Goal: Information Seeking & Learning: Learn about a topic

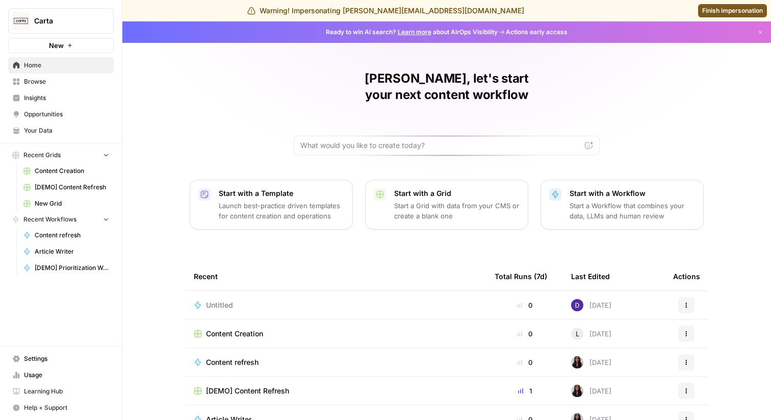
click at [54, 100] on span "Insights" at bounding box center [66, 97] width 85 height 9
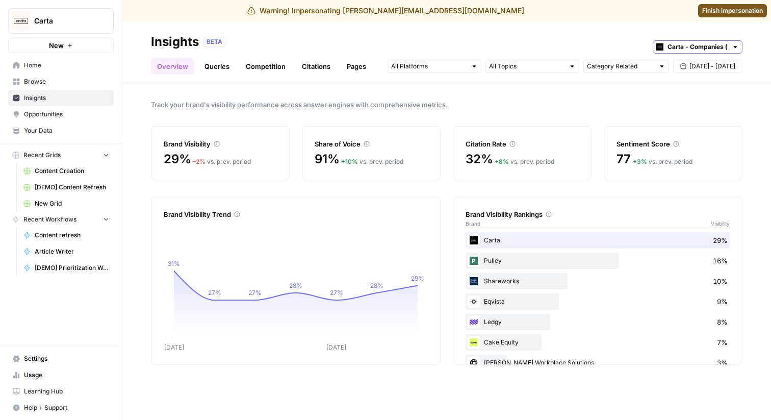
click at [713, 48] on input "Carta - Companies (cap table)" at bounding box center [697, 47] width 60 height 10
click at [623, 38] on div "BETA" at bounding box center [472, 41] width 539 height 13
type input "Carta - Companies (cap table)"
click at [473, 65] on div at bounding box center [474, 66] width 7 height 7
click at [458, 108] on span "ChatGPT" at bounding box center [433, 103] width 52 height 10
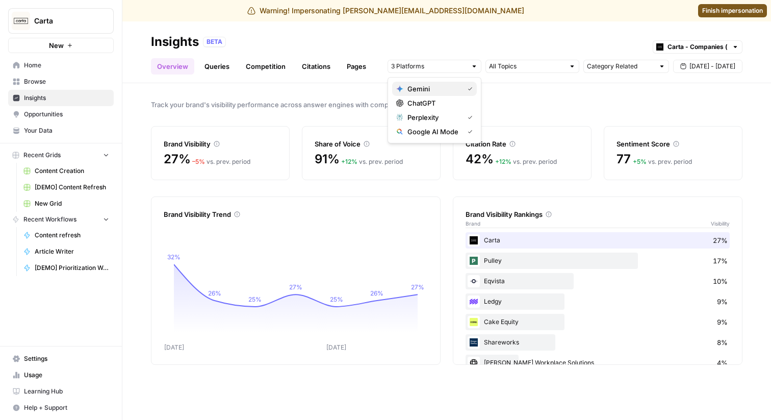
click at [462, 90] on div "Gemini" at bounding box center [434, 89] width 76 height 10
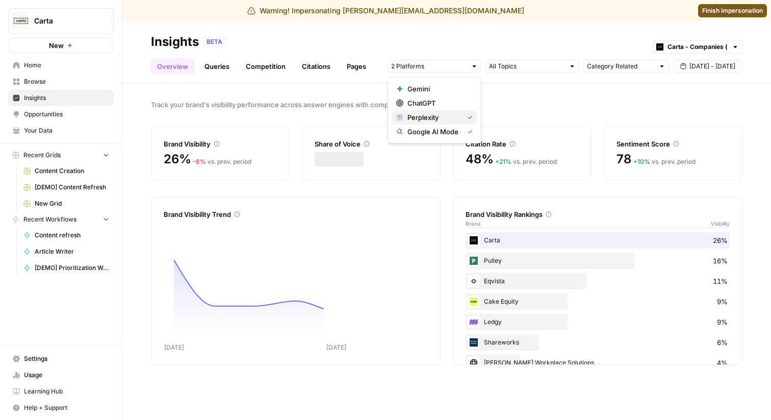
click at [462, 112] on button "Perplexity" at bounding box center [434, 117] width 85 height 14
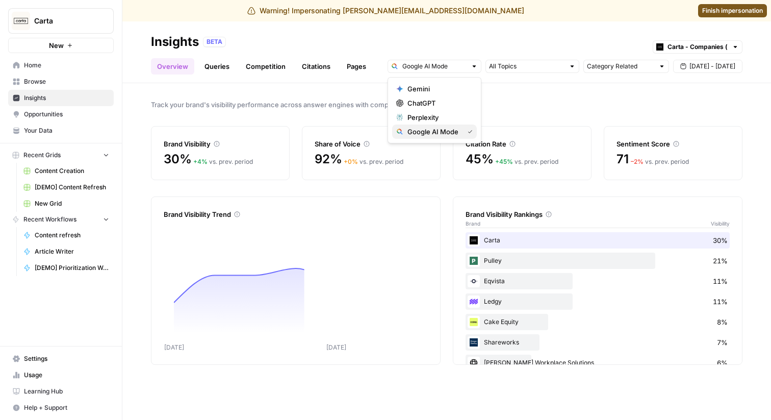
click at [461, 125] on button "Google AI Mode" at bounding box center [434, 131] width 85 height 14
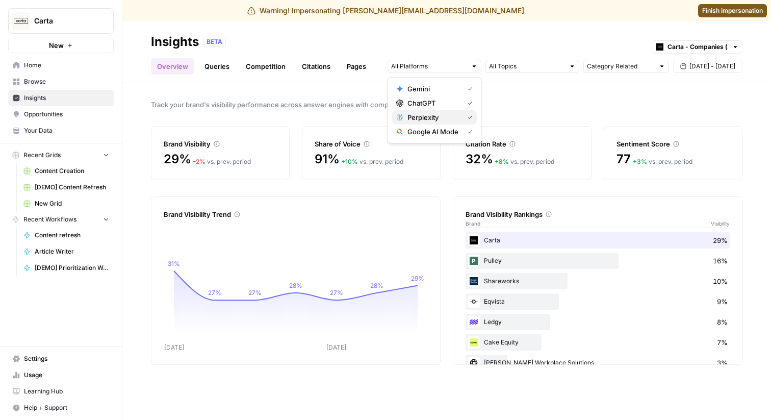
click at [461, 123] on button "Perplexity" at bounding box center [434, 117] width 85 height 14
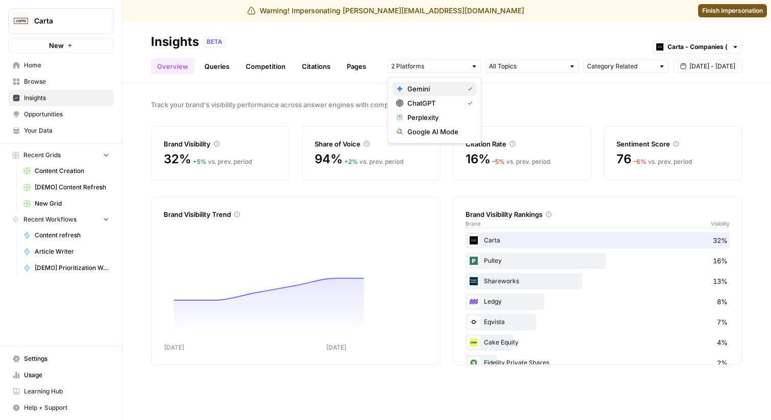
click at [458, 86] on span "Gemini" at bounding box center [433, 89] width 52 height 10
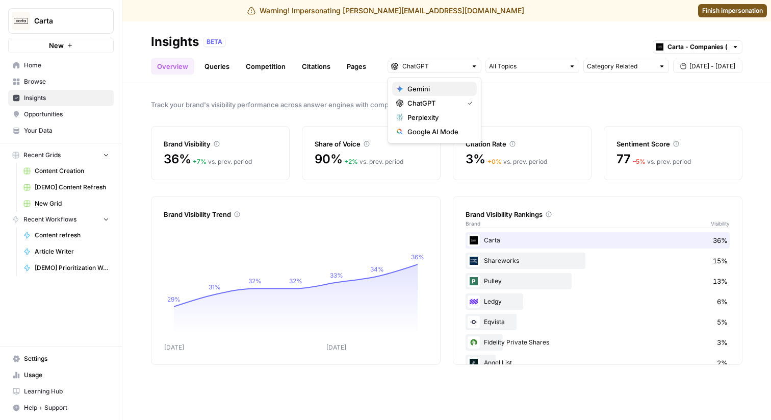
click at [458, 86] on span "Gemini" at bounding box center [437, 89] width 61 height 10
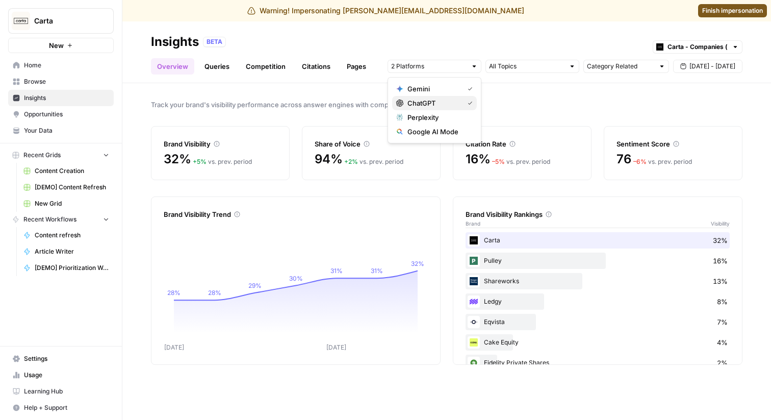
click at [460, 105] on div "ChatGPT" at bounding box center [434, 103] width 76 height 10
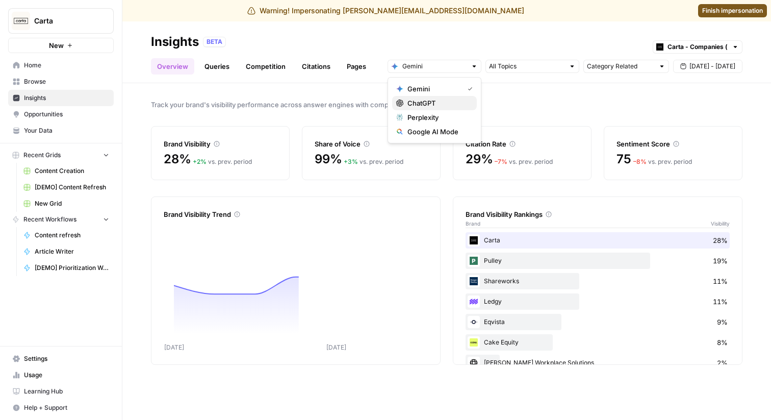
click at [460, 105] on span "ChatGPT" at bounding box center [437, 103] width 61 height 10
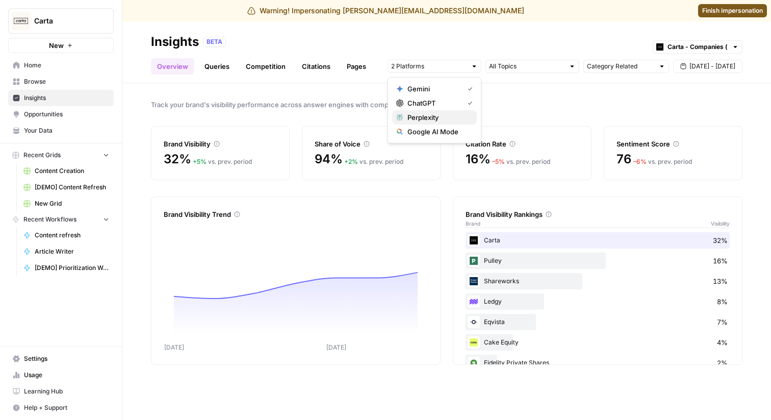
click at [460, 113] on span "Perplexity" at bounding box center [437, 117] width 61 height 10
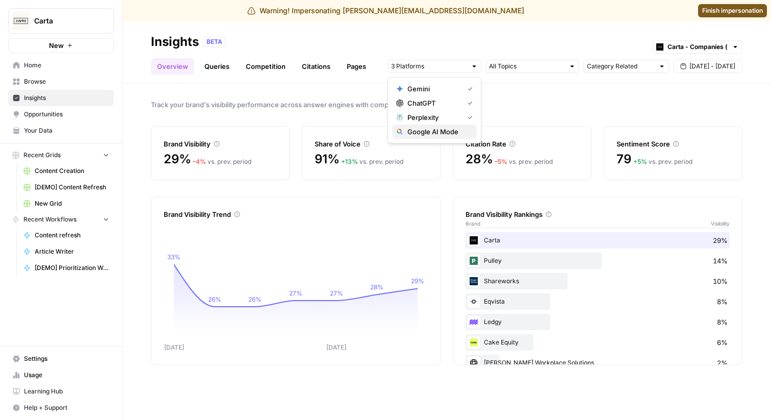
click at [460, 126] on span "Google AI Mode" at bounding box center [437, 131] width 61 height 10
click at [539, 107] on span "Track your brand's visibility performance across answer engines with comprehens…" at bounding box center [446, 104] width 591 height 10
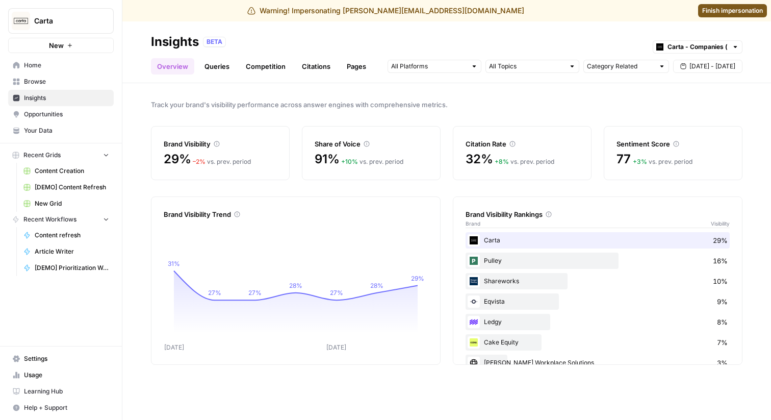
click at [661, 67] on div at bounding box center [661, 66] width 7 height 7
click at [584, 32] on header "Insights BETA Carta - Companies (cap table) Overview Queries Competition Citati…" at bounding box center [446, 52] width 649 height 62
type input "Category Related"
click at [665, 67] on div "Category Related" at bounding box center [626, 66] width 86 height 13
click at [569, 30] on header "Insights BETA Carta - Companies (cap table) Overview Queries Competition Citati…" at bounding box center [446, 52] width 649 height 62
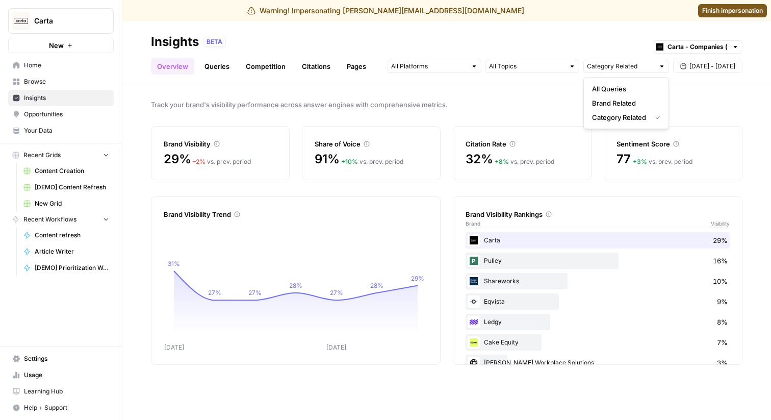
type input "Category Related"
click at [565, 67] on div at bounding box center [532, 66] width 94 height 13
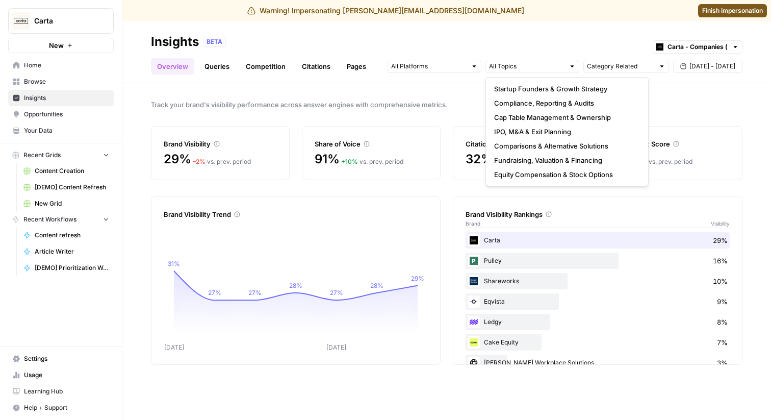
click at [527, 51] on div "Overview Queries Competition Citations Pages Category Related Sep 24 - Sep 30" at bounding box center [446, 62] width 591 height 24
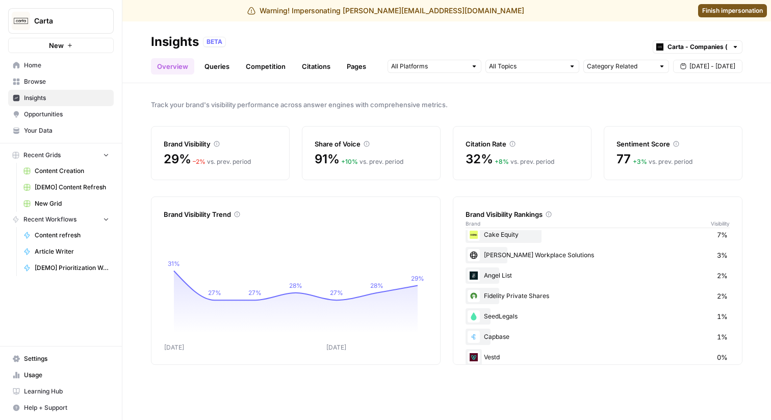
scroll to position [121, 0]
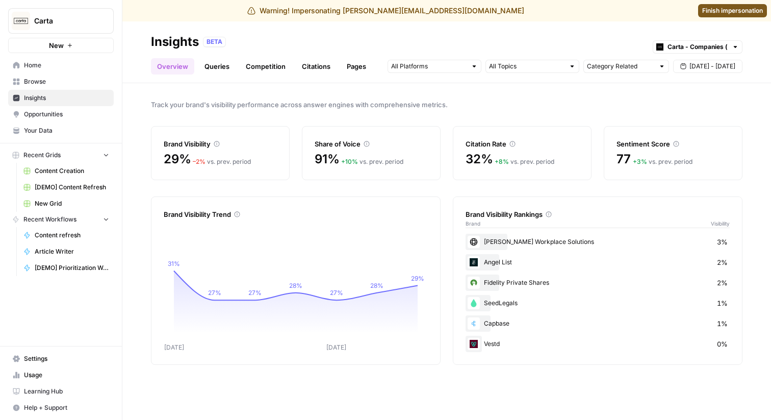
click at [213, 61] on link "Queries" at bounding box center [216, 66] width 37 height 16
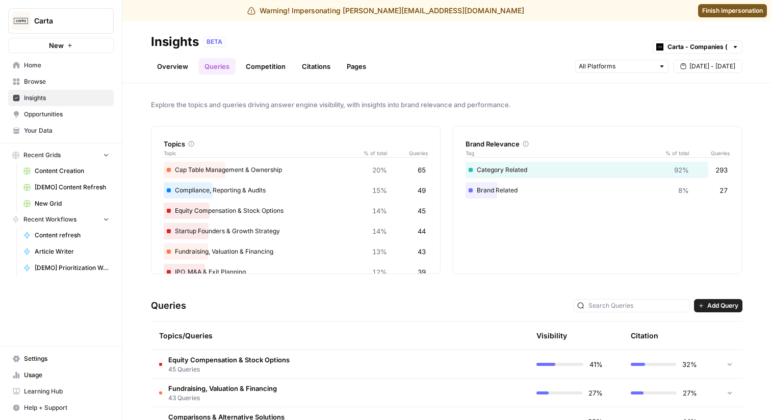
click at [223, 99] on span "Explore the topics and queries driving answer engine visibility, with insights …" at bounding box center [446, 104] width 591 height 10
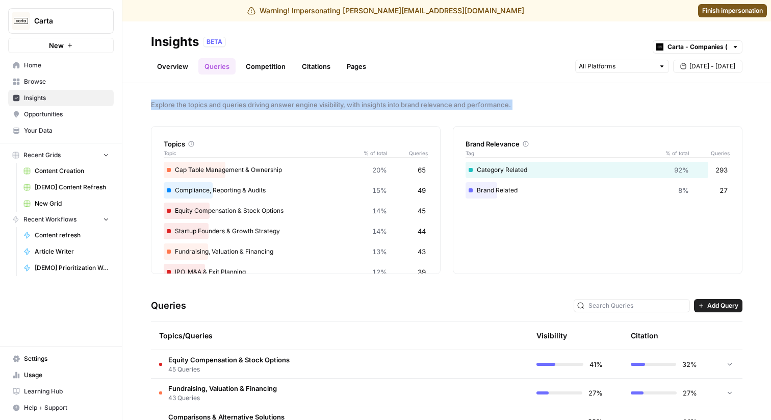
click at [272, 99] on span "Explore the topics and queries driving answer engine visibility, with insights …" at bounding box center [446, 104] width 591 height 10
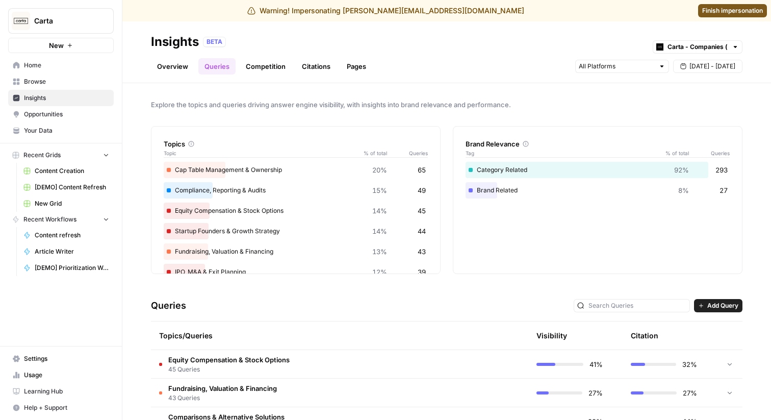
click at [272, 99] on span "Explore the topics and queries driving answer engine visibility, with insights …" at bounding box center [446, 104] width 591 height 10
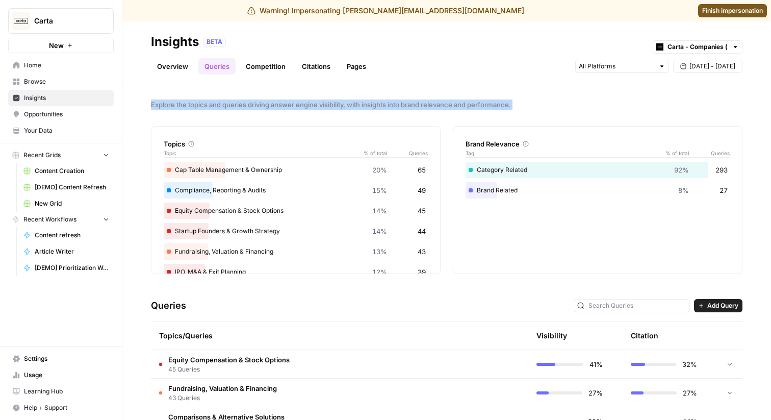
click at [316, 102] on span "Explore the topics and queries driving answer engine visibility, with insights …" at bounding box center [446, 104] width 591 height 10
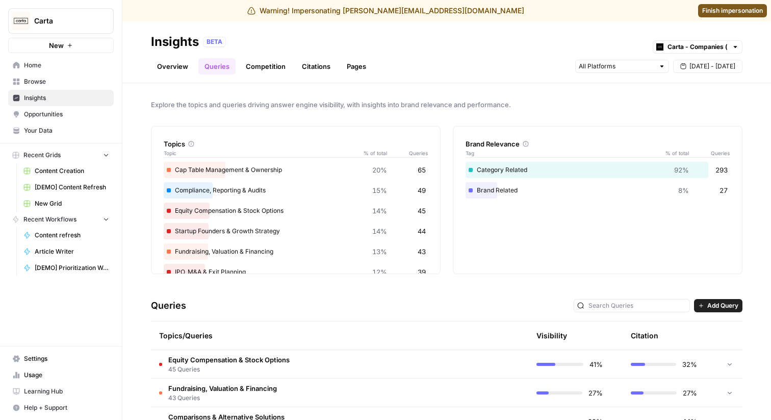
click at [316, 102] on span "Explore the topics and queries driving answer engine visibility, with insights …" at bounding box center [446, 104] width 591 height 10
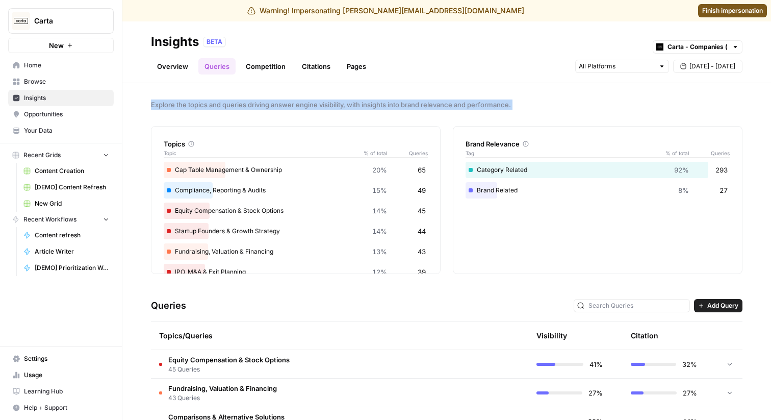
click at [355, 102] on span "Explore the topics and queries driving answer engine visibility, with insights …" at bounding box center [446, 104] width 591 height 10
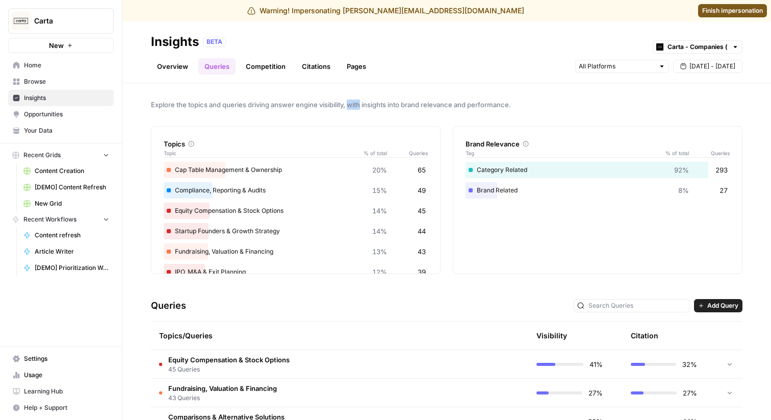
click at [355, 102] on span "Explore the topics and queries driving answer engine visibility, with insights …" at bounding box center [446, 104] width 591 height 10
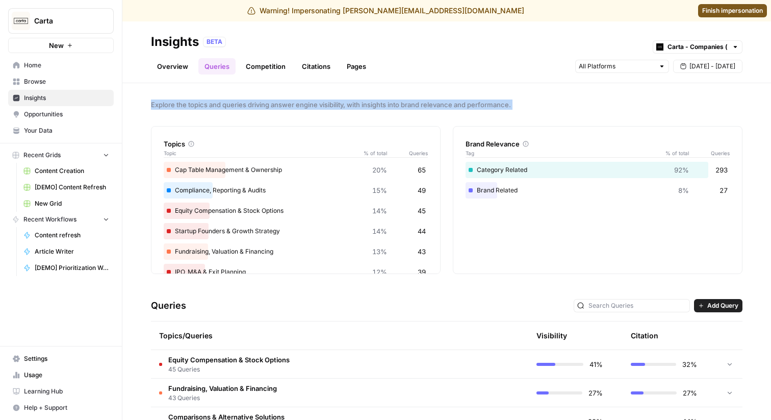
click at [355, 102] on span "Explore the topics and queries driving answer engine visibility, with insights …" at bounding box center [446, 104] width 591 height 10
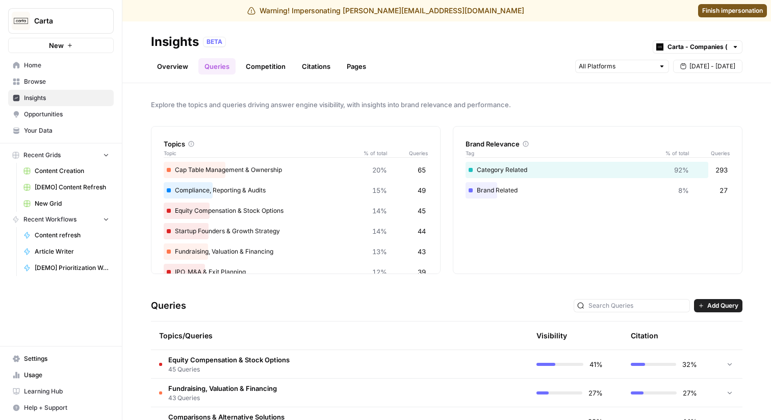
click at [355, 102] on span "Explore the topics and queries driving answer engine visibility, with insights …" at bounding box center [446, 104] width 591 height 10
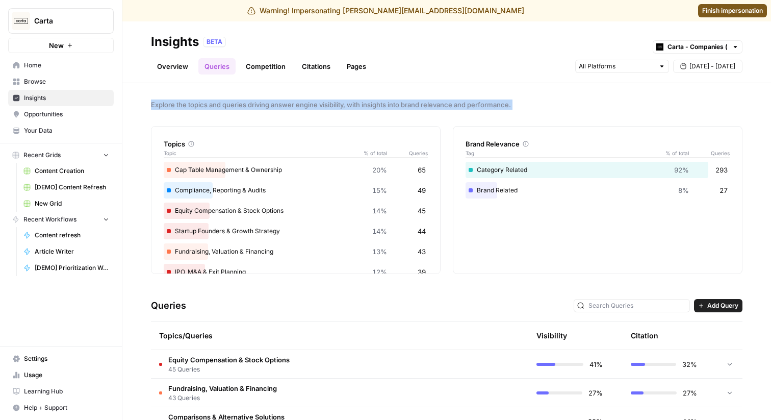
click at [250, 111] on div "Explore the topics and queries driving answer engine visibility, with insights …" at bounding box center [446, 251] width 649 height 336
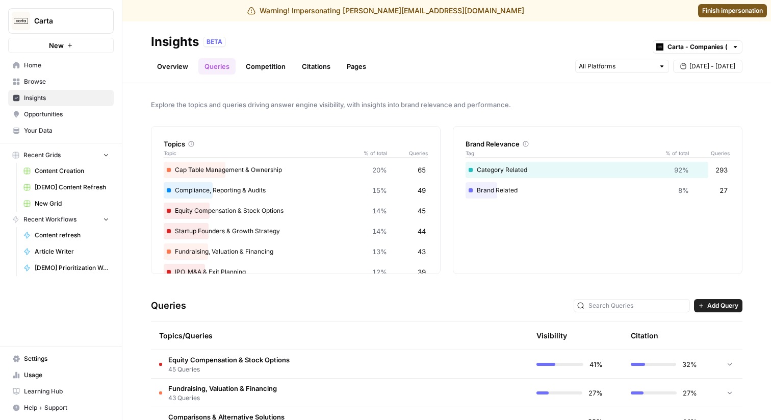
click at [250, 111] on div "Explore the topics and queries driving answer engine visibility, with insights …" at bounding box center [446, 251] width 649 height 336
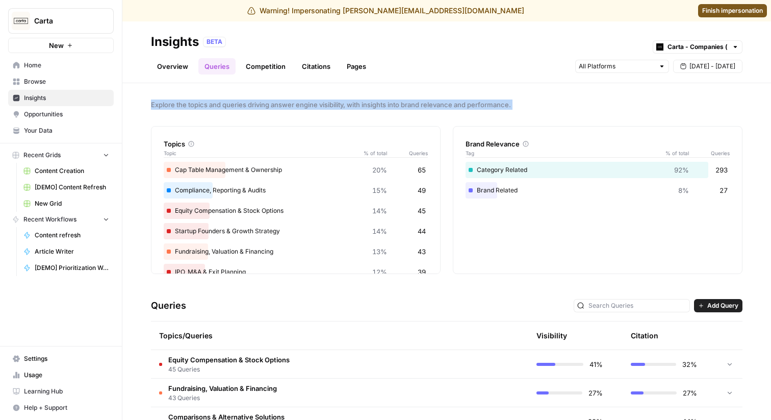
click at [250, 111] on div "Explore the topics and queries driving answer engine visibility, with insights …" at bounding box center [446, 251] width 649 height 336
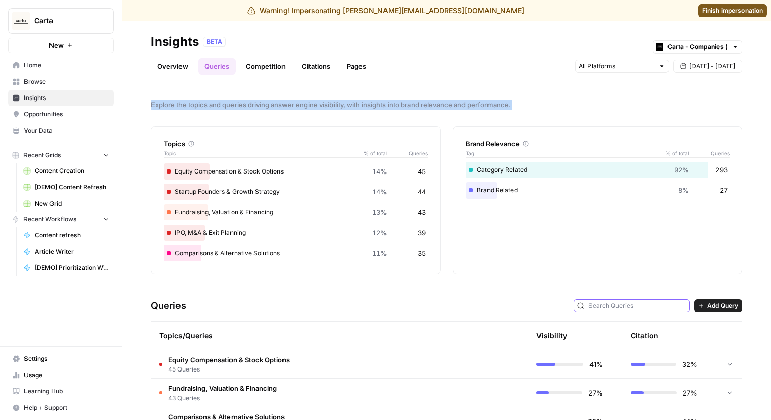
click at [644, 308] on input "text" at bounding box center [637, 305] width 98 height 10
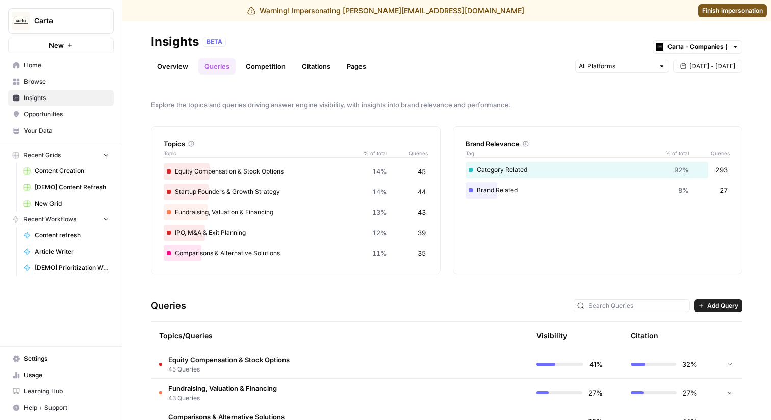
click at [538, 307] on div "Queries Add Query" at bounding box center [446, 305] width 591 height 31
click at [661, 69] on div at bounding box center [661, 66] width 7 height 7
click at [530, 64] on div "Overview Queries Competition Citations Pages Sep 24 - Sep 30" at bounding box center [446, 62] width 591 height 24
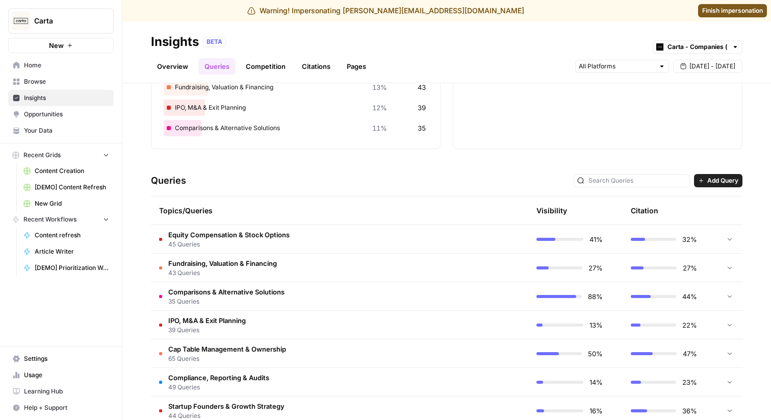
scroll to position [146, 0]
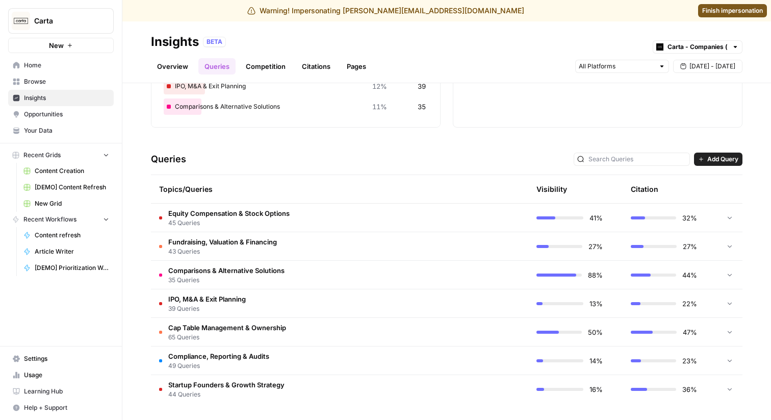
click at [449, 240] on td at bounding box center [479, 246] width 97 height 28
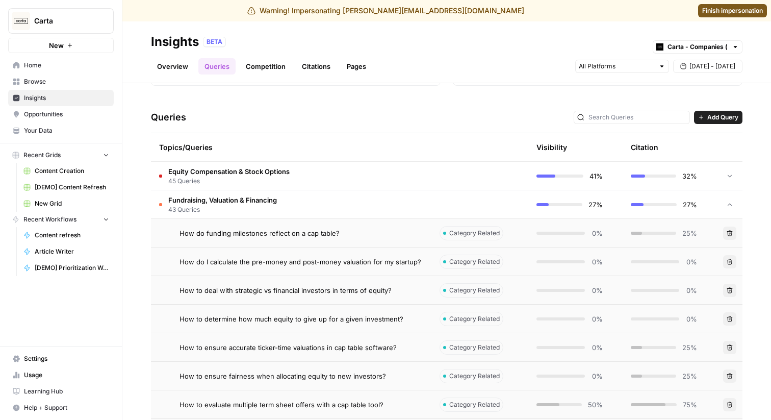
scroll to position [219, 0]
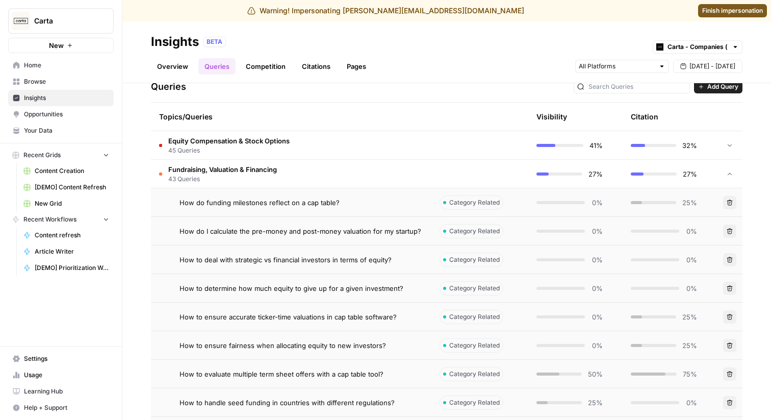
click at [423, 178] on td "Fundraising, Valuation & Financing 43 Queries" at bounding box center [291, 174] width 280 height 28
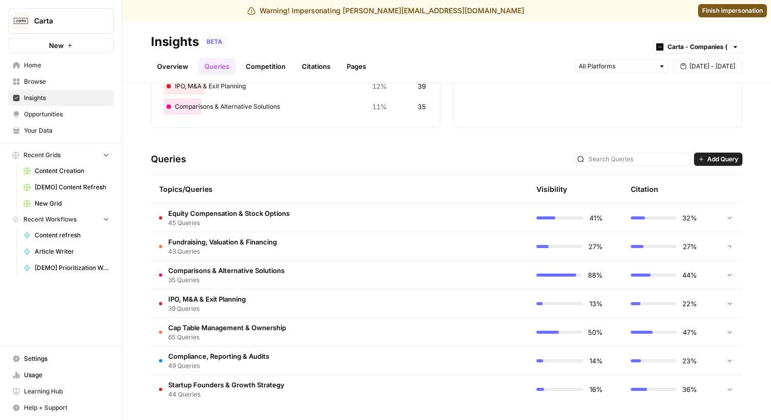
scroll to position [146, 0]
click at [456, 213] on td at bounding box center [479, 217] width 97 height 28
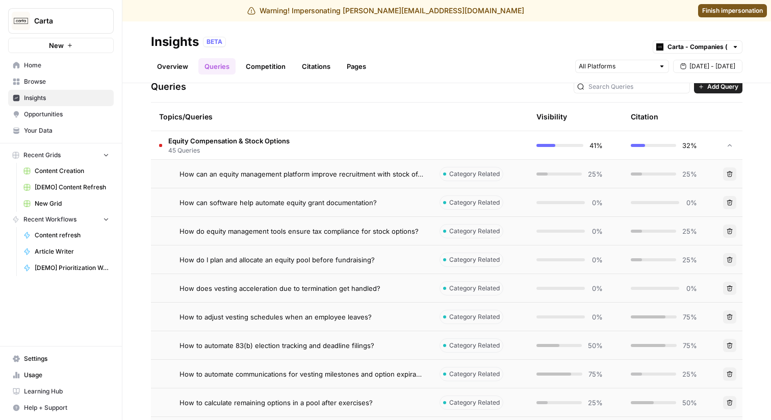
click at [414, 158] on td "Equity Compensation & Stock Options 45 Queries" at bounding box center [291, 145] width 280 height 28
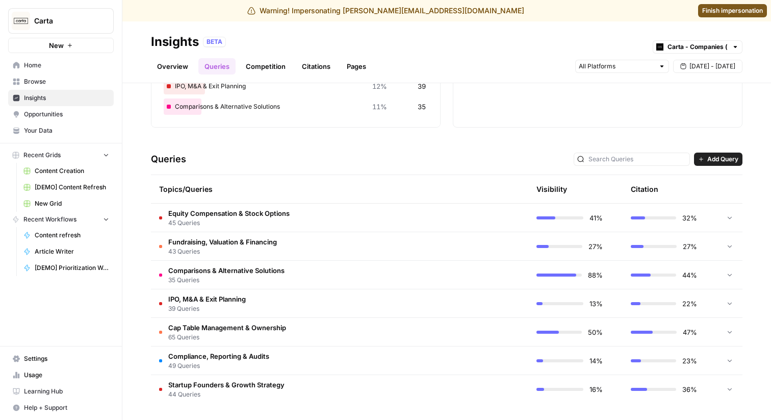
click at [245, 221] on span "45 Queries" at bounding box center [228, 222] width 121 height 9
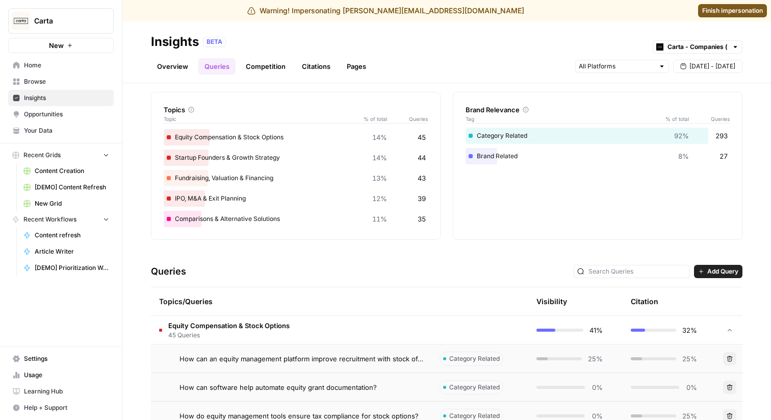
scroll to position [0, 0]
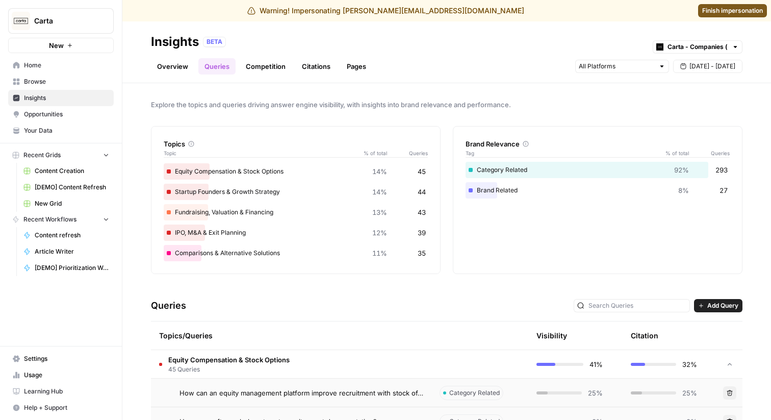
click at [175, 306] on h3 "Queries" at bounding box center [168, 305] width 35 height 14
click at [286, 295] on div "Queries Add Query" at bounding box center [446, 305] width 591 height 31
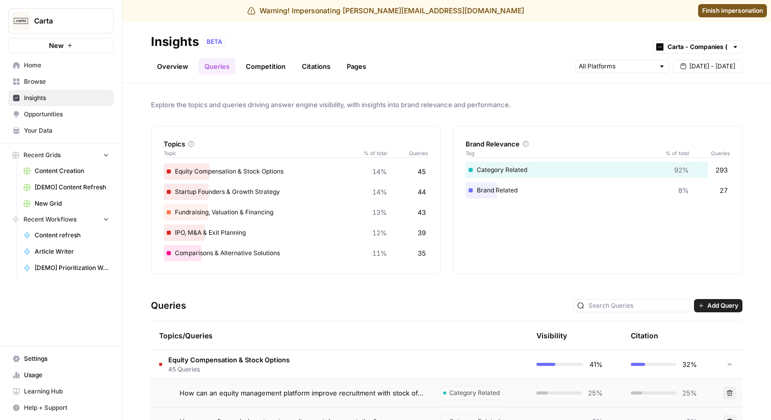
click at [286, 295] on div "Queries Add Query" at bounding box center [446, 305] width 591 height 31
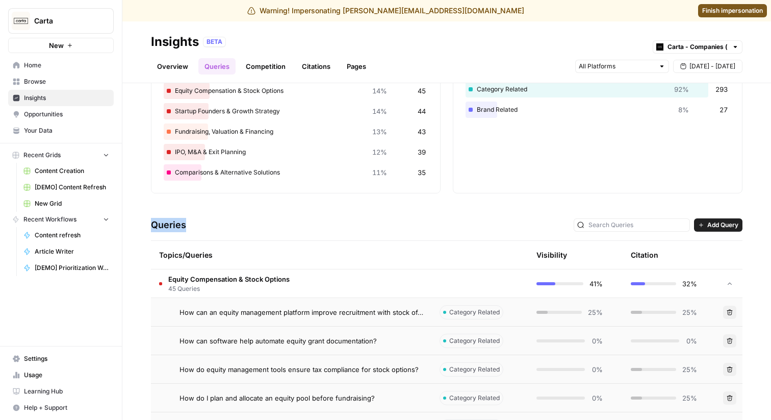
scroll to position [82, 0]
click at [294, 286] on td "Equity Compensation & Stock Options 45 Queries" at bounding box center [291, 282] width 280 height 28
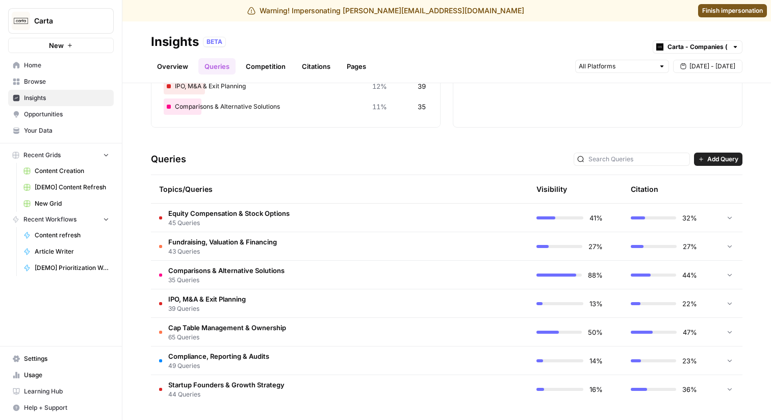
scroll to position [0, 0]
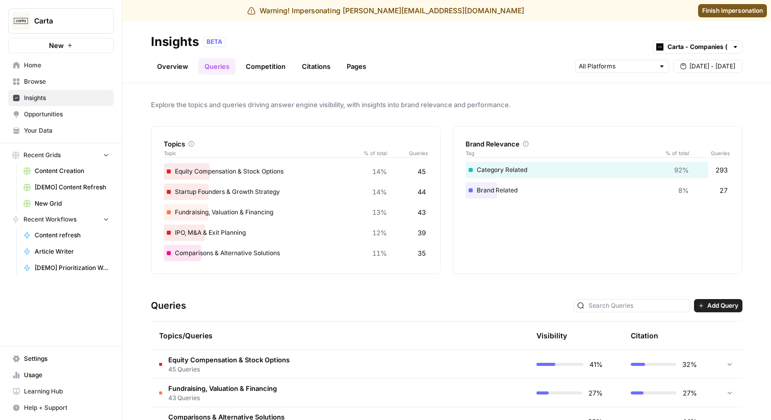
click at [181, 67] on link "Overview" at bounding box center [172, 66] width 43 height 16
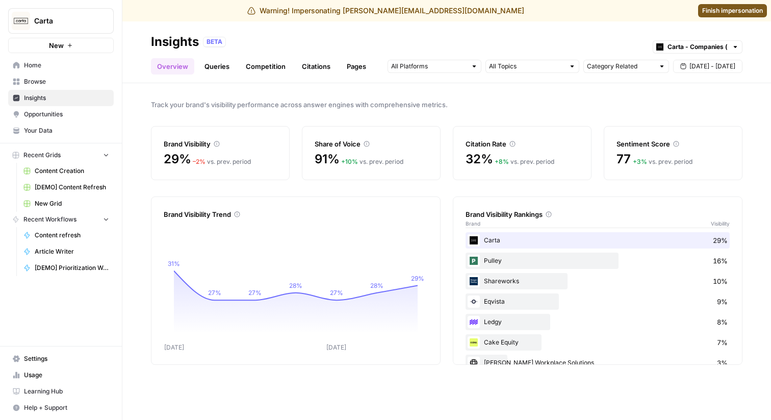
click at [218, 66] on link "Queries" at bounding box center [216, 66] width 37 height 16
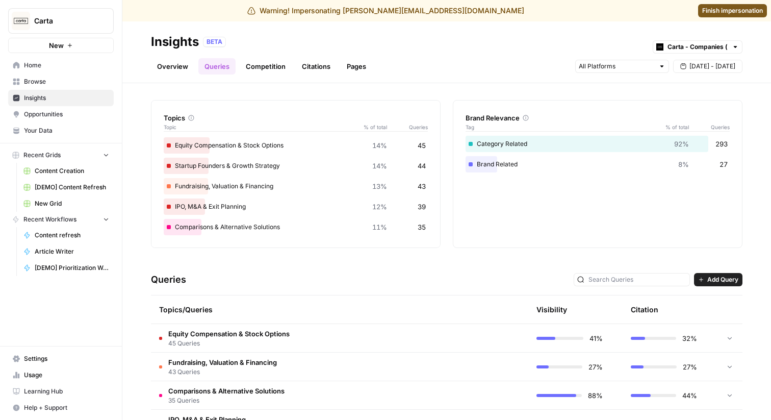
scroll to position [46, 0]
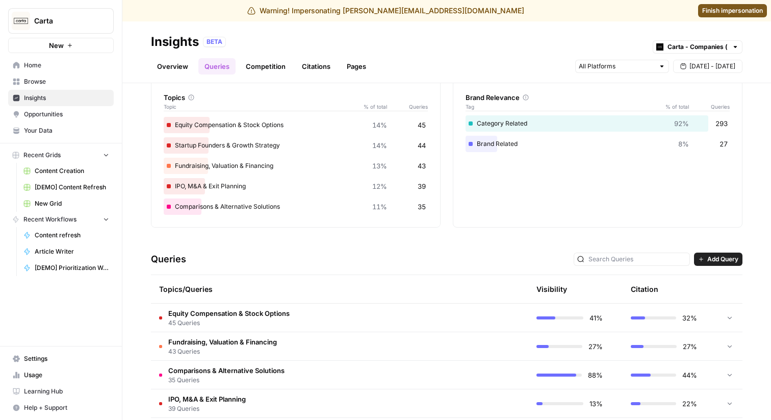
click at [316, 319] on td "Equity Compensation & Stock Options 45 Queries" at bounding box center [291, 317] width 280 height 28
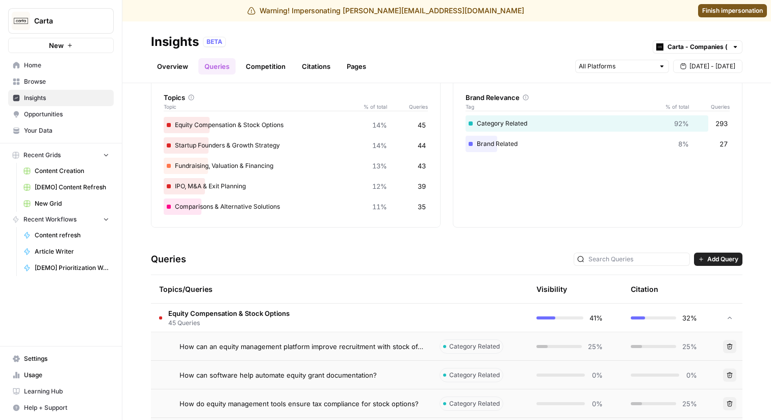
click at [316, 319] on td "Equity Compensation & Stock Options 45 Queries" at bounding box center [291, 317] width 280 height 28
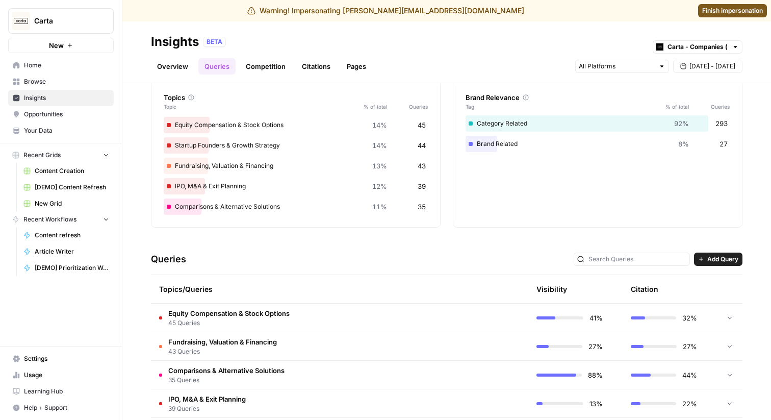
click at [316, 319] on td "Equity Compensation & Stock Options 45 Queries" at bounding box center [291, 317] width 280 height 28
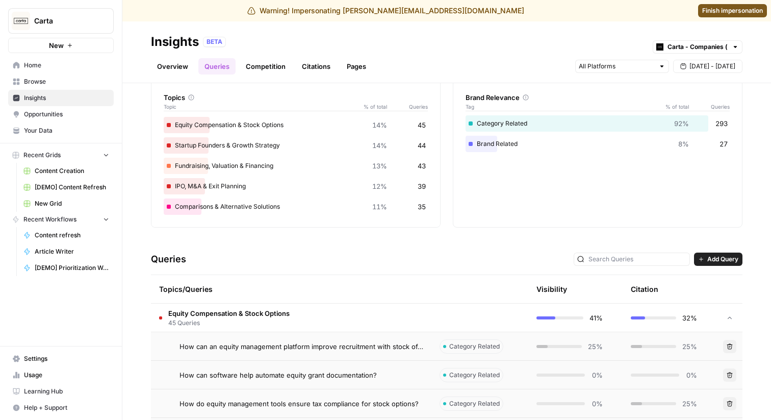
click at [316, 319] on td "Equity Compensation & Stock Options 45 Queries" at bounding box center [291, 317] width 280 height 28
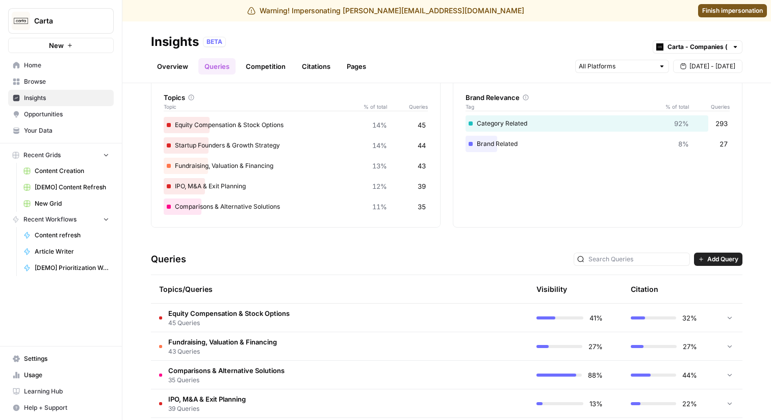
click at [265, 304] on td "Equity Compensation & Stock Options 45 Queries" at bounding box center [291, 317] width 280 height 28
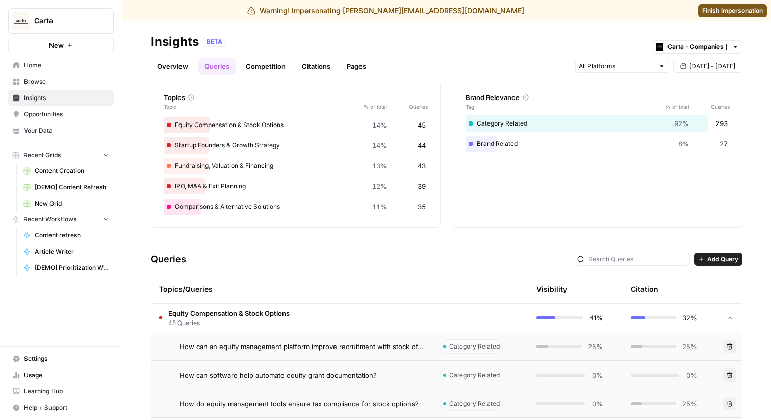
click at [265, 304] on td "Equity Compensation & Stock Options 45 Queries" at bounding box center [291, 317] width 280 height 28
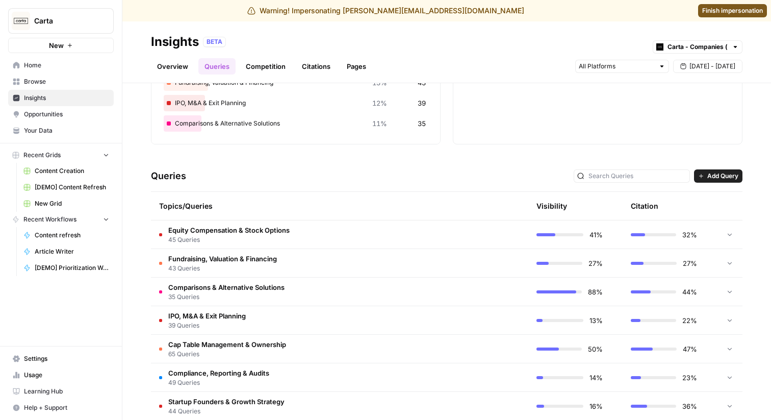
scroll to position [146, 0]
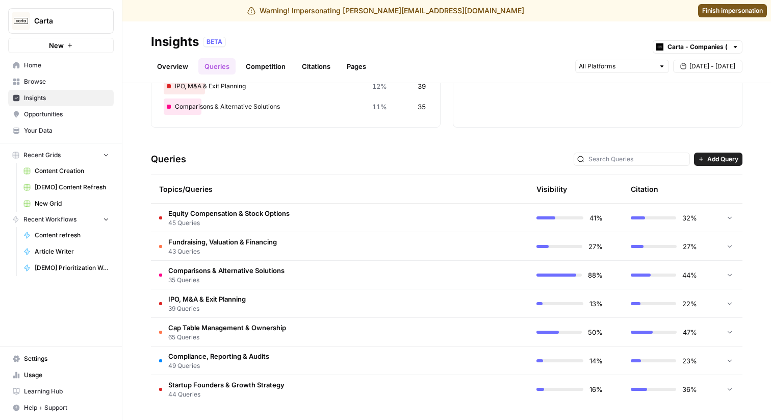
click at [234, 218] on span "45 Queries" at bounding box center [228, 222] width 121 height 9
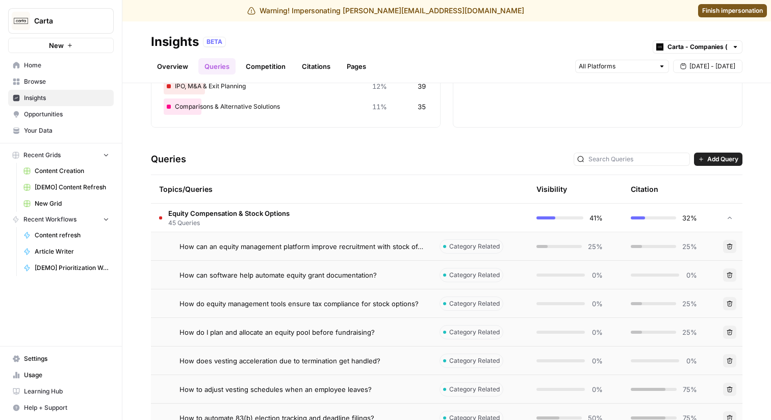
click at [276, 205] on td "Equity Compensation & Stock Options 45 Queries" at bounding box center [291, 217] width 280 height 28
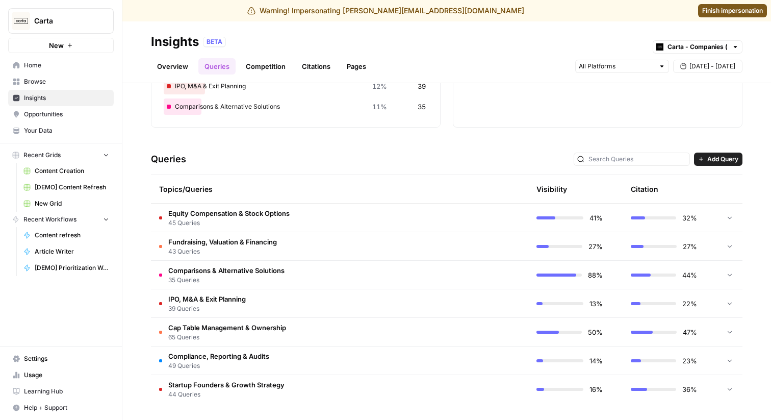
click at [277, 222] on span "45 Queries" at bounding box center [228, 222] width 121 height 9
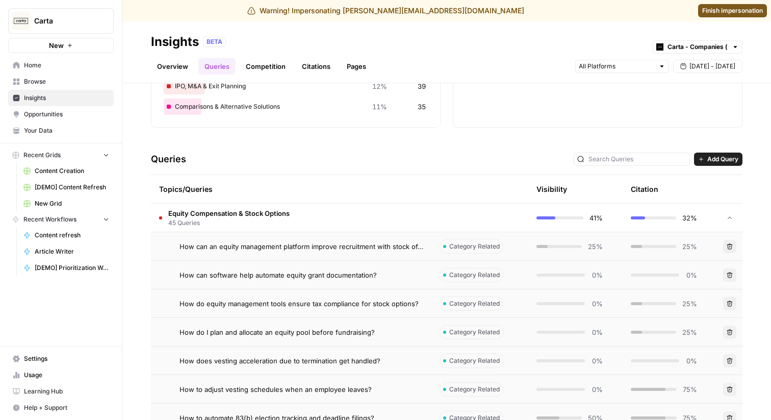
click at [277, 222] on span "45 Queries" at bounding box center [228, 222] width 121 height 9
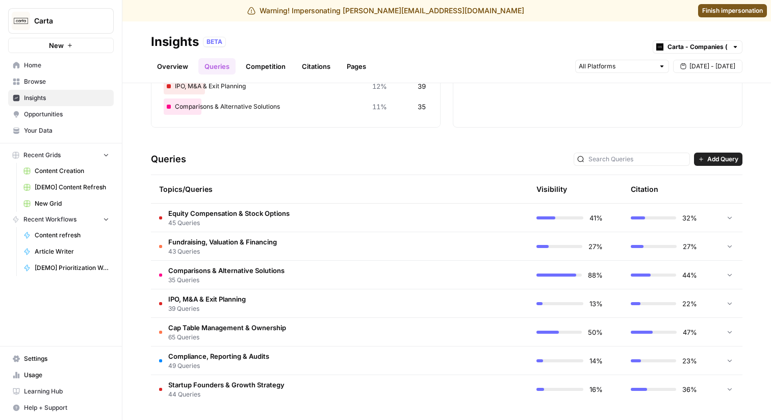
click at [277, 222] on span "45 Queries" at bounding box center [228, 222] width 121 height 9
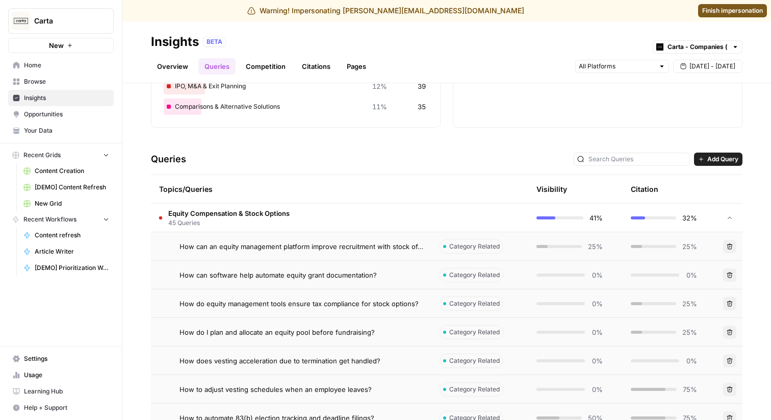
click at [277, 222] on span "45 Queries" at bounding box center [228, 222] width 121 height 9
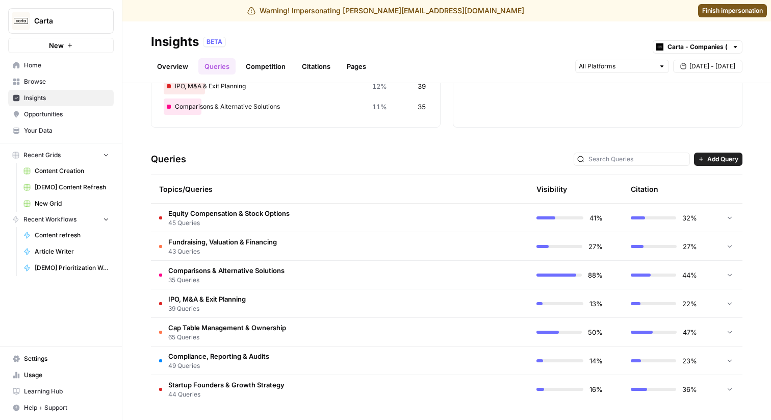
click at [277, 222] on span "45 Queries" at bounding box center [228, 222] width 121 height 9
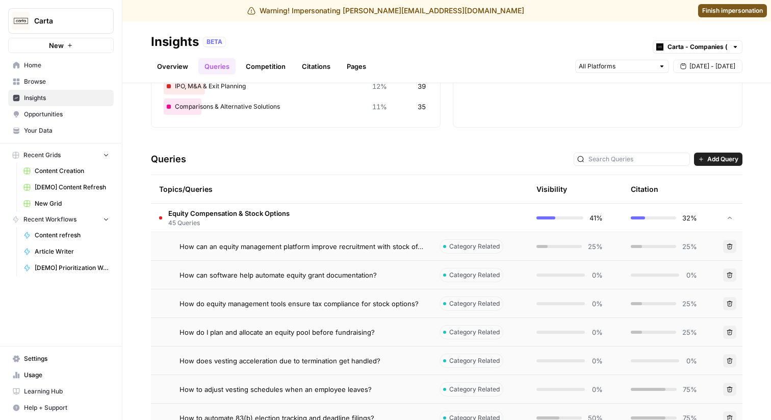
click at [277, 222] on span "45 Queries" at bounding box center [228, 222] width 121 height 9
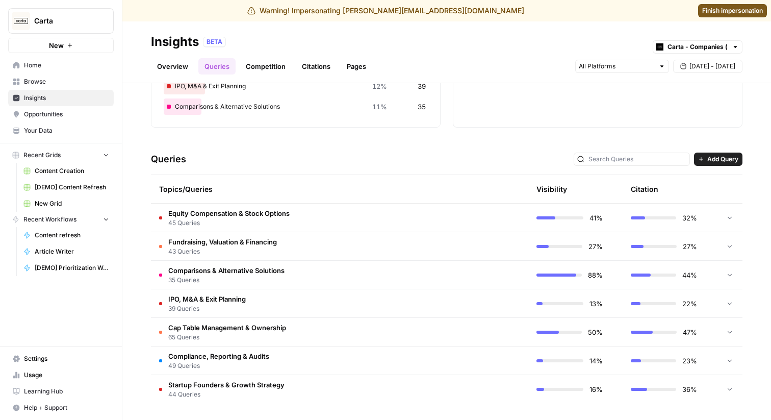
click at [335, 249] on td "Fundraising, Valuation & Financing 43 Queries" at bounding box center [291, 246] width 280 height 28
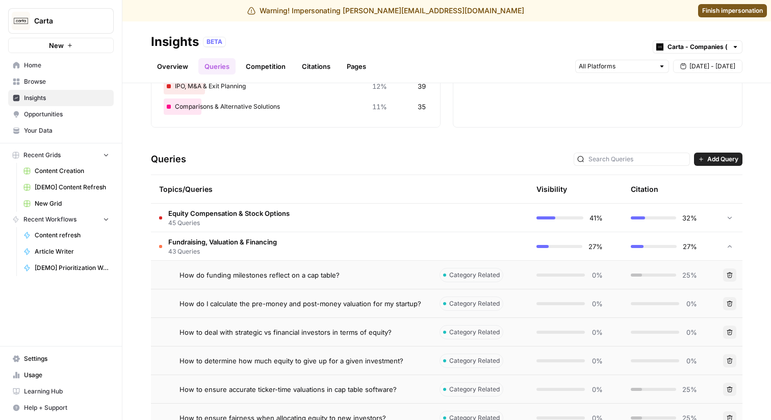
click at [335, 249] on td "Fundraising, Valuation & Financing 43 Queries" at bounding box center [291, 246] width 280 height 28
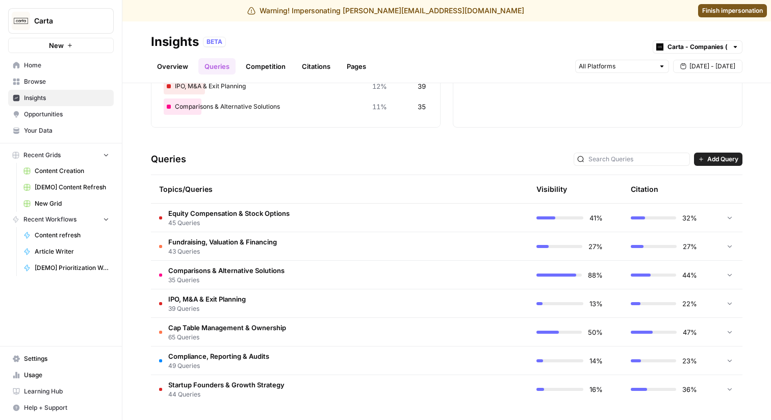
click at [323, 224] on td "Equity Compensation & Stock Options 45 Queries" at bounding box center [291, 217] width 280 height 28
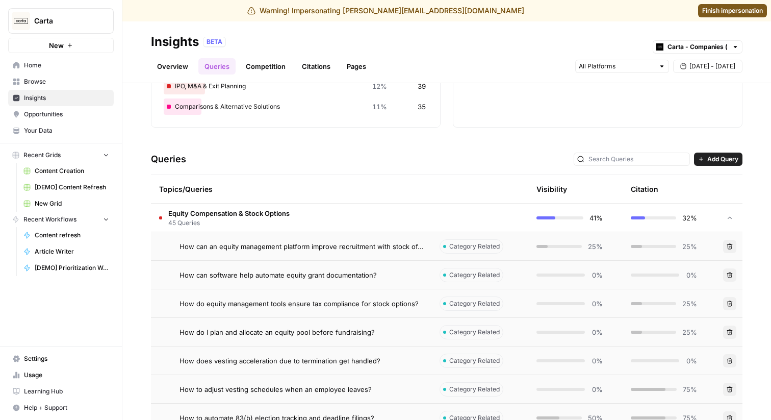
click at [323, 224] on td "Equity Compensation & Stock Options 45 Queries" at bounding box center [291, 217] width 280 height 28
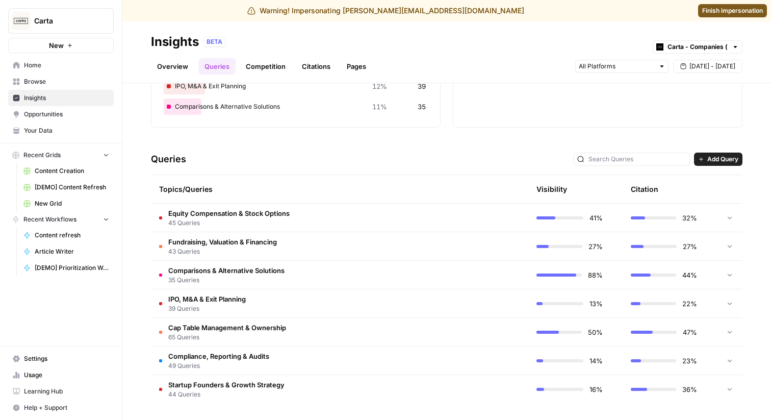
click at [323, 224] on td "Equity Compensation & Stock Options 45 Queries" at bounding box center [291, 217] width 280 height 28
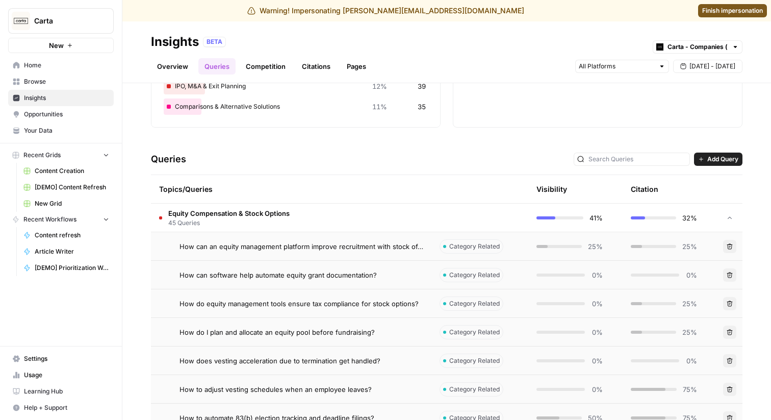
click at [168, 161] on h3 "Queries" at bounding box center [168, 159] width 35 height 14
click at [280, 235] on td "How can an equity management platform improve recruitment with stock offers?" at bounding box center [291, 246] width 280 height 28
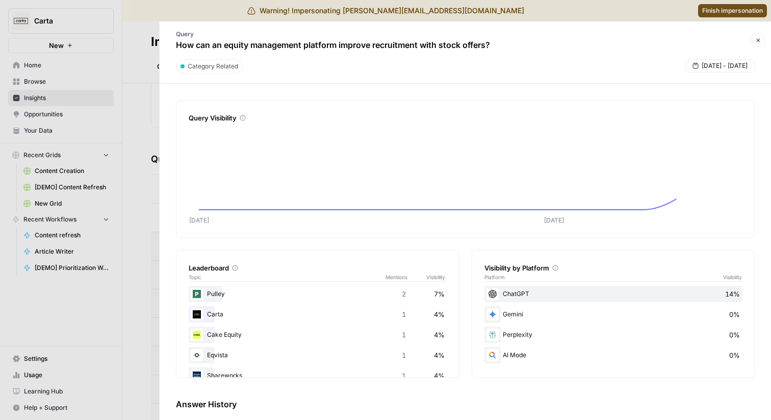
click at [135, 122] on div at bounding box center [385, 210] width 771 height 420
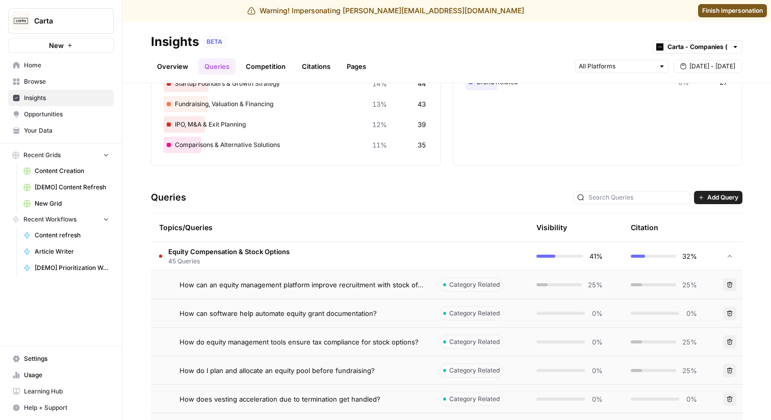
scroll to position [123, 0]
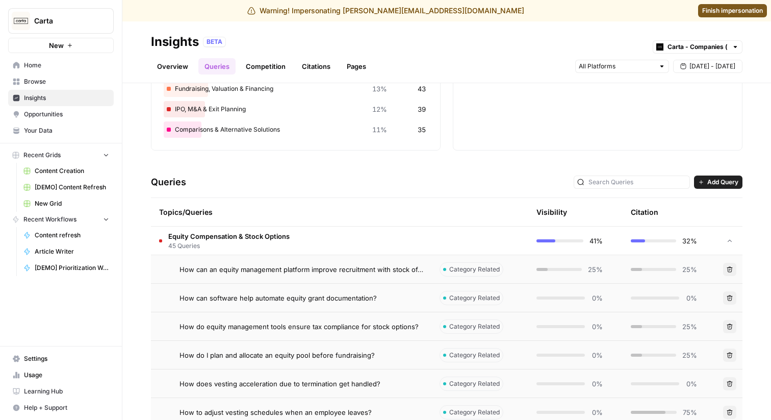
click at [324, 247] on td "Equity Compensation & Stock Options 45 Queries" at bounding box center [291, 240] width 280 height 28
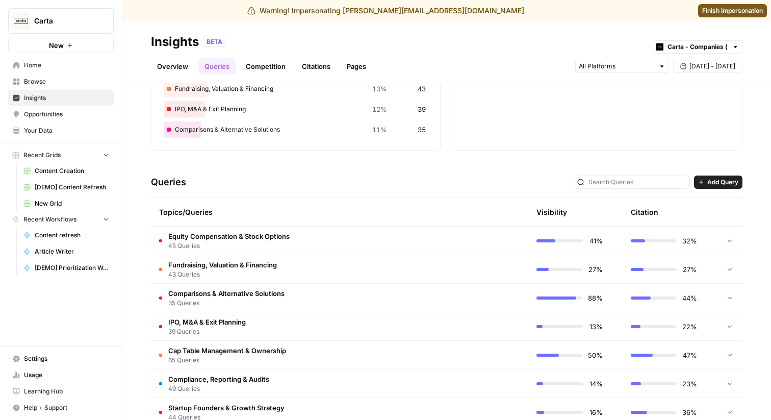
click at [324, 247] on td "Equity Compensation & Stock Options 45 Queries" at bounding box center [291, 240] width 280 height 28
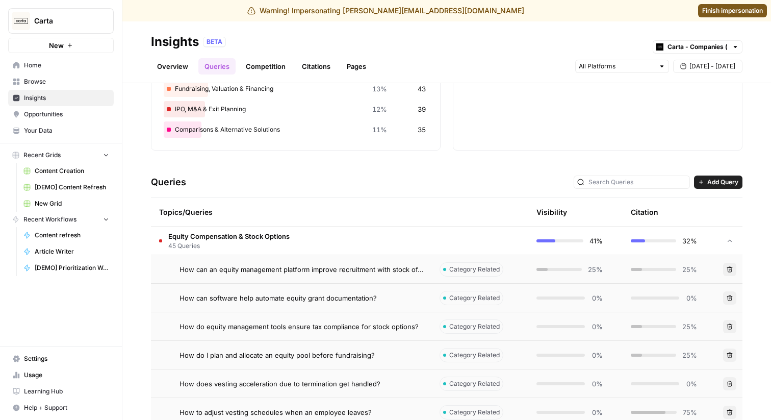
click at [324, 247] on td "Equity Compensation & Stock Options 45 Queries" at bounding box center [291, 240] width 280 height 28
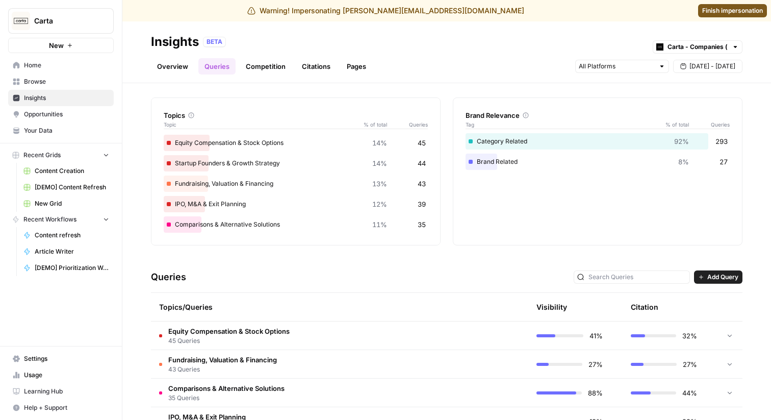
scroll to position [31, 0]
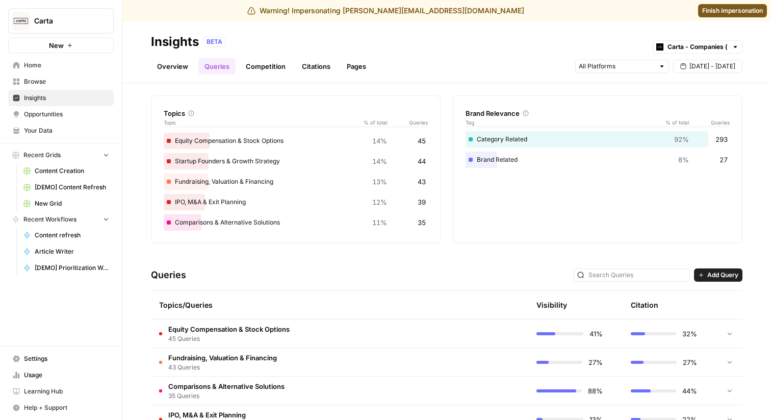
click at [195, 275] on div "Queries Add Query" at bounding box center [446, 275] width 591 height 31
click at [179, 272] on h3 "Queries" at bounding box center [168, 275] width 35 height 14
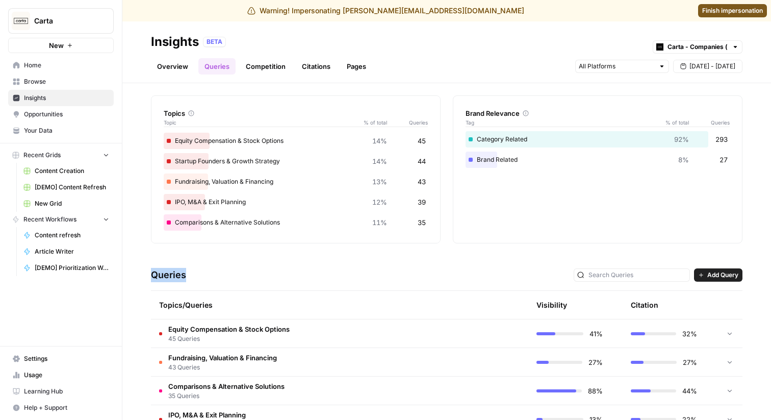
click at [216, 272] on div "Queries Add Query" at bounding box center [446, 275] width 591 height 31
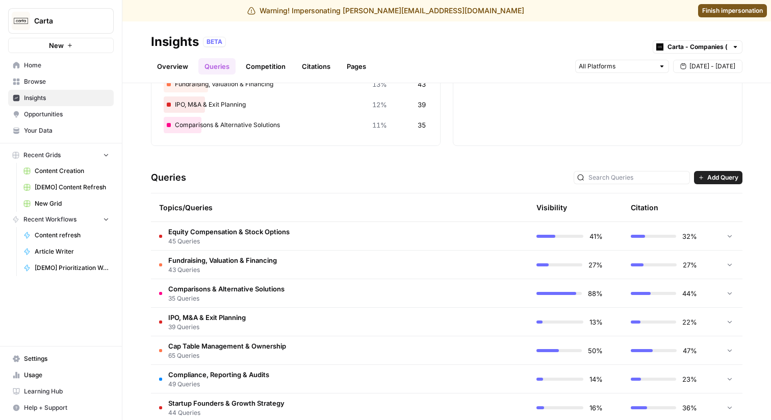
scroll to position [146, 0]
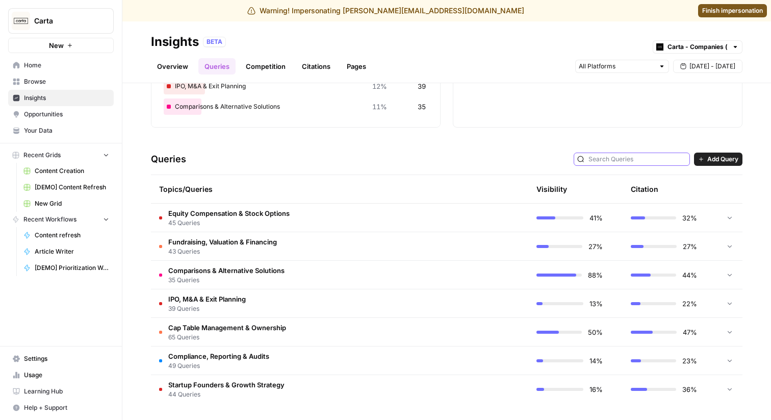
click at [643, 157] on input "text" at bounding box center [637, 159] width 98 height 10
click at [419, 221] on td "Equity Compensation & Stock Options 45 Queries" at bounding box center [291, 217] width 280 height 28
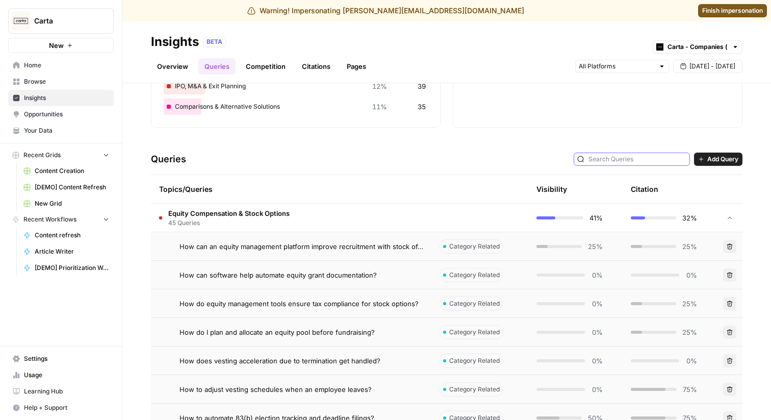
click at [624, 158] on input "text" at bounding box center [637, 159] width 98 height 10
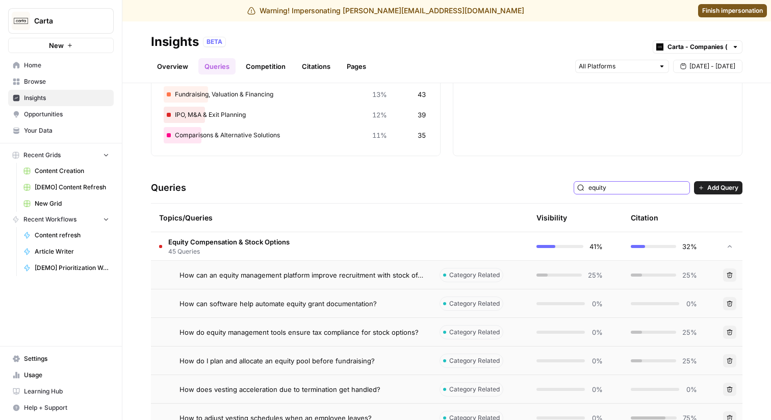
scroll to position [165, 0]
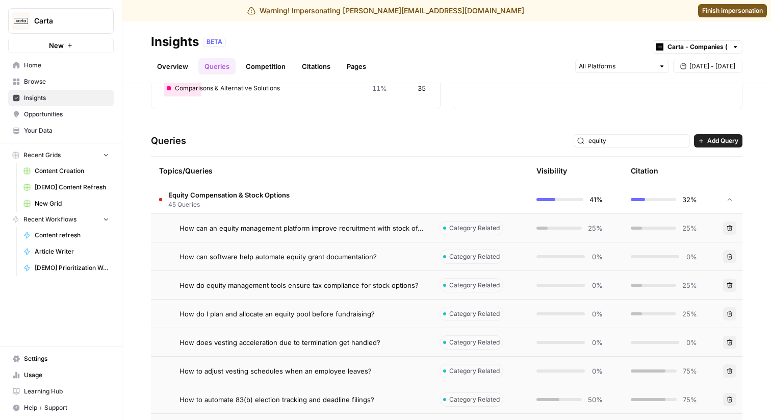
click at [400, 189] on td "Equity Compensation & Stock Options 45 Queries" at bounding box center [291, 199] width 280 height 28
click at [374, 208] on td "Equity Compensation & Stock Options 45 Queries" at bounding box center [291, 199] width 280 height 28
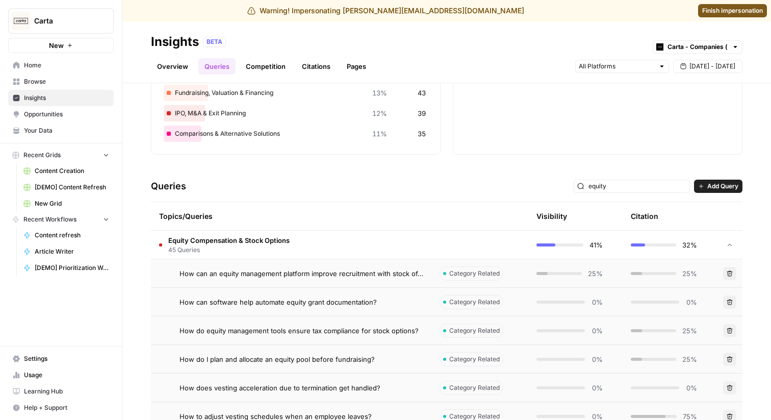
scroll to position [135, 0]
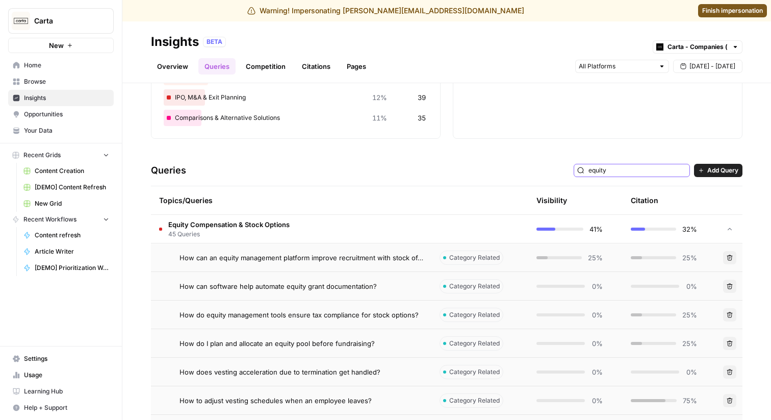
click at [650, 175] on input "equity" at bounding box center [637, 170] width 98 height 10
type input "equity"
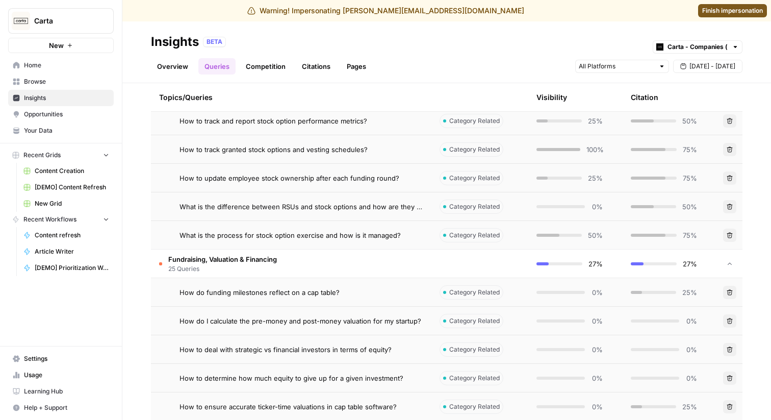
scroll to position [813, 0]
click at [727, 269] on div at bounding box center [729, 264] width 9 height 28
click at [728, 266] on icon at bounding box center [729, 264] width 7 height 7
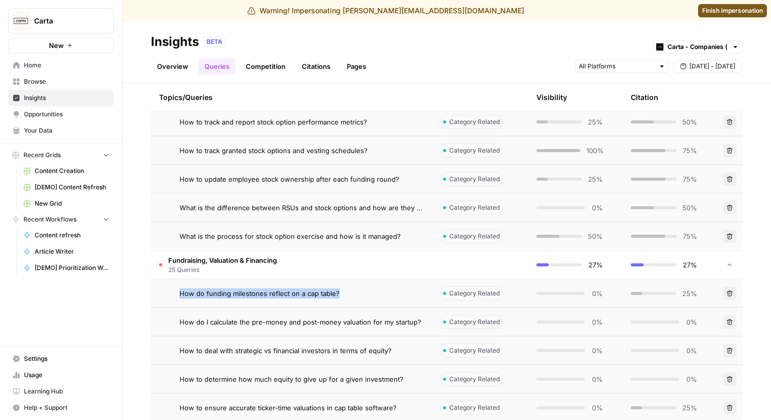
click at [728, 266] on icon at bounding box center [729, 264] width 7 height 7
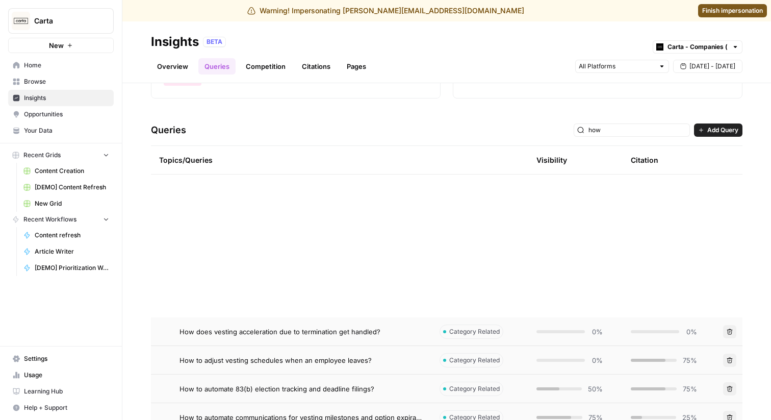
scroll to position [0, 0]
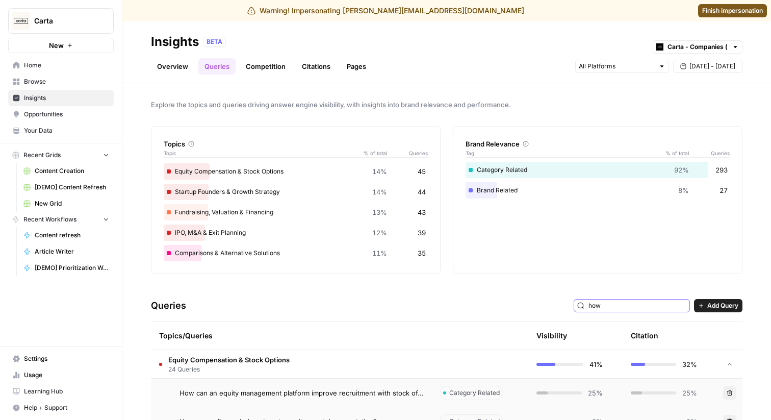
click at [649, 301] on input "how" at bounding box center [637, 305] width 98 height 10
type input "how"
click at [495, 274] on div "Explore the topics and queries driving answer engine visibility, with insights …" at bounding box center [446, 251] width 649 height 336
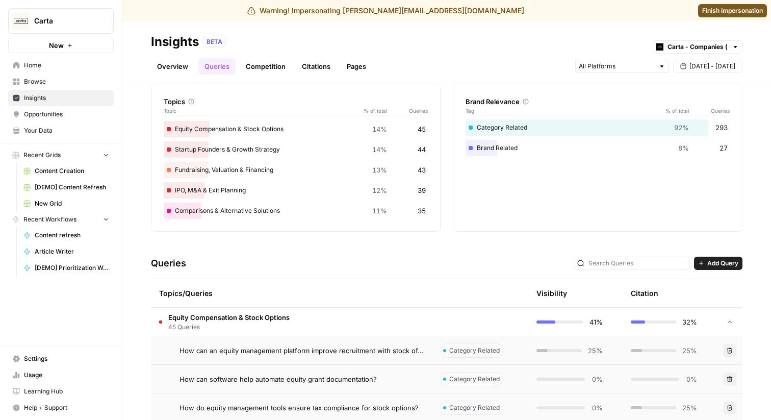
scroll to position [123, 0]
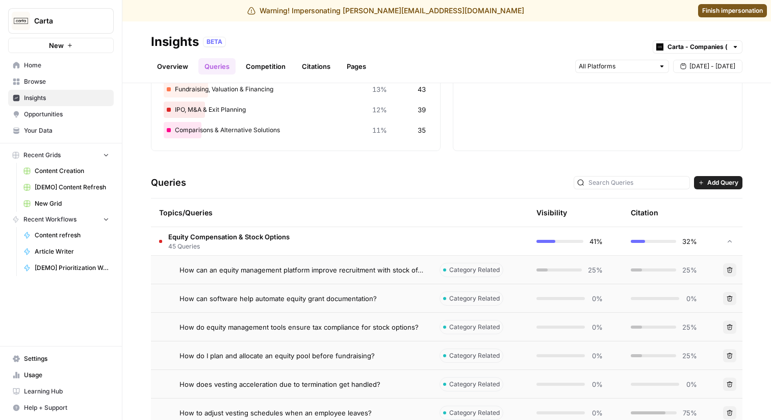
click at [506, 135] on div "Brand Relevance Tag % of total Queries Category Related 92% 293 Brand Related 8…" at bounding box center [598, 77] width 290 height 148
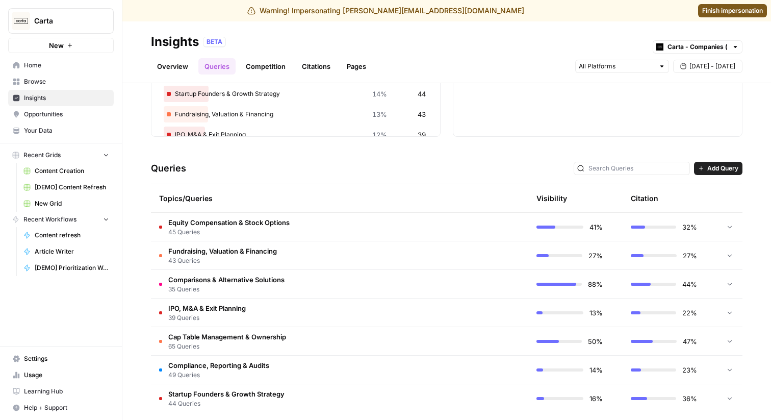
scroll to position [136, 0]
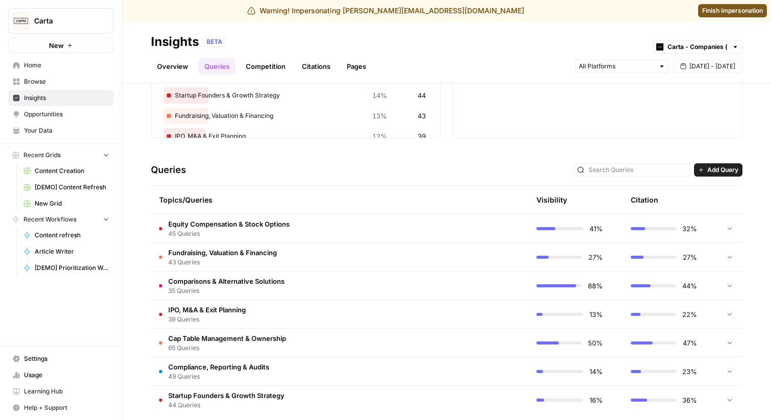
click at [386, 234] on td "Equity Compensation & Stock Options 45 Queries" at bounding box center [291, 228] width 280 height 28
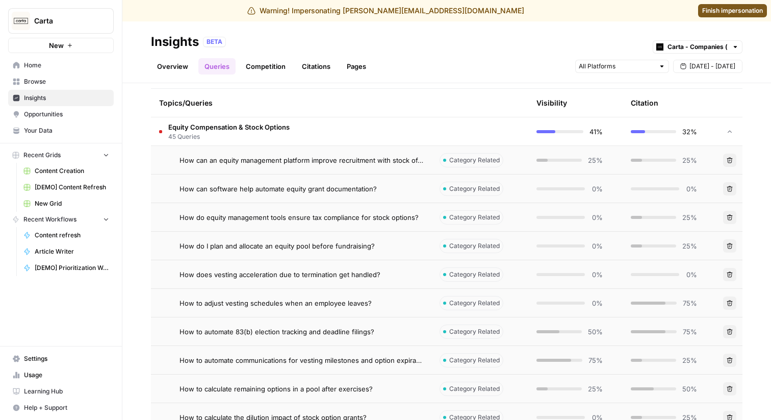
scroll to position [232, 0]
click at [557, 161] on div at bounding box center [558, 160] width 45 height 3
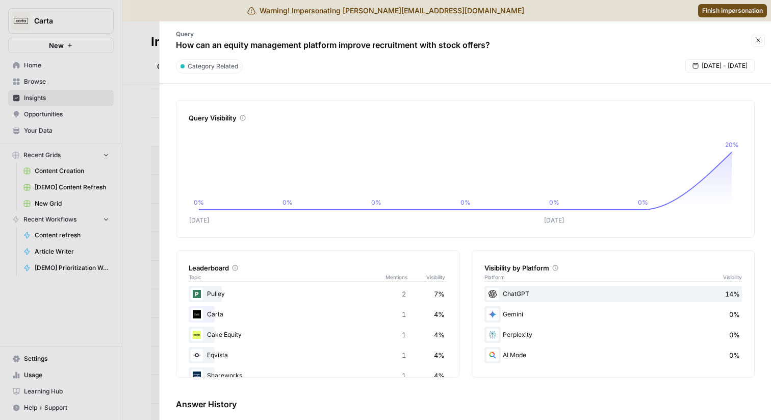
click at [755, 37] on icon "button" at bounding box center [758, 40] width 6 height 6
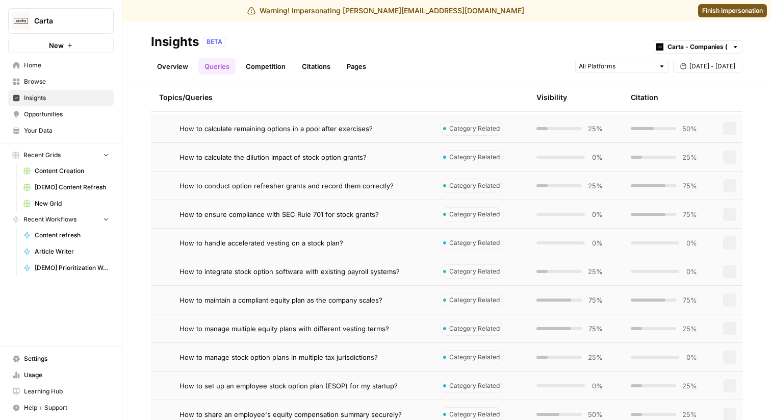
scroll to position [225, 0]
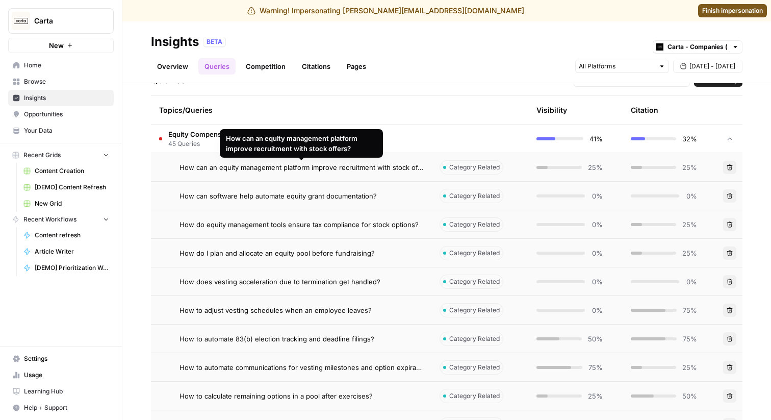
click at [367, 161] on td "How can an equity management platform improve recruitment with stock offers?" at bounding box center [291, 167] width 280 height 28
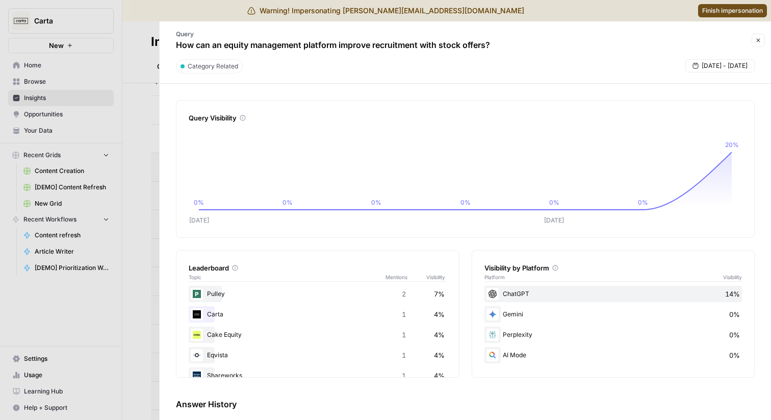
click at [757, 37] on icon "button" at bounding box center [758, 40] width 6 height 6
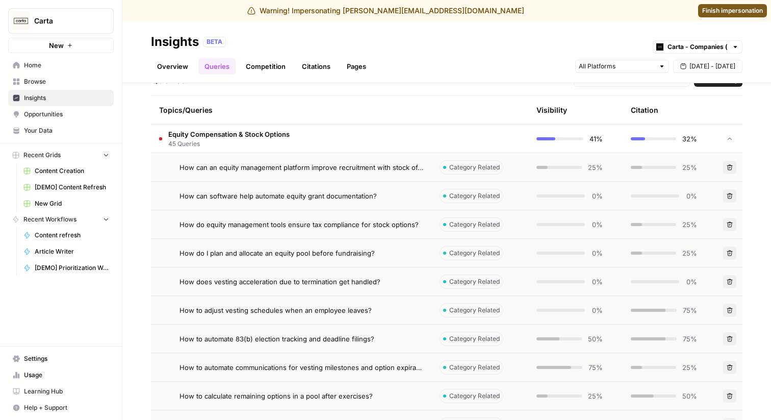
click at [561, 147] on td "41%" at bounding box center [575, 138] width 94 height 28
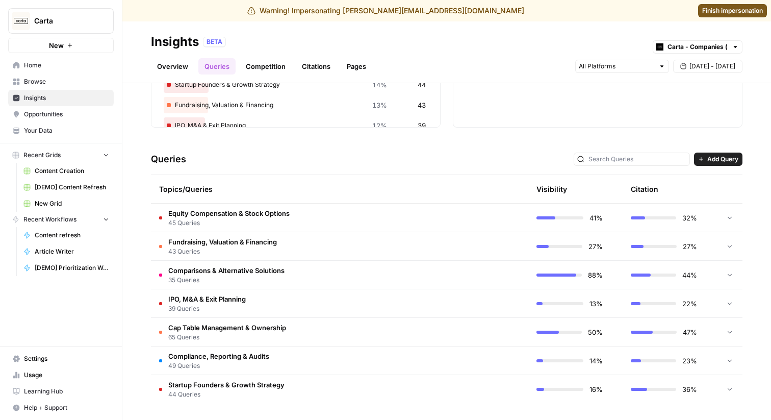
click at [567, 222] on div "41%" at bounding box center [569, 218] width 66 height 10
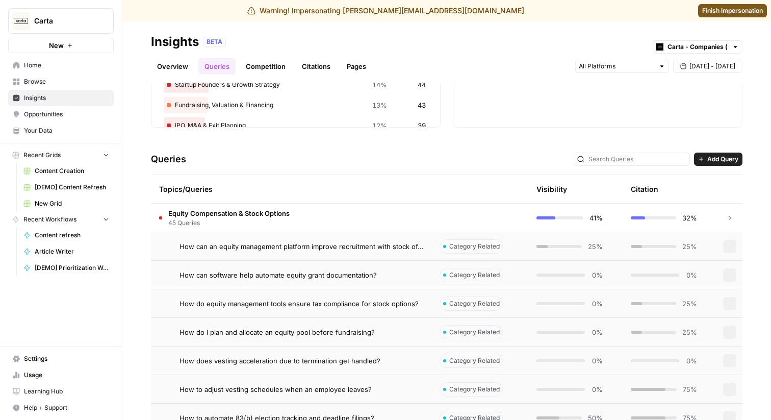
scroll to position [225, 0]
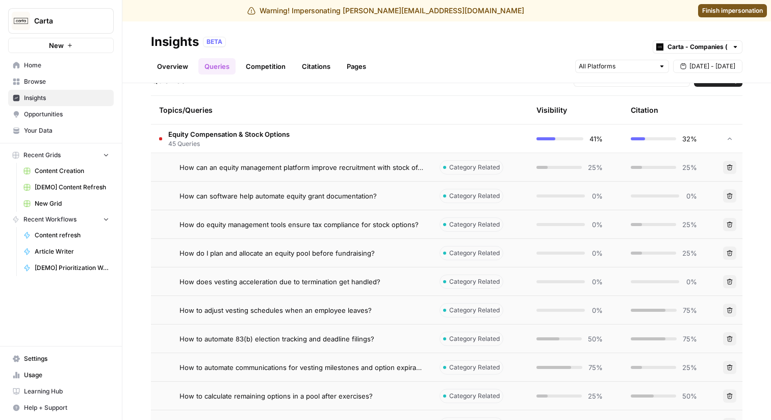
click at [639, 174] on td "25%" at bounding box center [670, 167] width 94 height 28
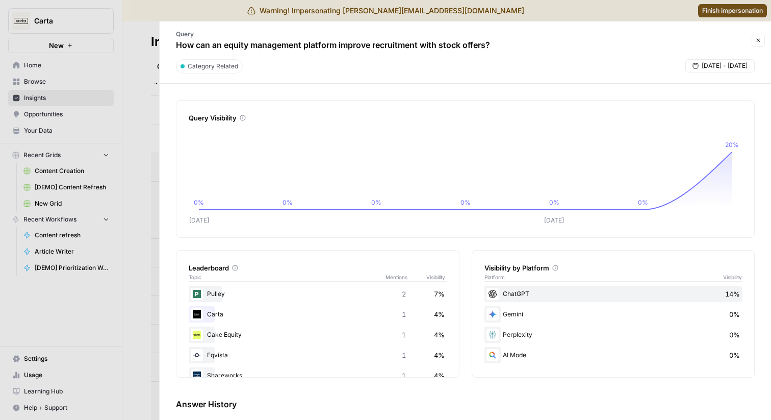
click at [729, 62] on span "[DATE] - [DATE]" at bounding box center [725, 65] width 46 height 9
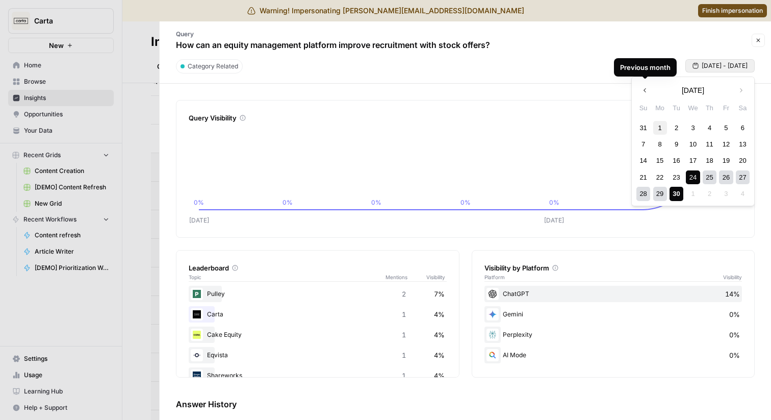
click at [656, 124] on div "1" at bounding box center [660, 128] width 14 height 14
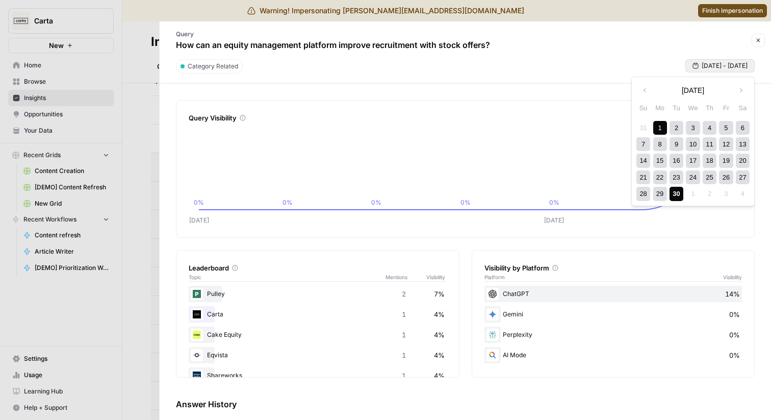
click at [679, 192] on div "30" at bounding box center [676, 194] width 14 height 14
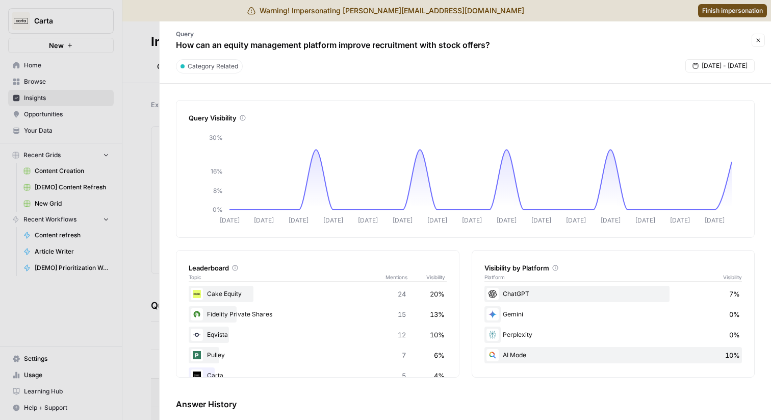
click at [764, 37] on button "Close" at bounding box center [757, 40] width 13 height 13
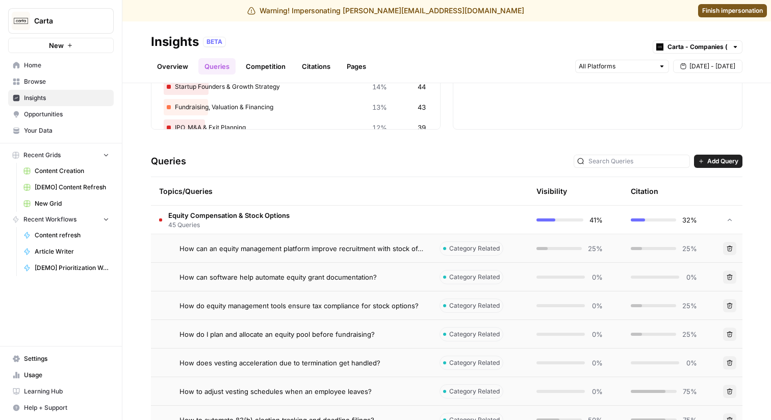
scroll to position [154, 0]
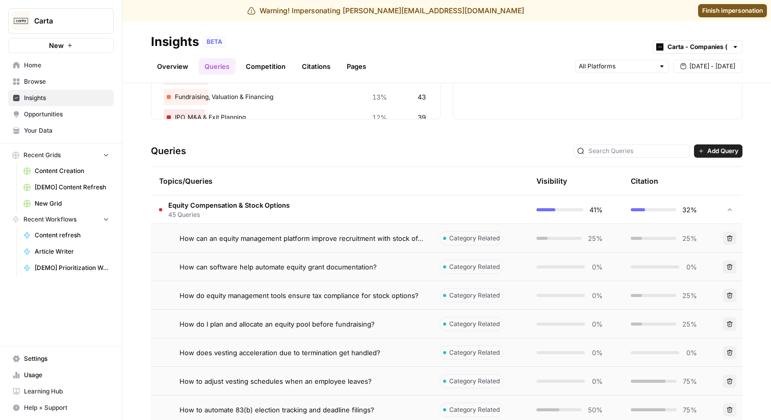
click at [573, 259] on td "0%" at bounding box center [575, 266] width 94 height 28
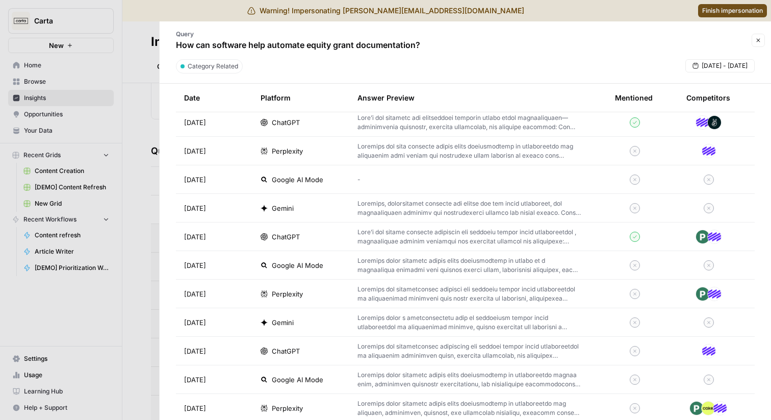
scroll to position [3220, 0]
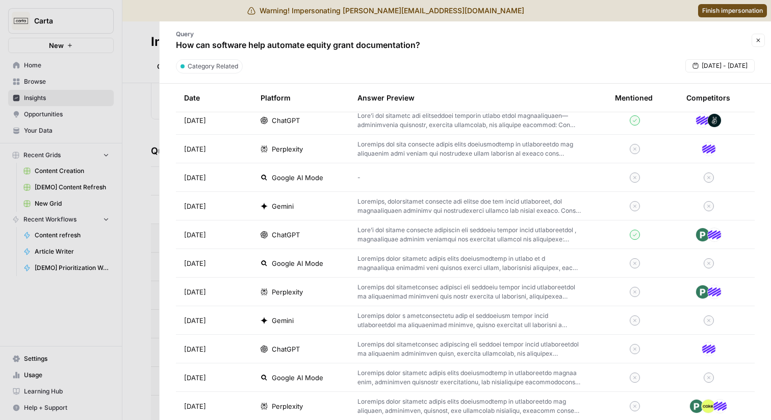
click at [761, 41] on icon "button" at bounding box center [758, 40] width 6 height 6
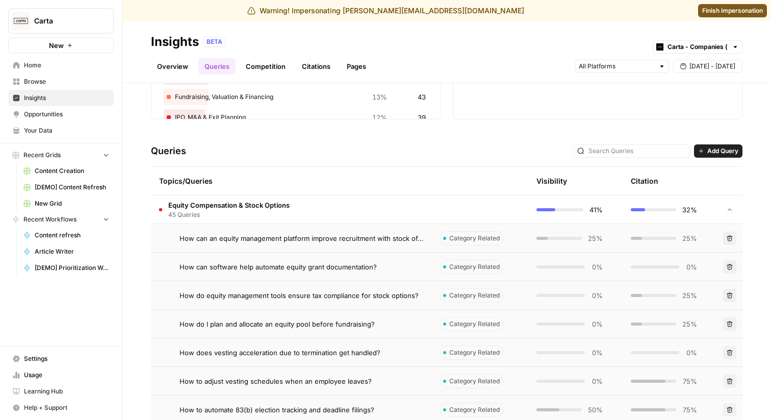
click at [73, 17] on span "Carta" at bounding box center [65, 21] width 62 height 10
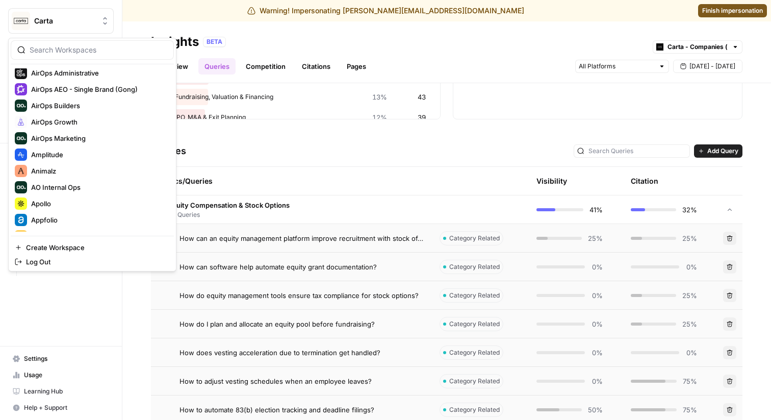
scroll to position [176, 0]
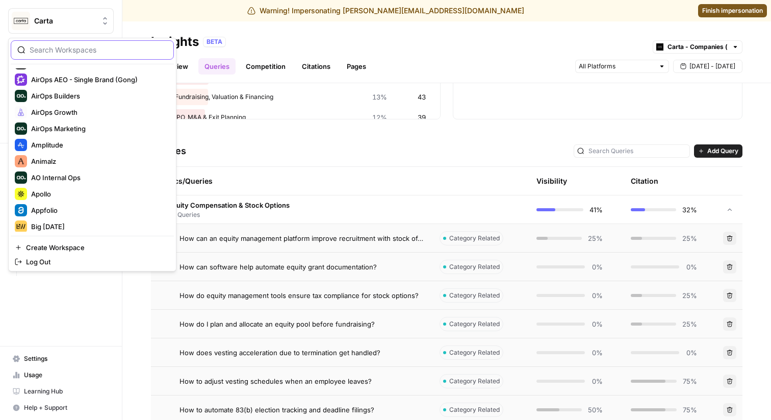
click at [90, 46] on input "search" at bounding box center [99, 50] width 138 height 10
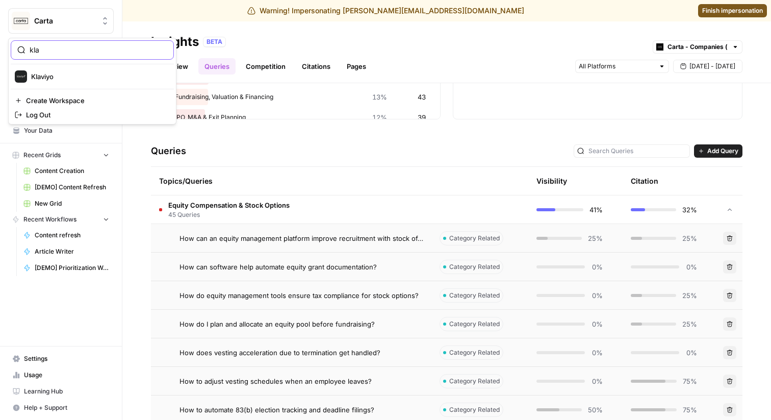
type input "kla"
click at [57, 69] on button "Klaviyo" at bounding box center [92, 76] width 163 height 16
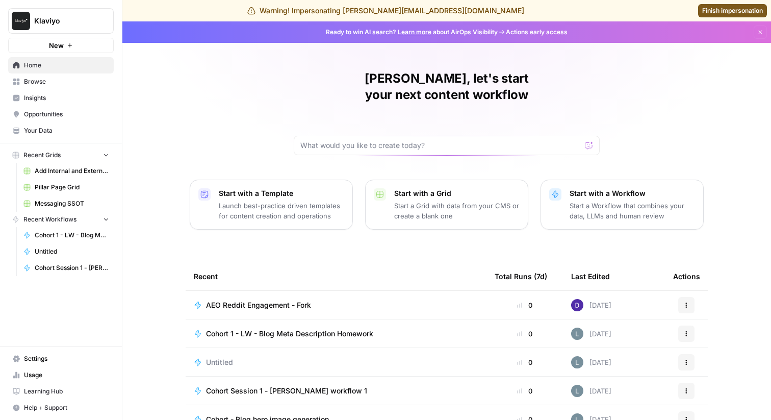
click at [56, 96] on span "Insights" at bounding box center [66, 97] width 85 height 9
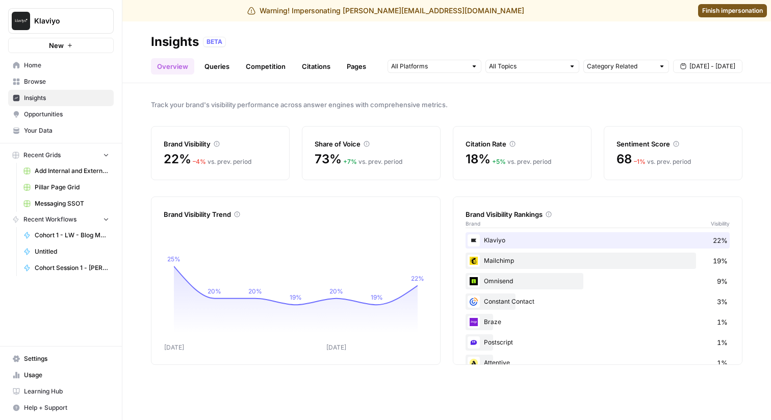
click at [717, 65] on span "[DATE] - [DATE]" at bounding box center [712, 66] width 46 height 9
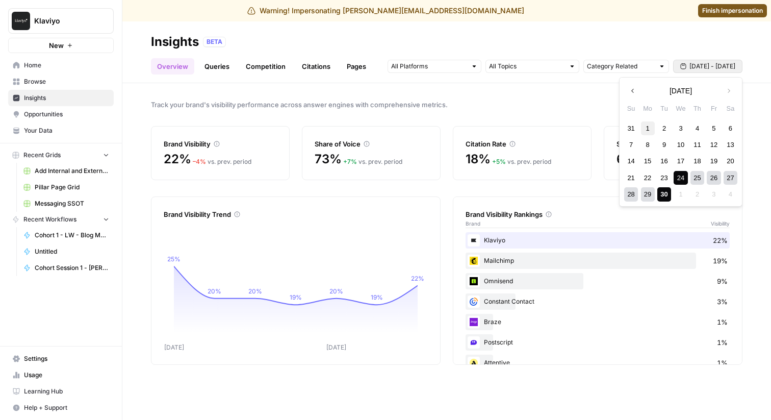
click at [641, 126] on div "1" at bounding box center [648, 128] width 14 height 14
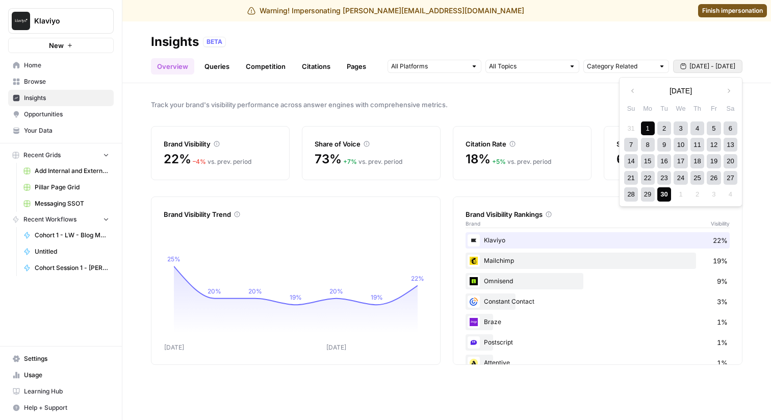
click at [667, 187] on div "30" at bounding box center [664, 194] width 14 height 14
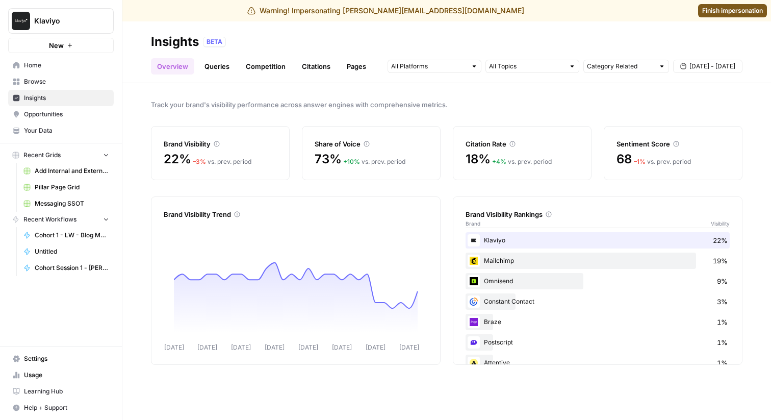
click at [471, 67] on div at bounding box center [474, 66] width 7 height 7
click at [456, 104] on span "ChatGPT" at bounding box center [433, 103] width 52 height 10
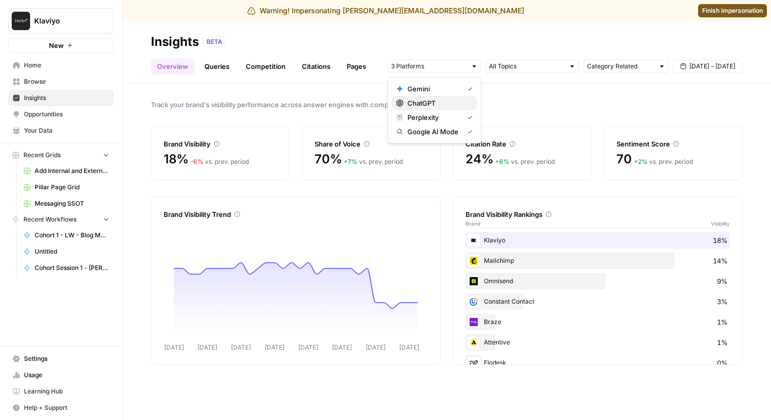
click at [459, 108] on span "ChatGPT" at bounding box center [437, 103] width 61 height 10
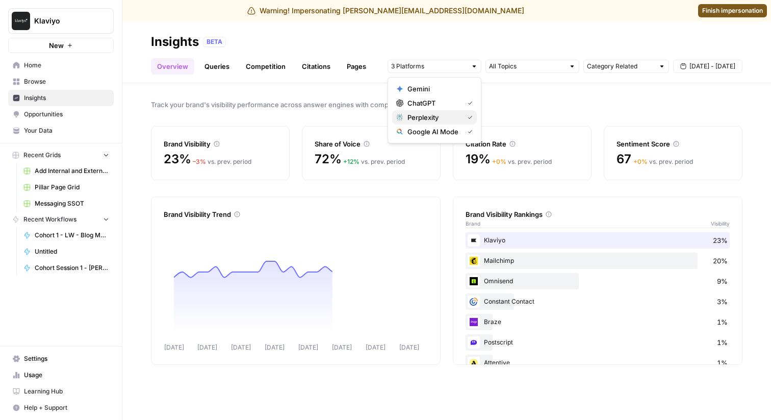
click at [466, 113] on div "Perplexity" at bounding box center [434, 117] width 76 height 10
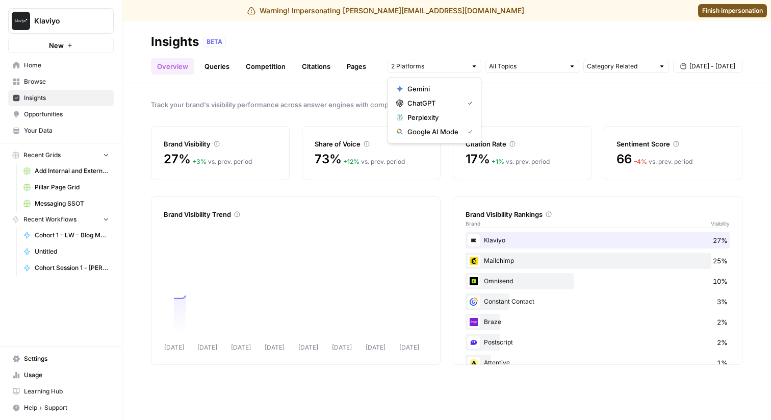
click at [468, 129] on icon "button" at bounding box center [470, 131] width 5 height 5
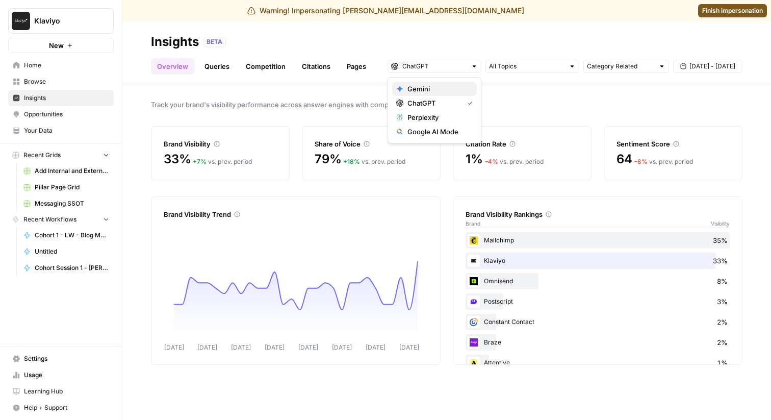
click at [420, 93] on span "Gemini" at bounding box center [437, 89] width 61 height 10
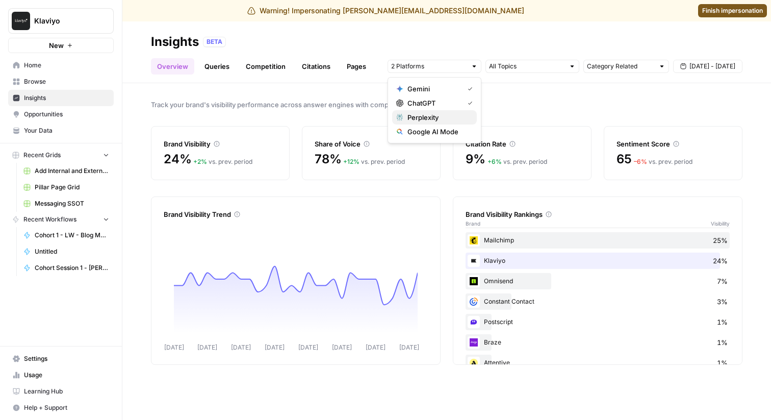
click at [424, 112] on span "Perplexity" at bounding box center [437, 117] width 61 height 10
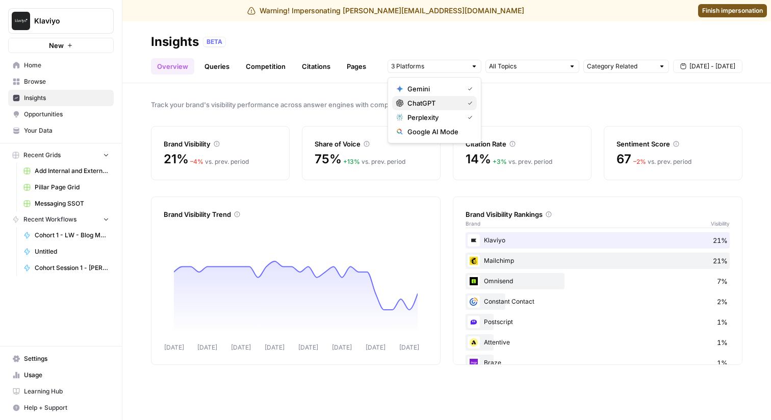
click at [432, 106] on span "ChatGPT" at bounding box center [433, 103] width 52 height 10
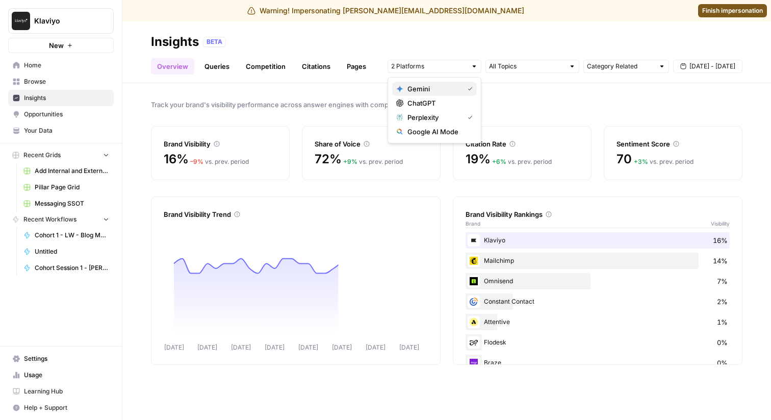
click at [439, 95] on button "Gemini" at bounding box center [434, 89] width 85 height 14
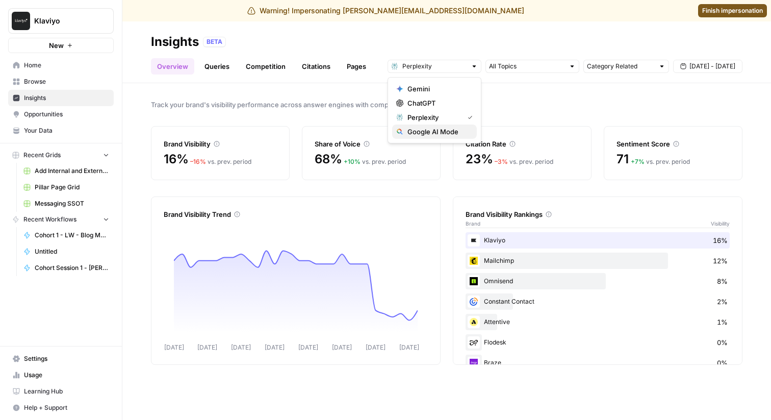
click at [445, 130] on span "Google AI Mode" at bounding box center [437, 131] width 61 height 10
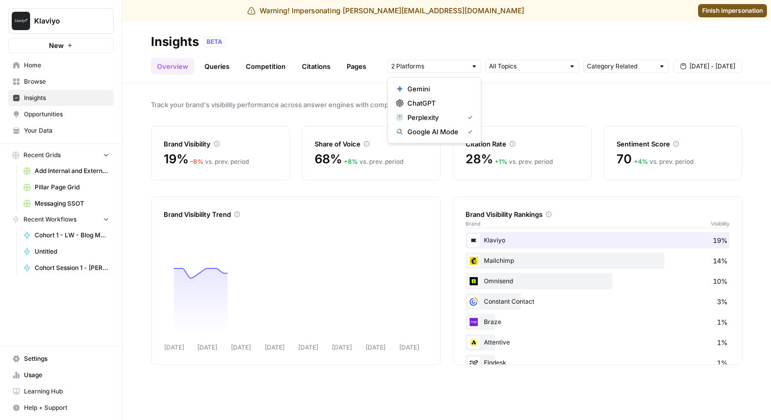
click at [452, 123] on button "Perplexity" at bounding box center [434, 117] width 85 height 14
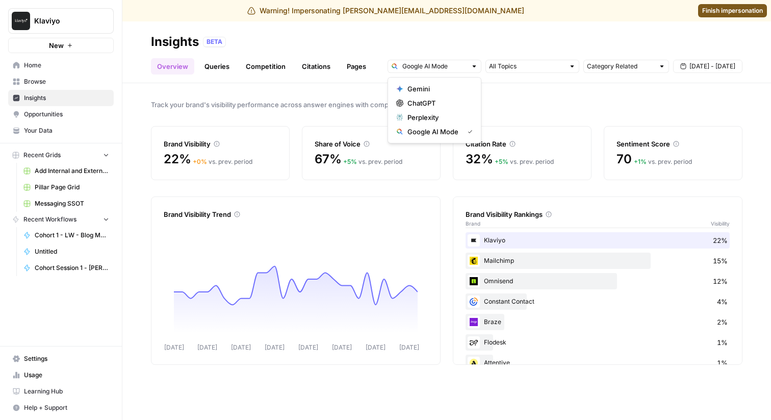
click at [517, 108] on span "Track your brand's visibility performance across answer engines with comprehens…" at bounding box center [446, 104] width 591 height 10
click at [229, 64] on link "Queries" at bounding box center [216, 66] width 37 height 16
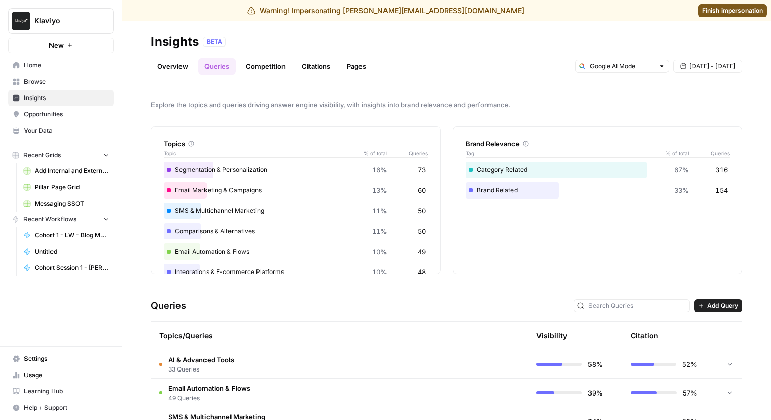
click at [243, 168] on div "Segmentation & Personalization 16% 73" at bounding box center [296, 170] width 264 height 16
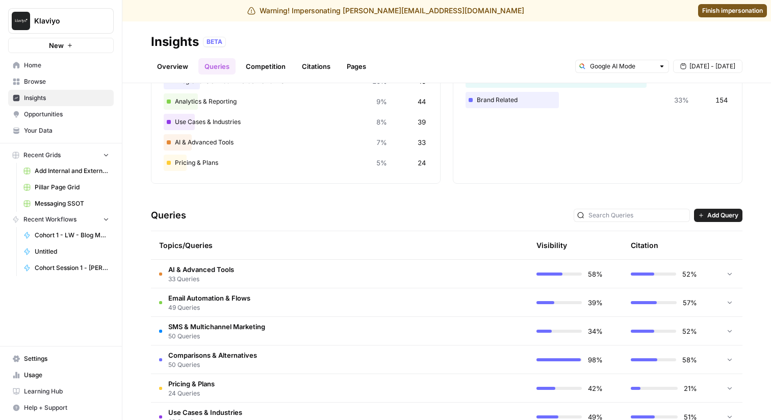
scroll to position [144, 0]
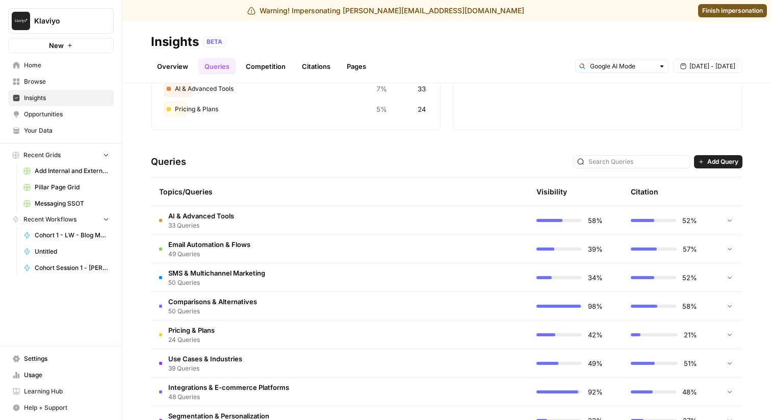
click at [274, 209] on td "AI & Advanced Tools 33 Queries" at bounding box center [291, 220] width 280 height 28
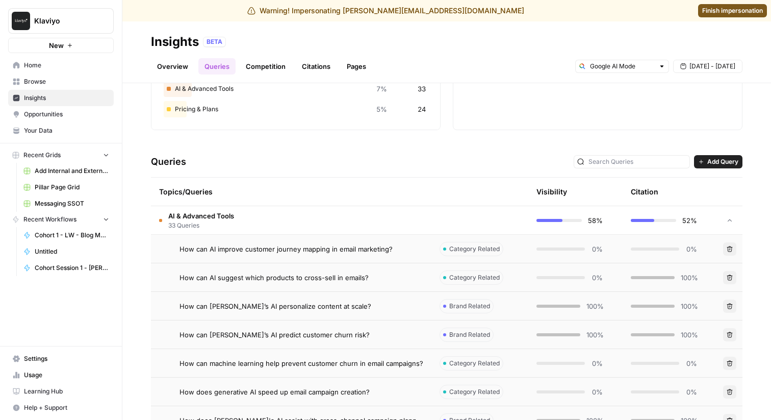
click at [279, 247] on span "How can AI improve customer journey mapping in email marketing?" at bounding box center [285, 249] width 213 height 10
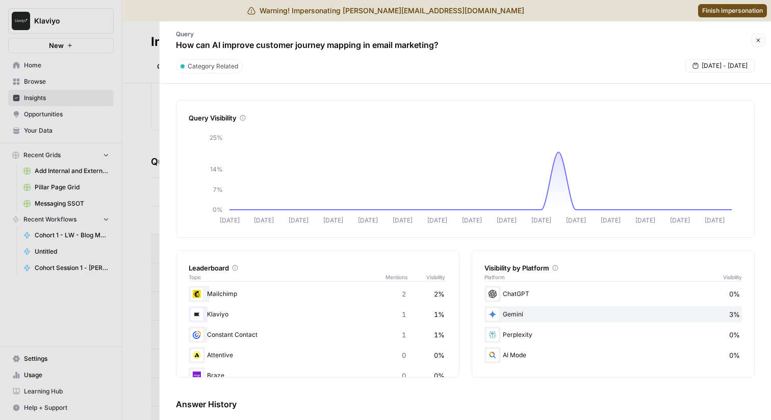
click at [732, 64] on span "[DATE] - [DATE]" at bounding box center [725, 65] width 46 height 9
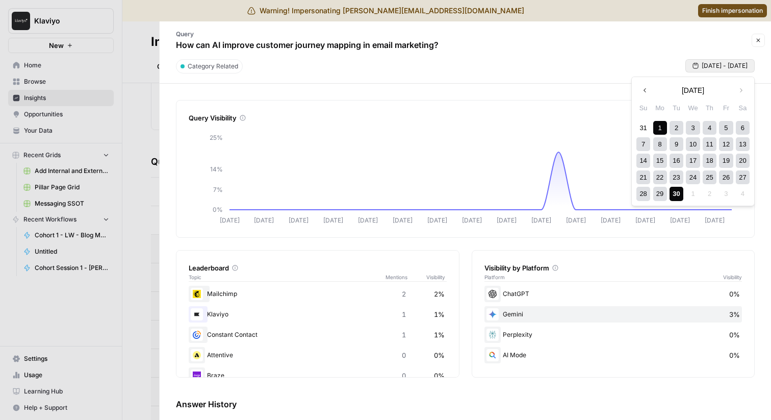
click at [494, 43] on div "Query How can AI improve customer journey mapping in email marketing?" at bounding box center [457, 40] width 583 height 30
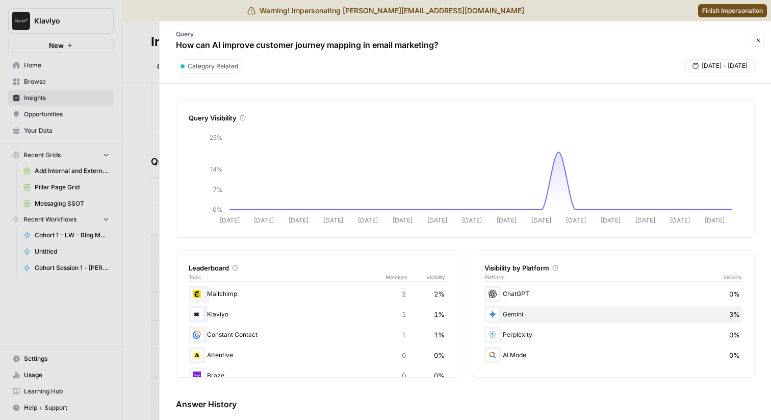
click at [758, 43] on button "Close" at bounding box center [757, 40] width 13 height 13
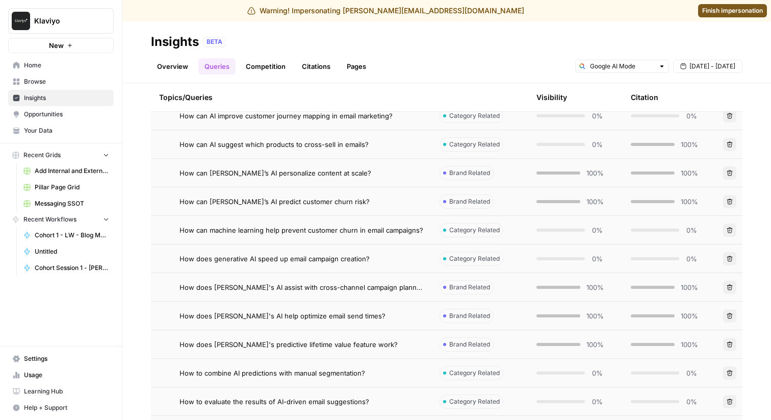
scroll to position [292, 0]
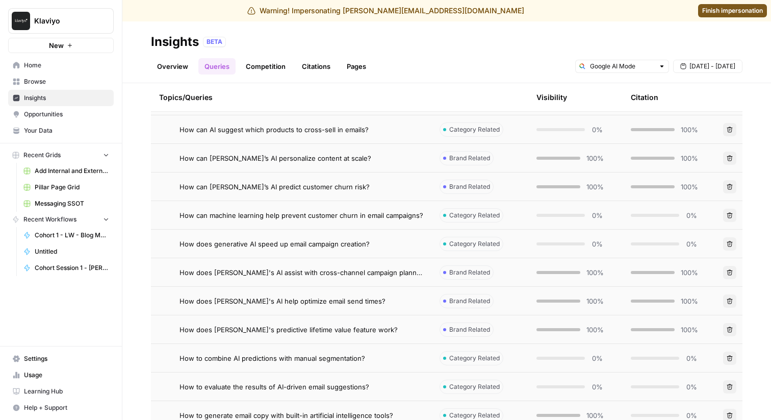
click at [385, 267] on span "How does Klaviyo's AI assist with cross-channel campaign planning?" at bounding box center [301, 272] width 244 height 10
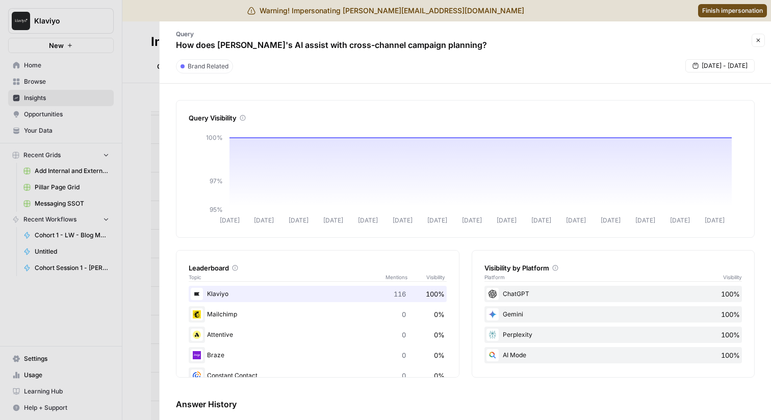
click at [289, 47] on p "How does Klaviyo's AI assist with cross-channel campaign planning?" at bounding box center [331, 45] width 311 height 12
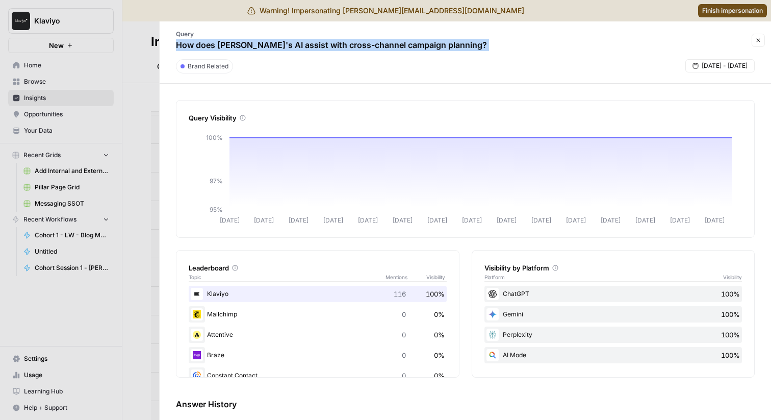
click at [289, 47] on p "How does Klaviyo's AI assist with cross-channel campaign planning?" at bounding box center [331, 45] width 311 height 12
click at [251, 48] on p "How does Klaviyo's AI assist with cross-channel campaign planning?" at bounding box center [331, 45] width 311 height 12
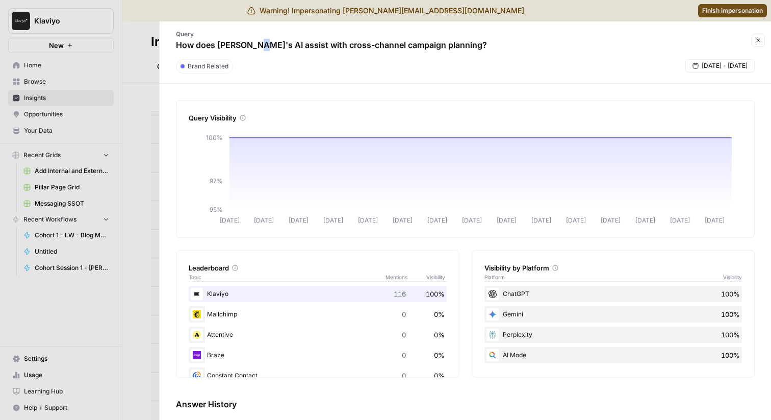
click at [251, 48] on p "How does Klaviyo's AI assist with cross-channel campaign planning?" at bounding box center [331, 45] width 311 height 12
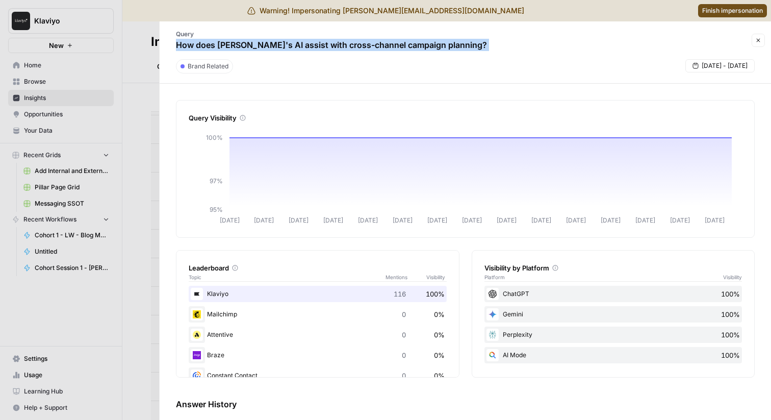
click at [251, 48] on p "How does Klaviyo's AI assist with cross-channel campaign planning?" at bounding box center [331, 45] width 311 height 12
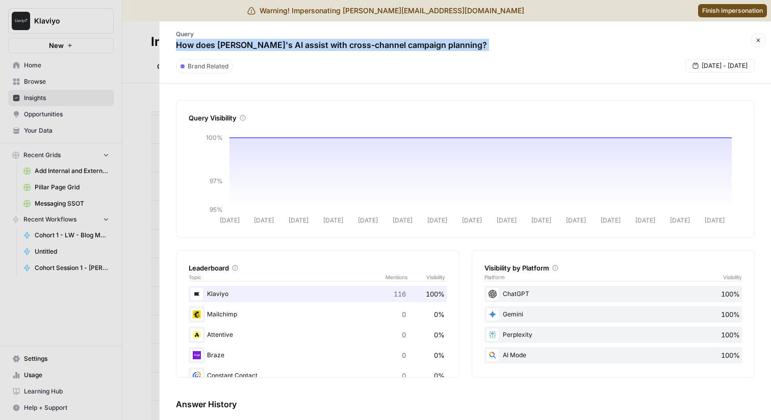
click at [760, 37] on icon "button" at bounding box center [758, 40] width 6 height 6
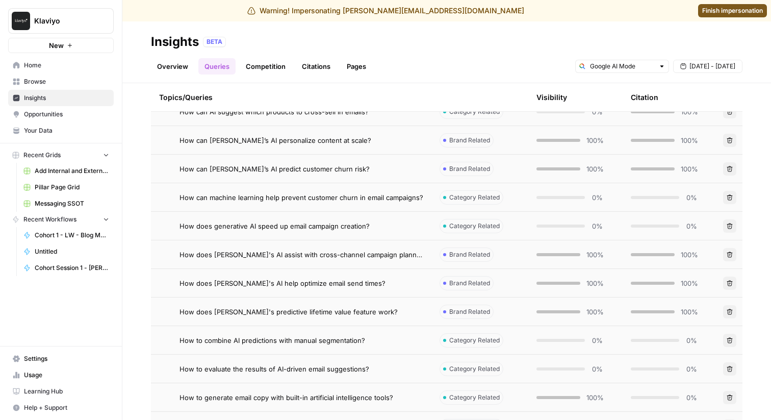
scroll to position [312, 0]
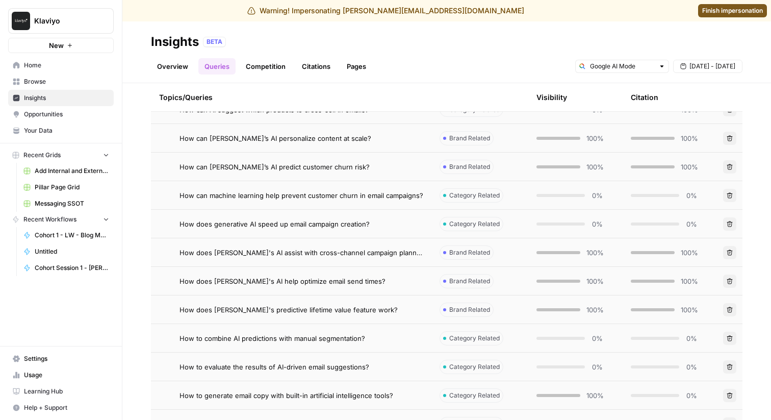
click at [243, 230] on td "How does generative AI speed up email campaign creation?" at bounding box center [291, 224] width 280 height 28
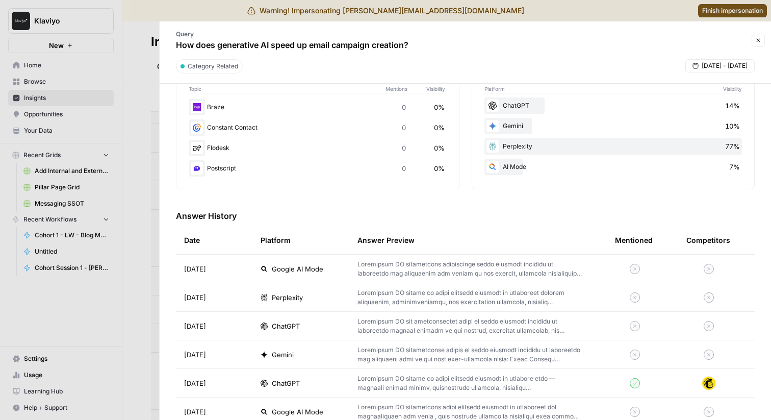
scroll to position [193, 0]
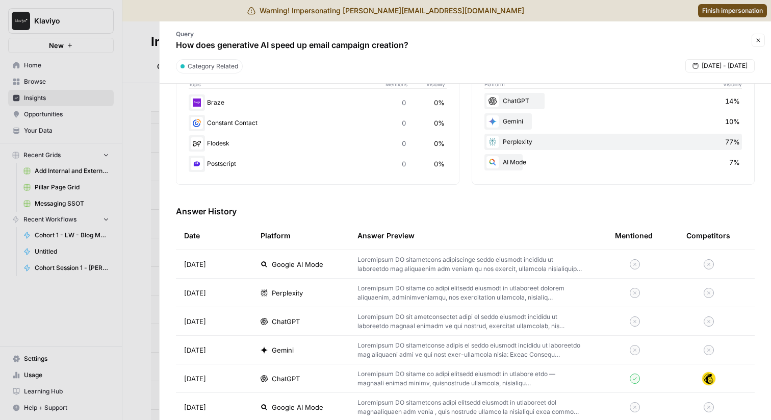
click at [401, 255] on p at bounding box center [469, 264] width 225 height 18
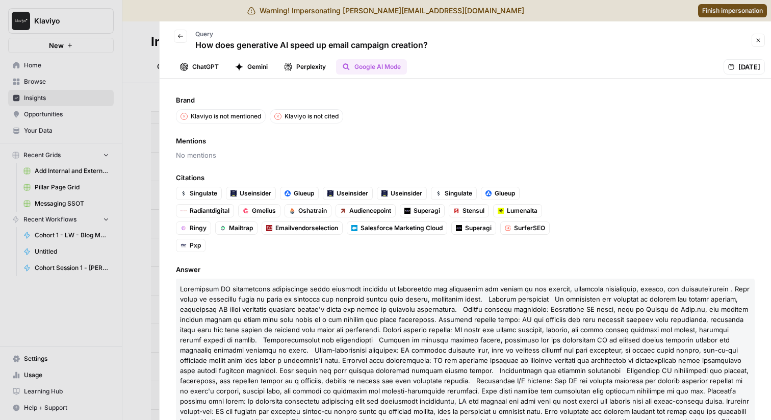
click at [758, 37] on button "Close" at bounding box center [757, 40] width 13 height 13
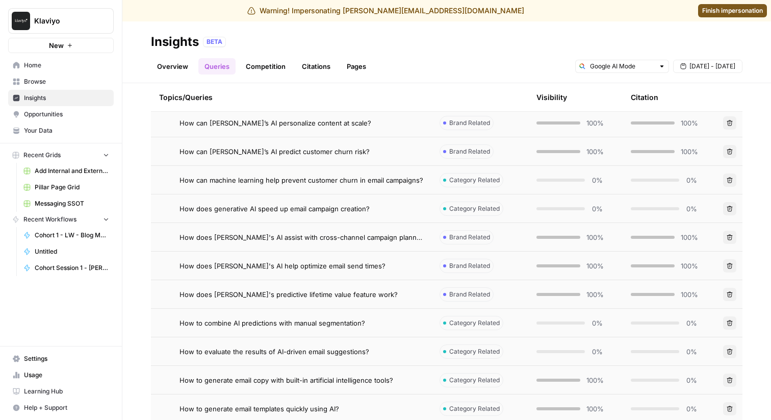
scroll to position [328, 0]
click at [235, 380] on span "How to generate email copy with built-in artificial intelligence tools?" at bounding box center [286, 379] width 214 height 10
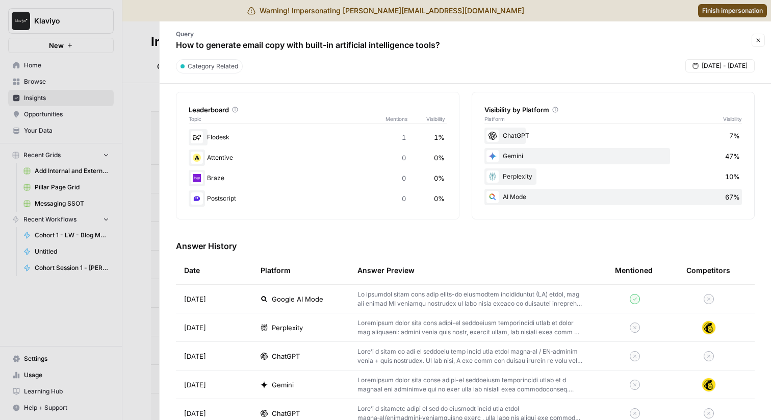
scroll to position [160, 0]
click at [390, 300] on p at bounding box center [469, 297] width 225 height 18
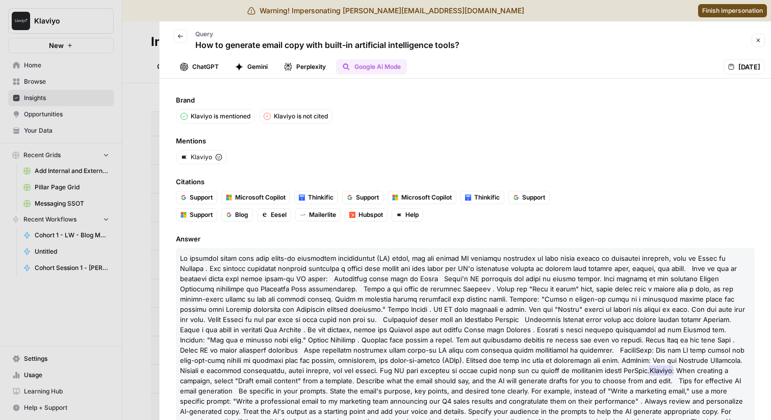
scroll to position [28, 0]
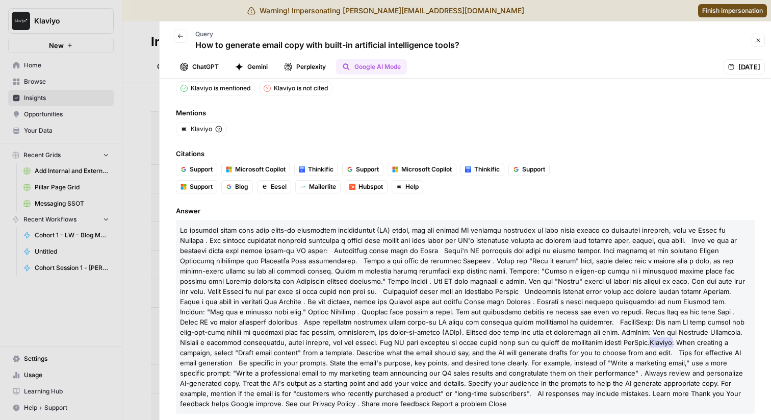
click at [137, 235] on div at bounding box center [385, 210] width 771 height 420
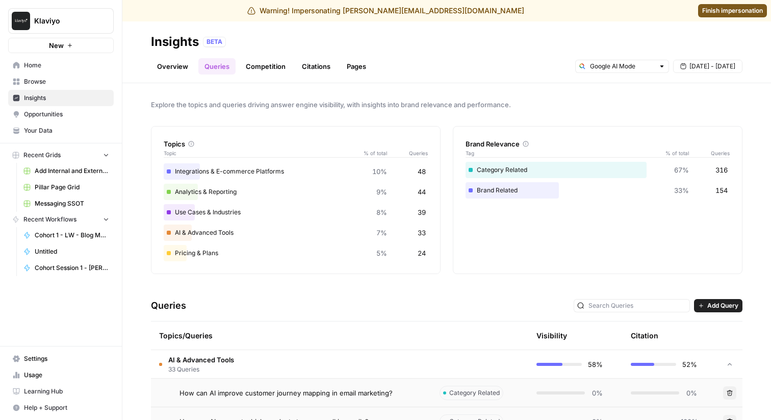
click at [282, 61] on link "Competition" at bounding box center [266, 66] width 52 height 16
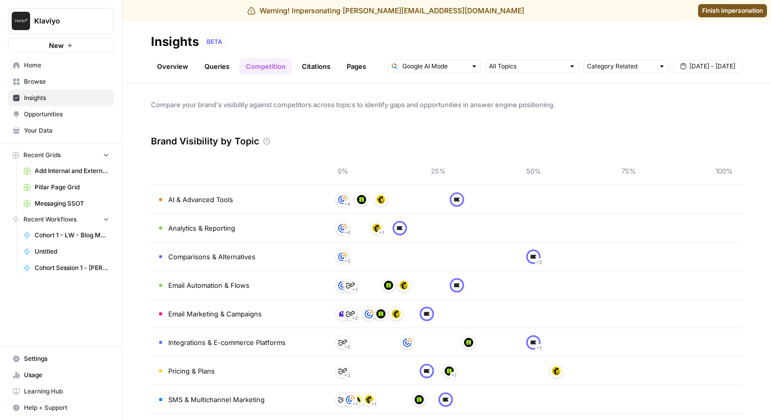
click at [318, 71] on link "Citations" at bounding box center [316, 66] width 41 height 16
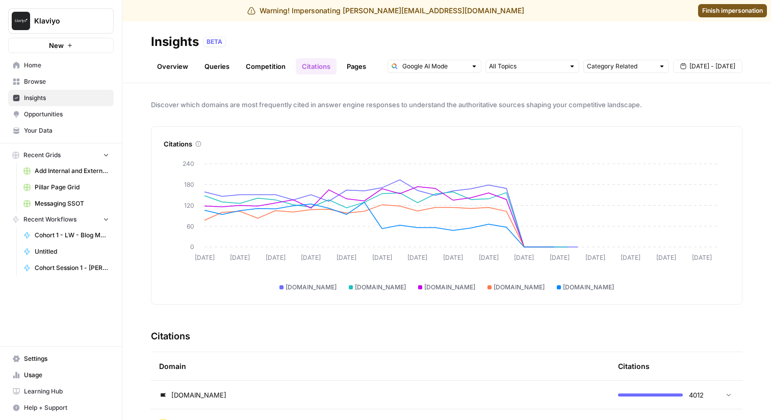
click at [233, 107] on span "Discover which domains are most frequently cited in answer engine responses to …" at bounding box center [446, 104] width 591 height 10
click at [462, 69] on input "text" at bounding box center [434, 66] width 64 height 10
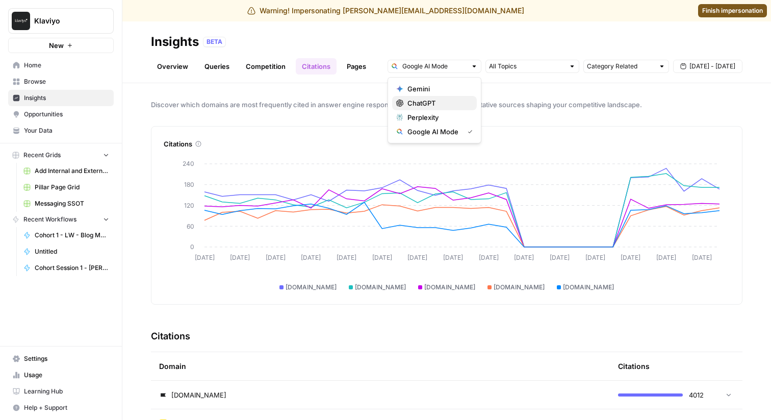
click at [453, 104] on span "ChatGPT" at bounding box center [437, 103] width 61 height 10
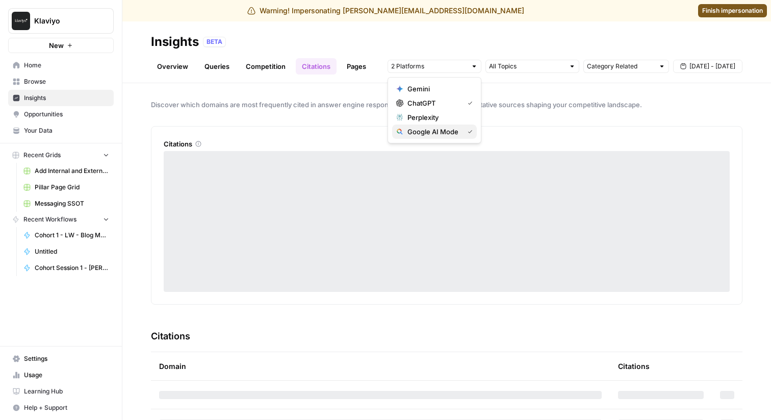
click at [459, 132] on div "Google AI Mode" at bounding box center [434, 131] width 76 height 10
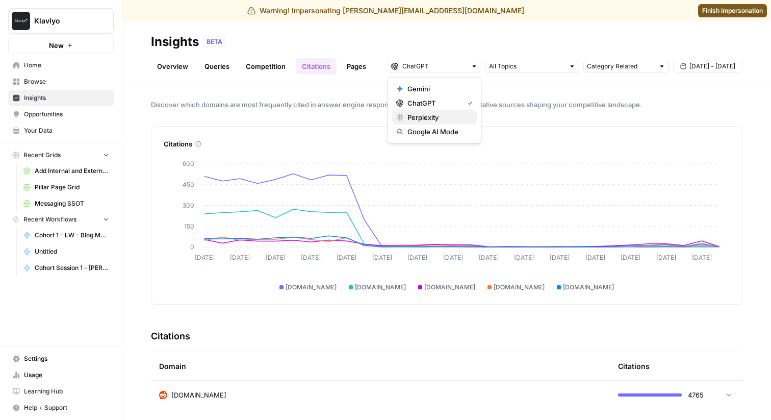
click at [446, 111] on button "Perplexity" at bounding box center [434, 117] width 85 height 14
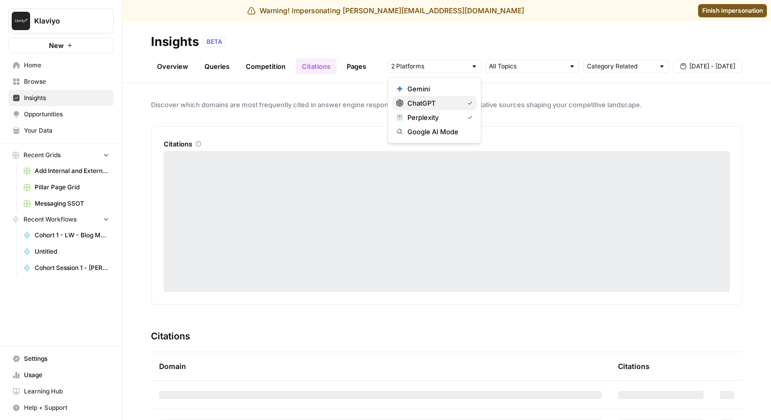
click at [462, 103] on div "ChatGPT" at bounding box center [434, 103] width 76 height 10
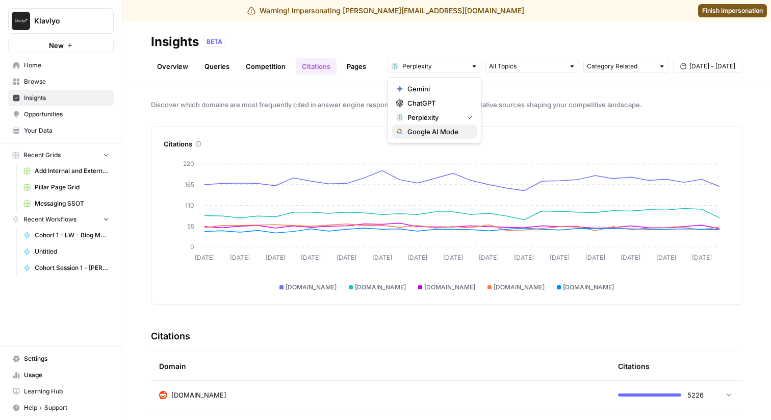
click at [439, 132] on span "Google AI Mode" at bounding box center [437, 131] width 61 height 10
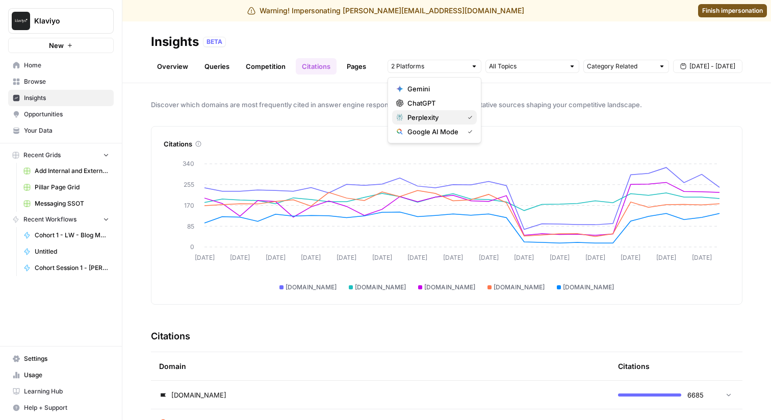
click at [433, 117] on span "Perplexity" at bounding box center [433, 117] width 52 height 10
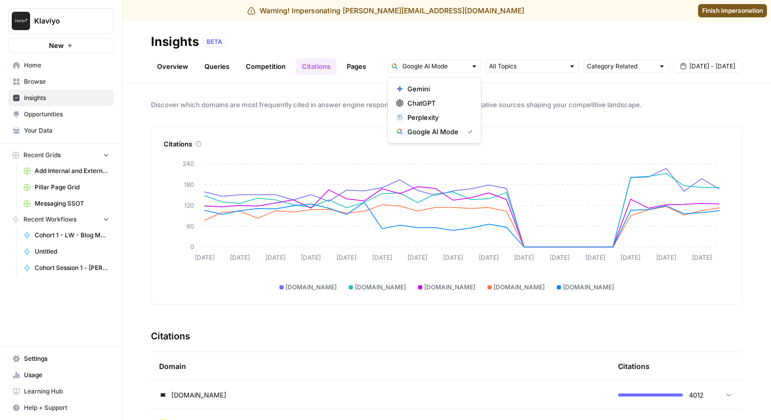
click at [359, 47] on div "Insights BETA" at bounding box center [446, 42] width 591 height 16
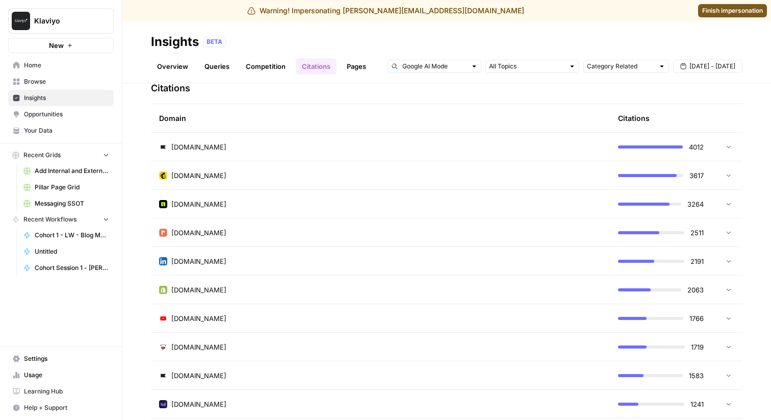
scroll to position [260, 0]
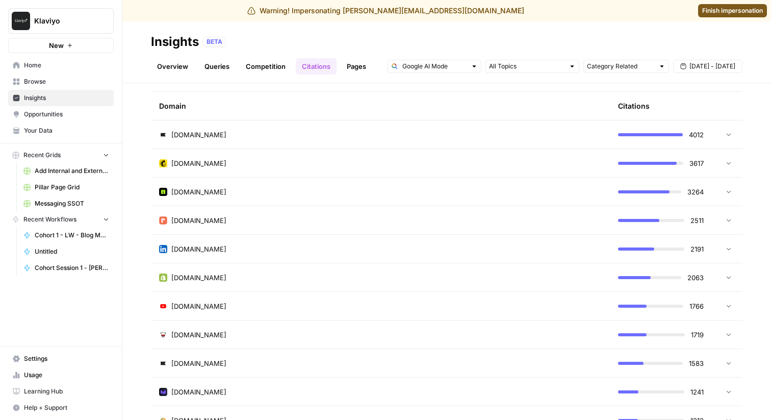
click at [404, 140] on td "klaviyo.com" at bounding box center [380, 134] width 459 height 28
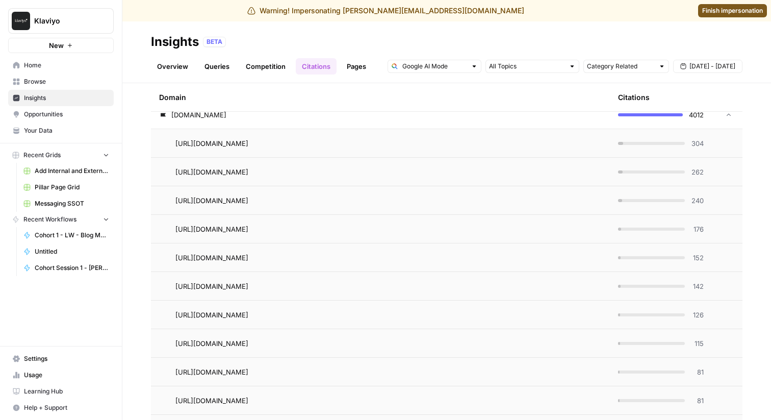
scroll to position [282, 0]
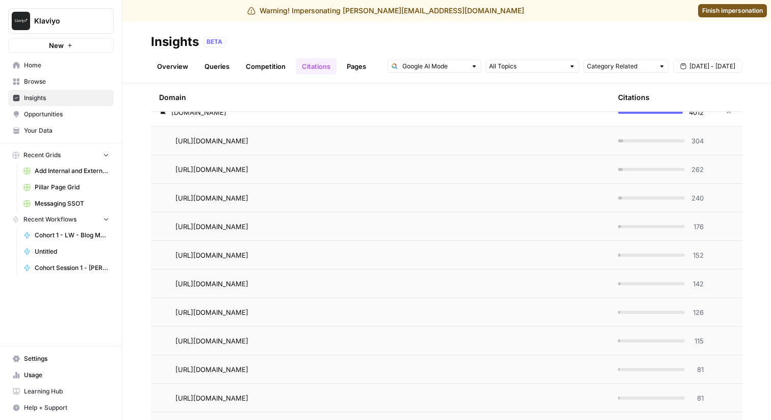
click at [428, 147] on td "https://www.klaviyo.com/blog/email-segmentation-ideas" at bounding box center [380, 140] width 459 height 28
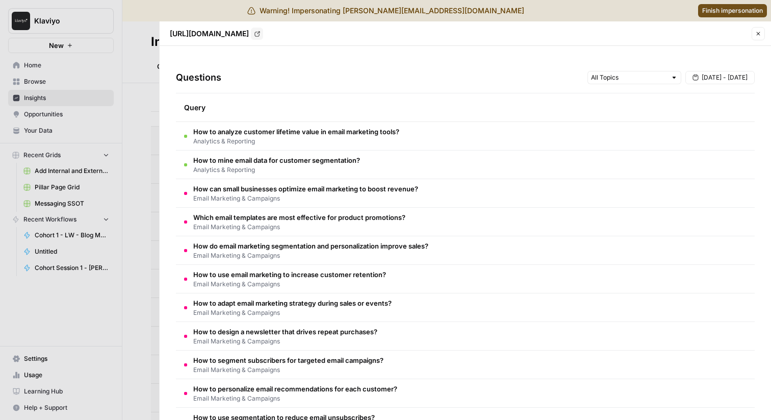
click at [136, 89] on div at bounding box center [385, 210] width 771 height 420
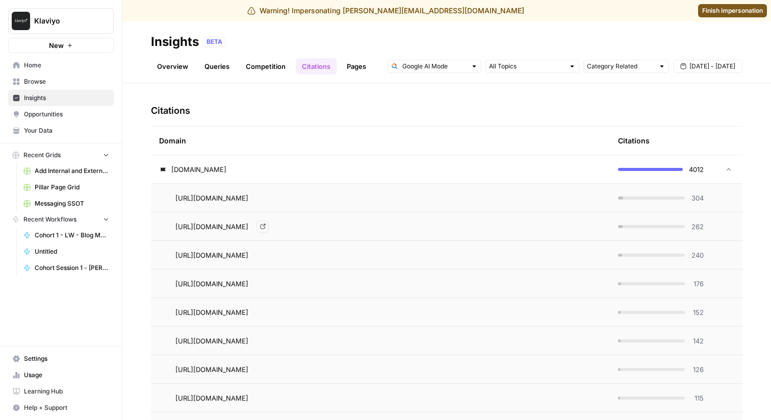
scroll to position [194, 0]
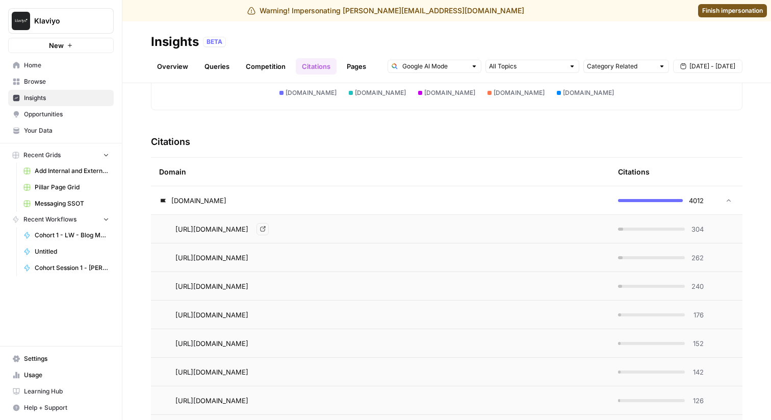
click at [487, 230] on div "https://www.klaviyo.com/blog/email-segmentation-ideas Go to page" at bounding box center [388, 229] width 426 height 12
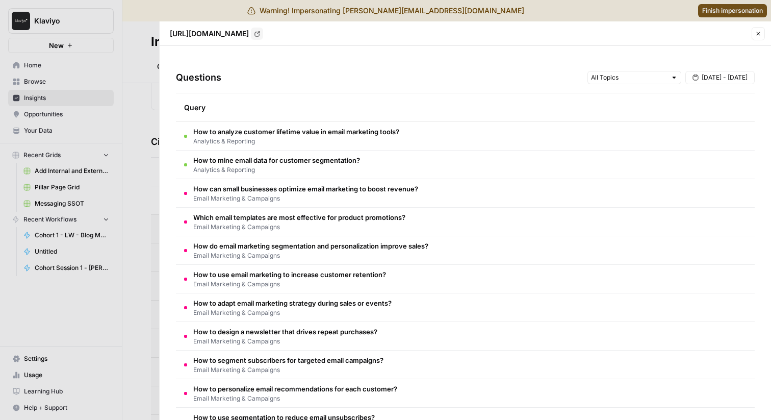
click at [292, 135] on span "How to analyze customer lifetime value in email marketing tools?" at bounding box center [296, 131] width 206 height 10
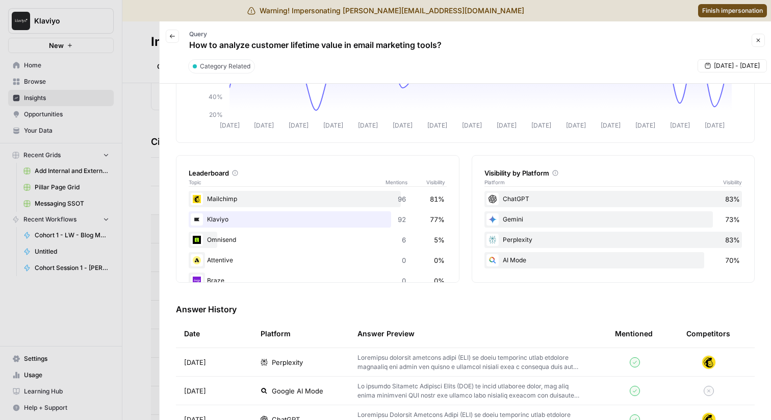
scroll to position [112, 0]
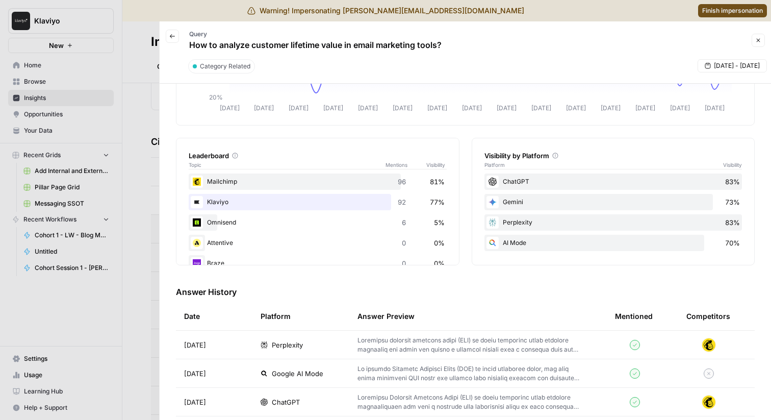
click at [224, 67] on span "Category Related" at bounding box center [225, 66] width 50 height 9
click at [231, 66] on span "Category Related" at bounding box center [225, 66] width 50 height 9
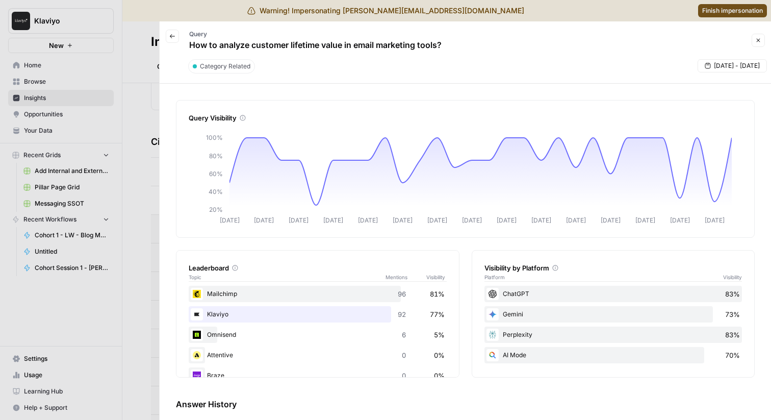
click at [759, 40] on icon "button" at bounding box center [758, 40] width 6 height 6
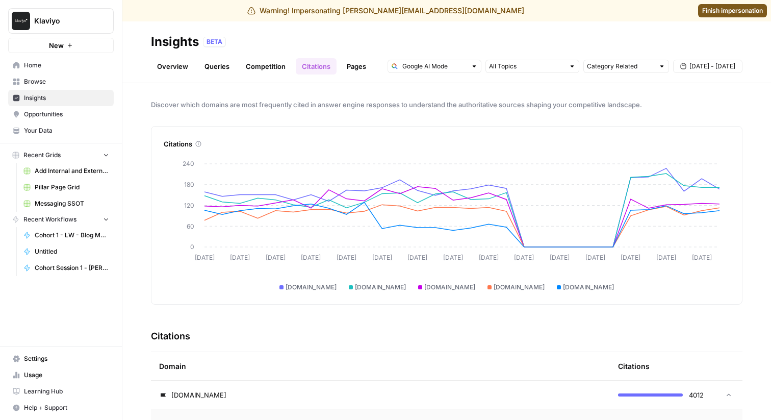
click at [356, 63] on link "Pages" at bounding box center [357, 66] width 32 height 16
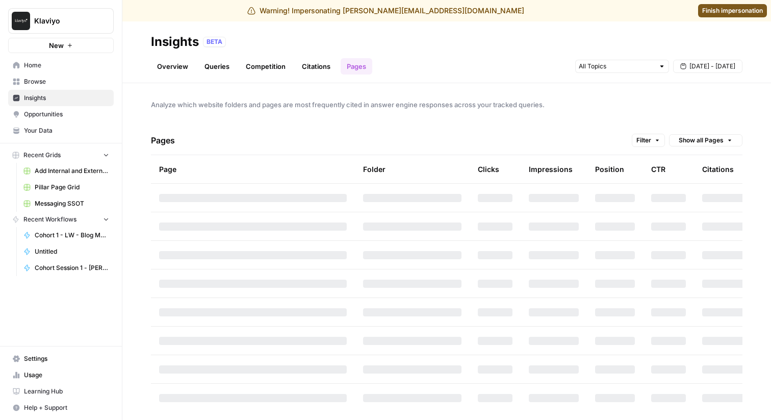
click at [321, 67] on link "Citations" at bounding box center [316, 66] width 41 height 16
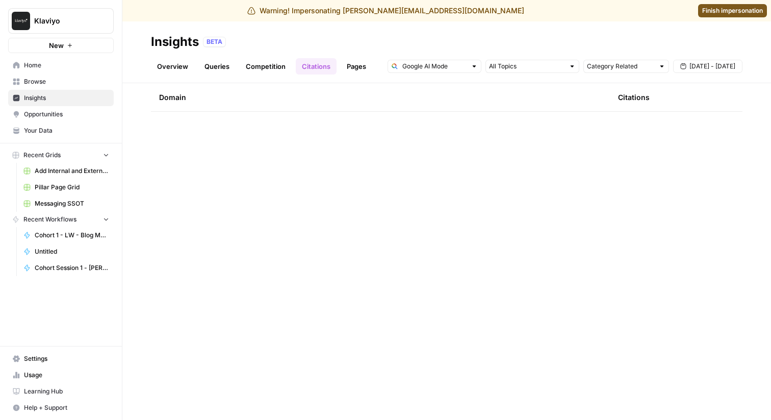
scroll to position [134, 0]
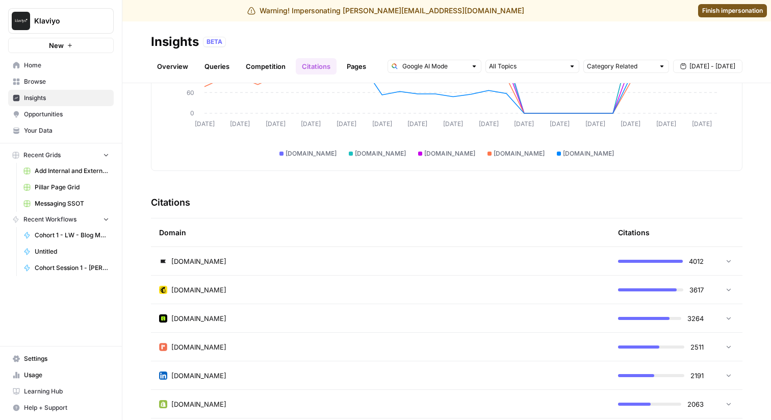
click at [215, 64] on link "Queries" at bounding box center [216, 66] width 37 height 16
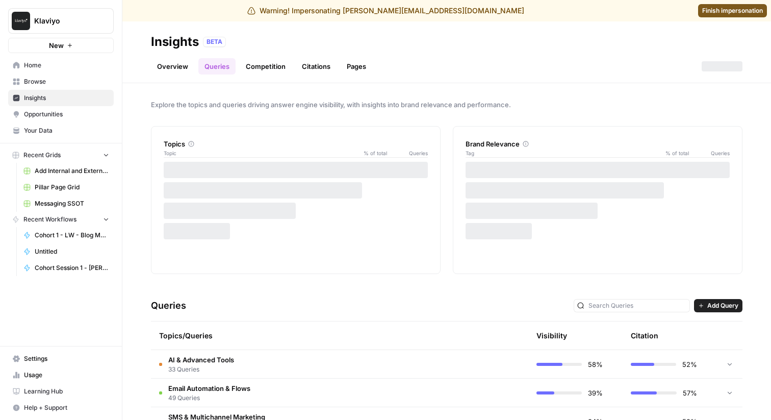
scroll to position [232, 0]
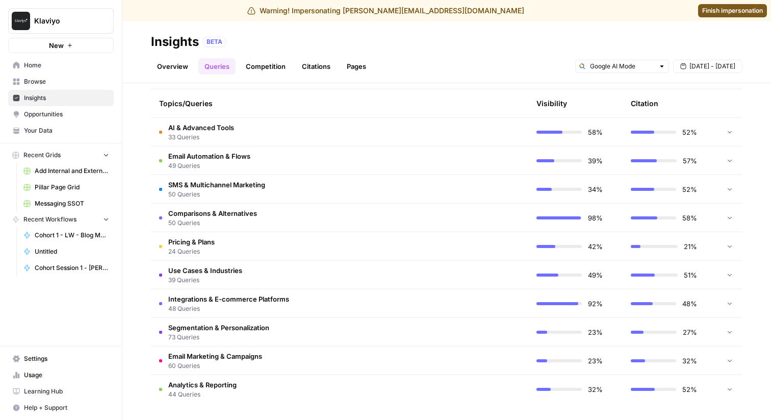
click at [307, 402] on td "Analytics & Reporting 44 Queries" at bounding box center [291, 389] width 280 height 29
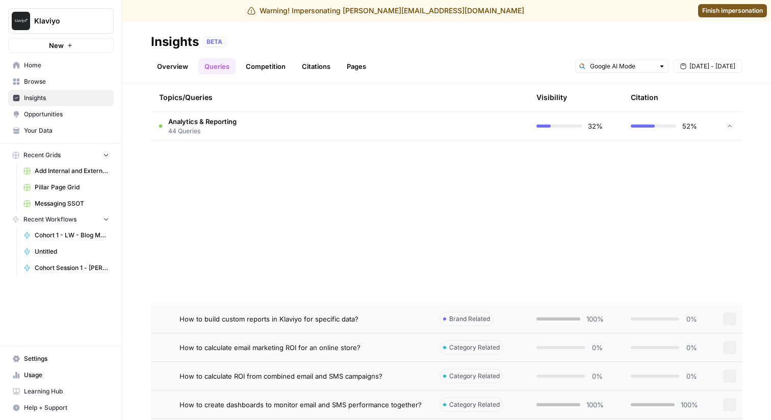
scroll to position [0, 0]
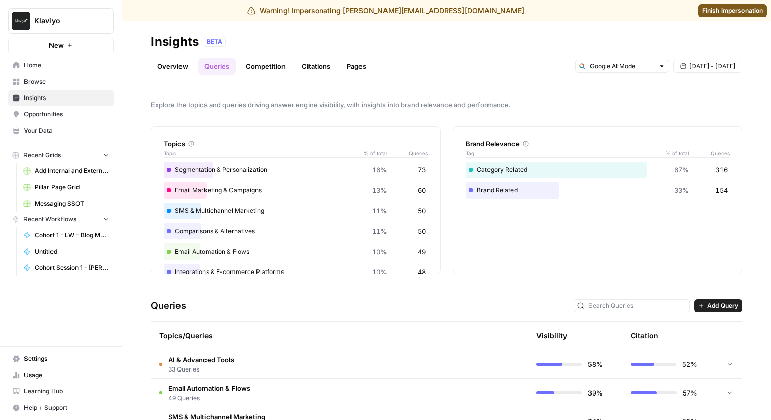
click at [325, 59] on link "Citations" at bounding box center [316, 66] width 41 height 16
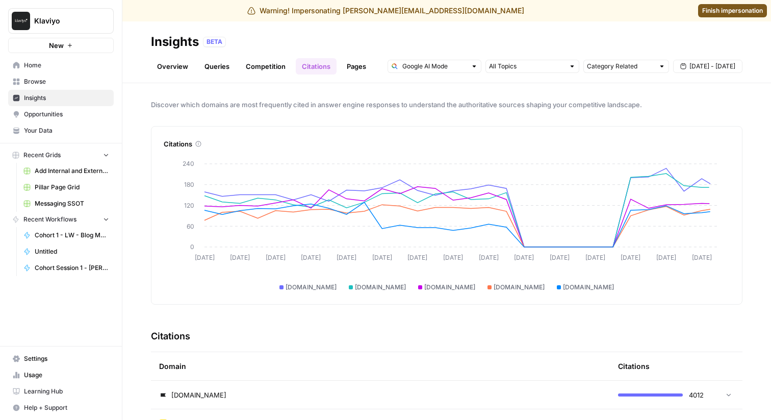
click at [353, 62] on link "Pages" at bounding box center [357, 66] width 32 height 16
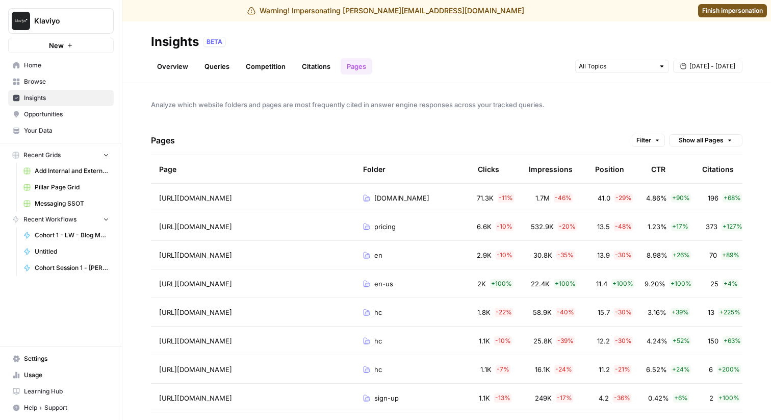
click at [551, 166] on div "Impressions" at bounding box center [551, 169] width 44 height 28
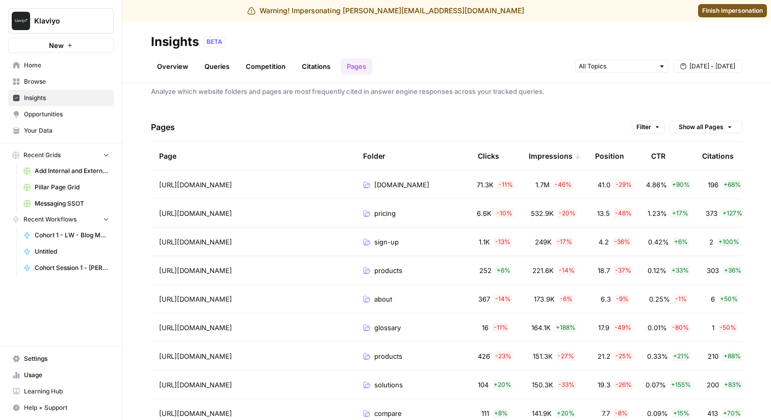
scroll to position [14, 0]
click at [493, 152] on div "Clicks" at bounding box center [488, 155] width 21 height 28
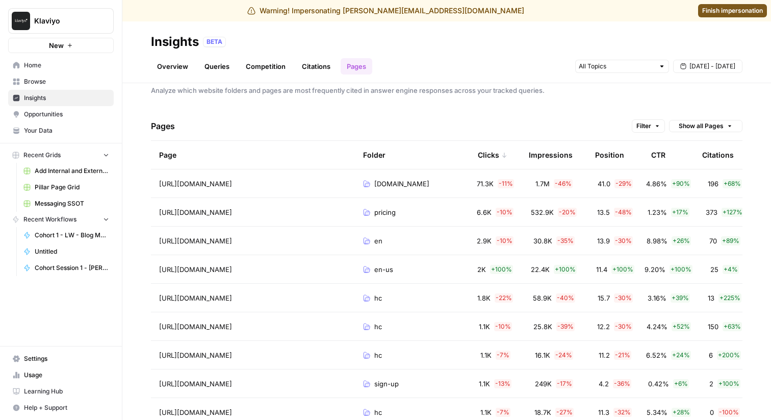
click at [561, 162] on div "Impressions" at bounding box center [551, 155] width 44 height 28
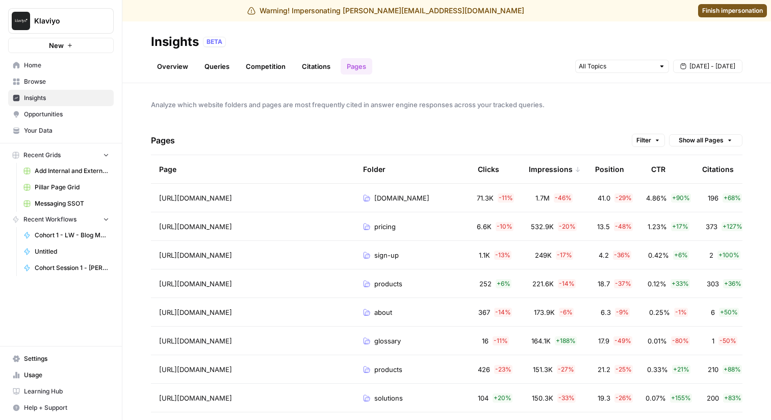
click at [423, 205] on td "klaviyo.com" at bounding box center [412, 198] width 115 height 28
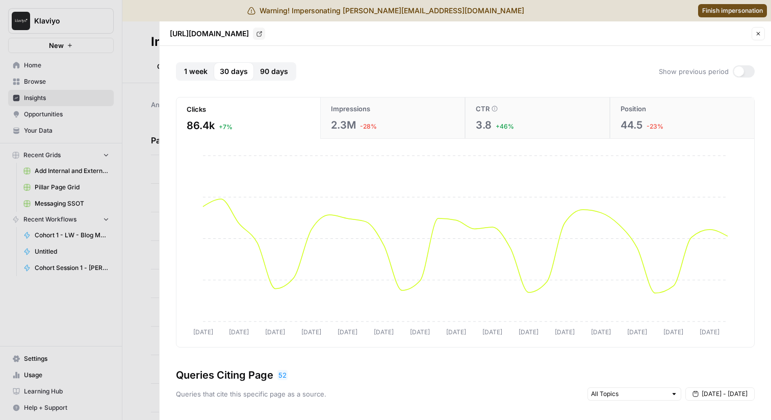
click at [357, 124] on div "2.3M -28%" at bounding box center [392, 125] width 123 height 14
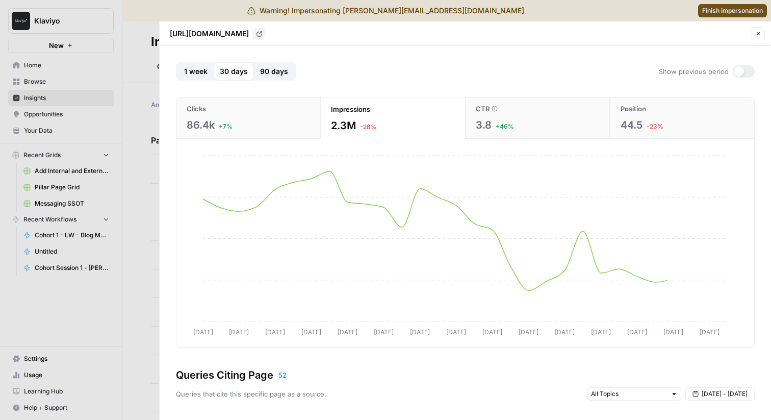
click at [268, 116] on button "Clicks 86.4k +7%" at bounding box center [248, 117] width 144 height 41
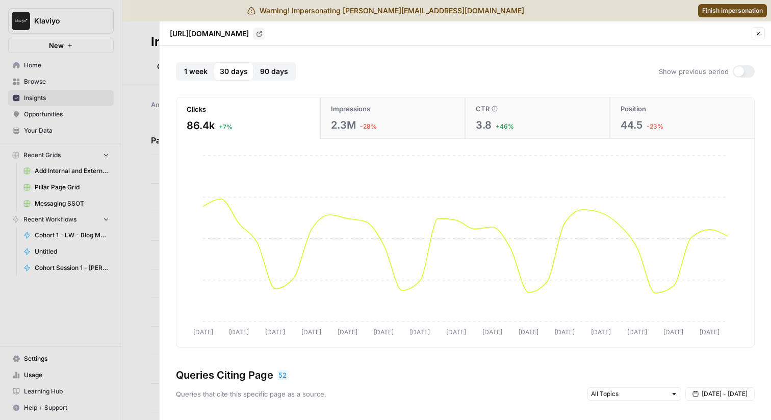
click at [399, 129] on div "2.3M -28%" at bounding box center [392, 125] width 123 height 14
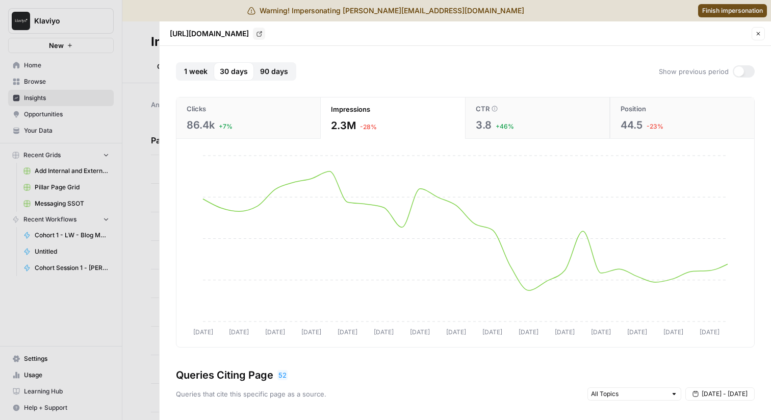
click at [526, 130] on div "3.8 +46%" at bounding box center [537, 125] width 123 height 14
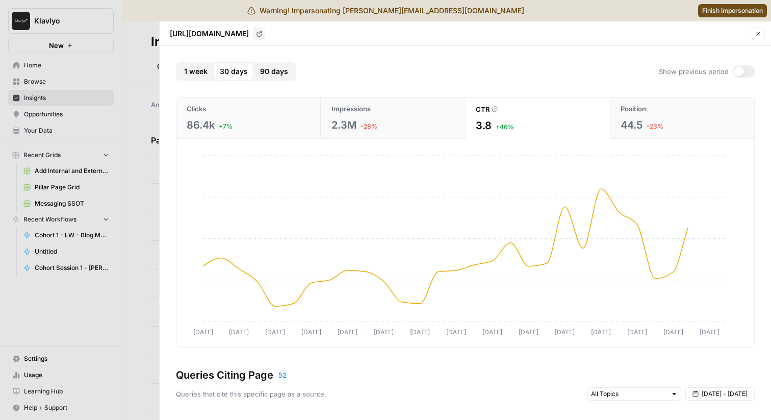
click at [635, 127] on span "44.5" at bounding box center [631, 125] width 22 height 14
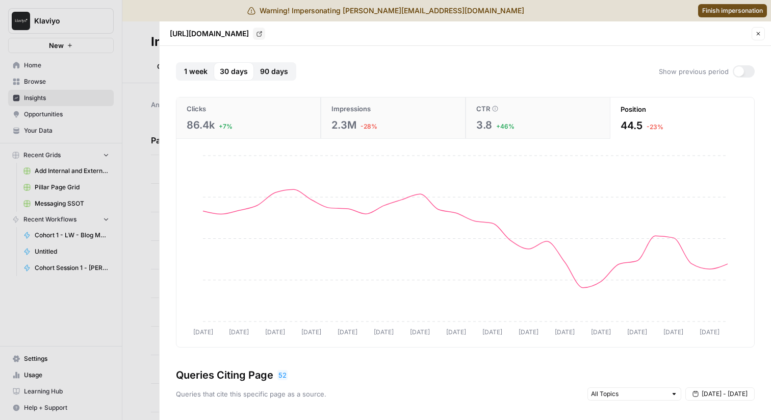
click at [288, 62] on div "1 week 30 days 90 days Show previous period Clicks 86.4k +7% Impressions 2.3M -…" at bounding box center [465, 233] width 611 height 374
click at [281, 68] on span "90 days" at bounding box center [274, 71] width 28 height 10
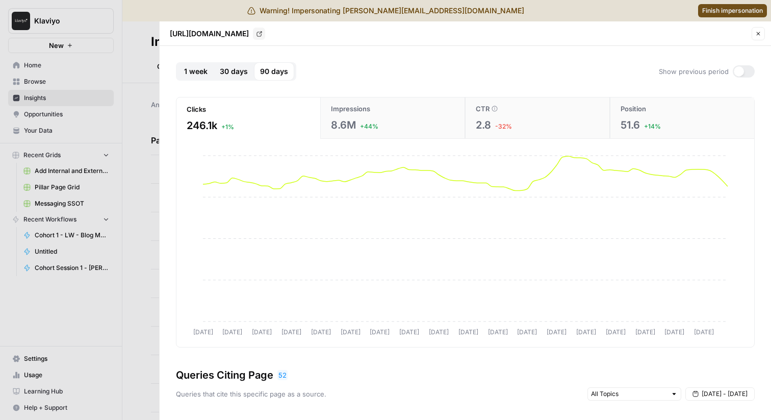
click at [396, 120] on div "8.6M +44%" at bounding box center [392, 125] width 123 height 14
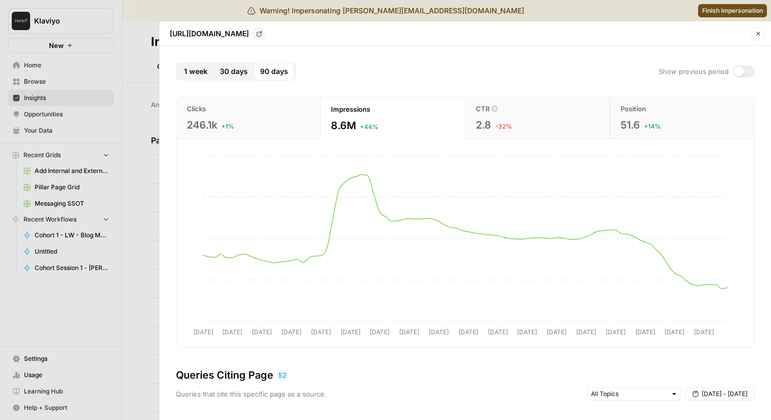
click at [559, 125] on div "2.8 -32%" at bounding box center [537, 125] width 123 height 14
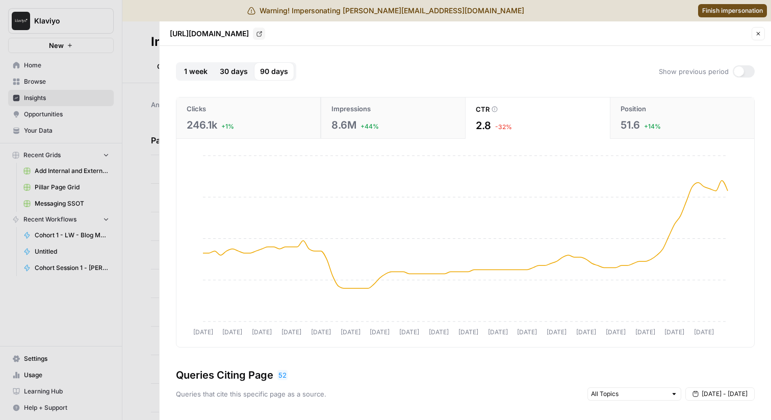
click at [265, 37] on link "Go to page" at bounding box center [259, 34] width 12 height 12
click at [760, 38] on button "Close" at bounding box center [757, 33] width 13 height 13
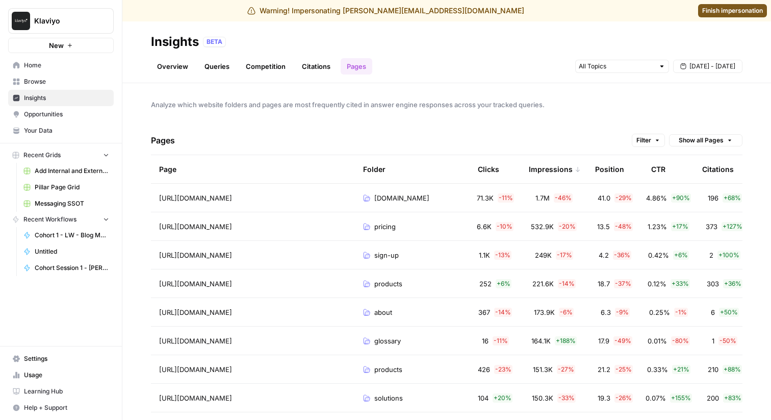
click at [83, 20] on span "Klaviyo" at bounding box center [65, 21] width 62 height 10
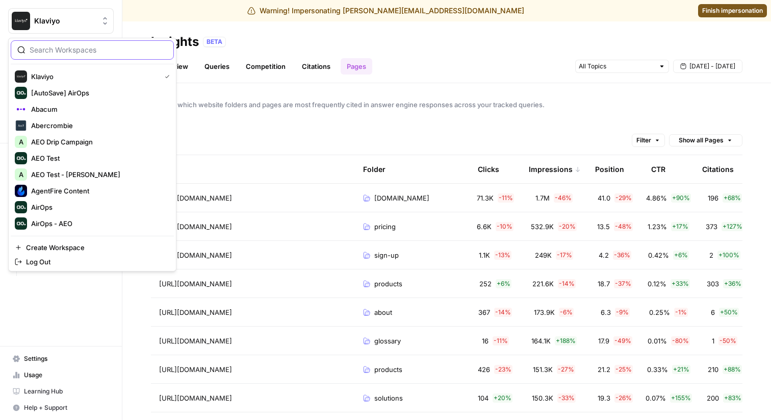
click at [75, 48] on input "search" at bounding box center [99, 50] width 138 height 10
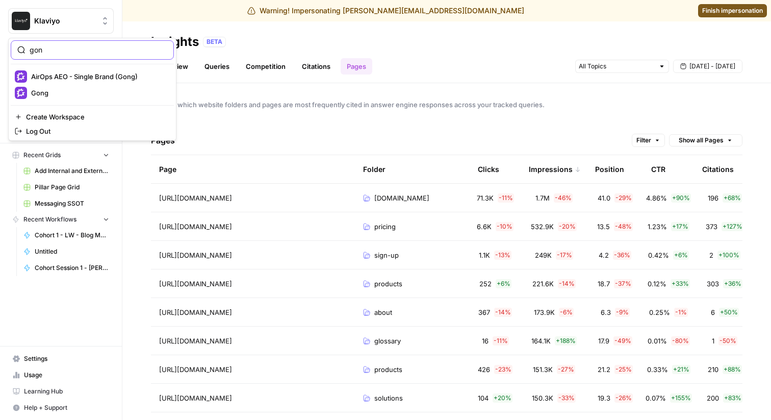
type input "gon"
click at [34, 94] on span "Gong" at bounding box center [98, 93] width 135 height 10
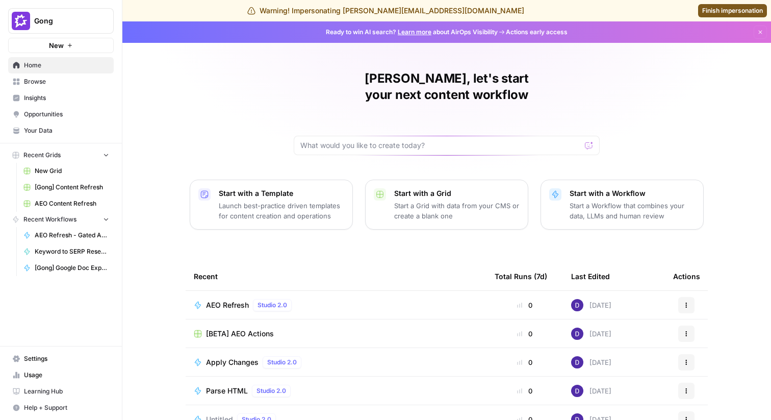
click at [50, 94] on span "Insights" at bounding box center [66, 97] width 85 height 9
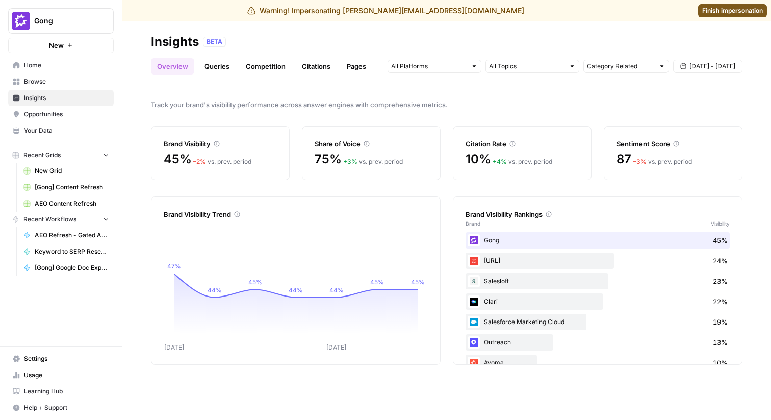
click at [220, 64] on link "Queries" at bounding box center [216, 66] width 37 height 16
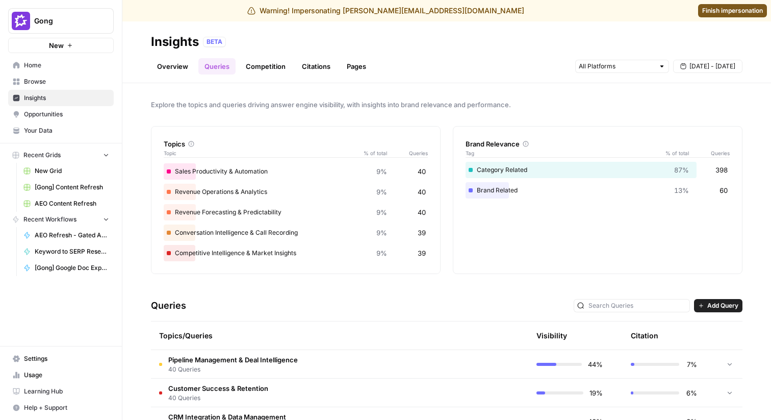
click at [168, 64] on link "Overview" at bounding box center [172, 66] width 43 height 16
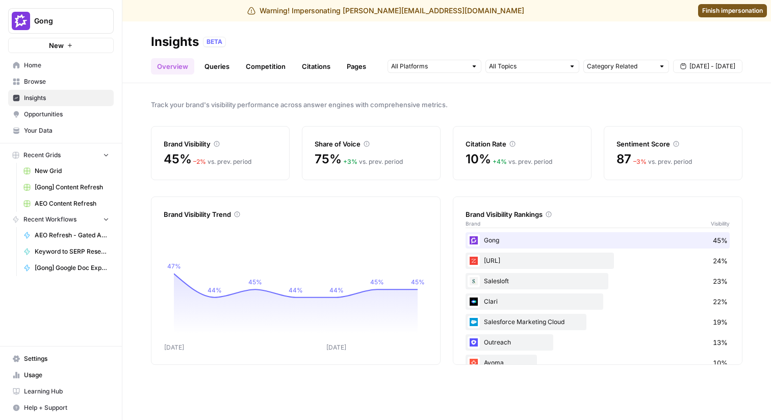
scroll to position [19, 0]
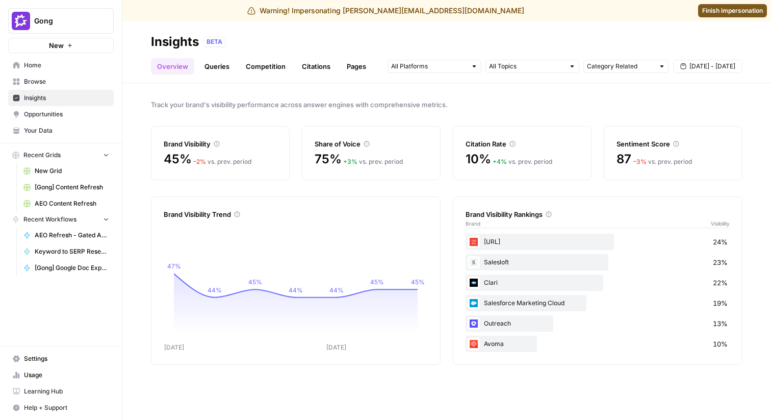
click at [316, 65] on link "Citations" at bounding box center [316, 66] width 41 height 16
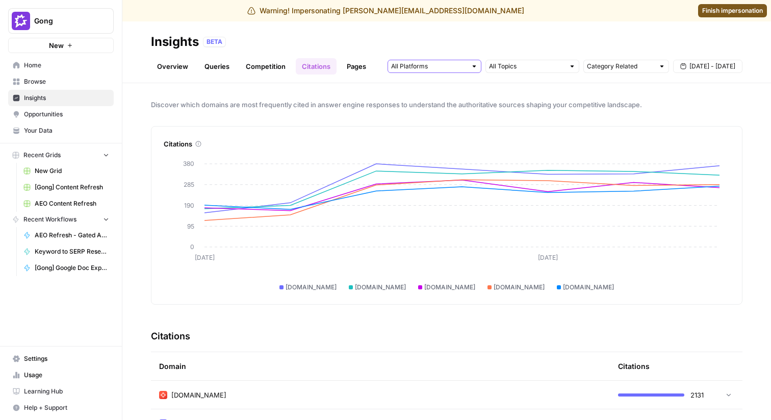
click at [432, 65] on input "text" at bounding box center [428, 66] width 75 height 10
click at [432, 135] on span "Google AI Mode" at bounding box center [433, 131] width 52 height 10
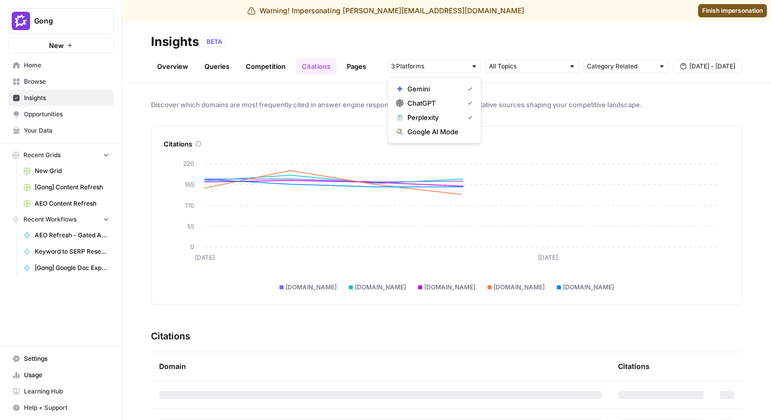
click at [447, 128] on span "Google AI Mode" at bounding box center [437, 131] width 61 height 10
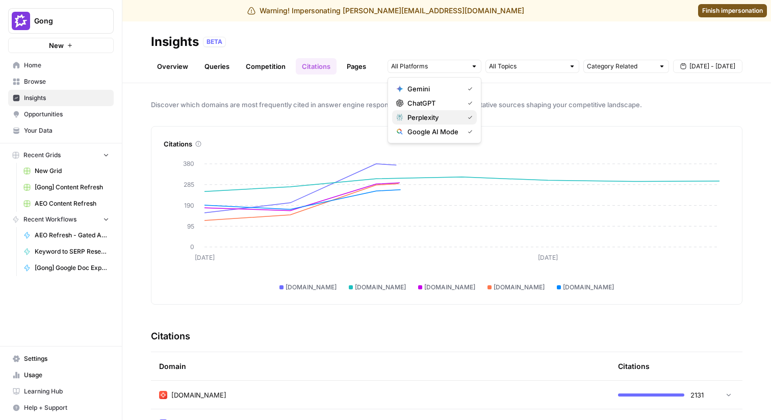
click at [457, 116] on span "Perplexity" at bounding box center [433, 117] width 52 height 10
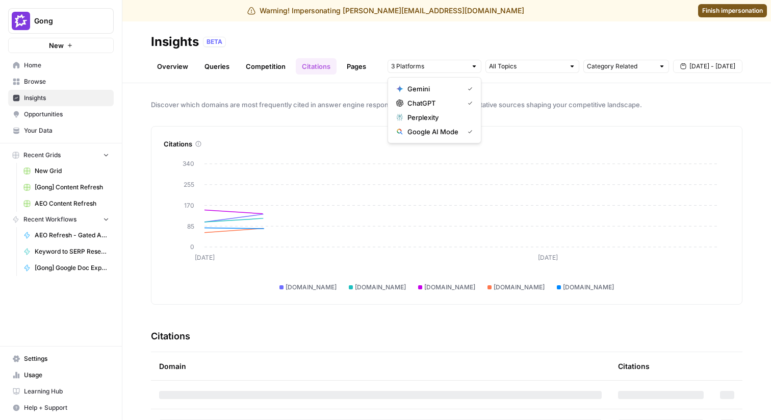
click at [465, 103] on div "ChatGPT" at bounding box center [434, 103] width 76 height 10
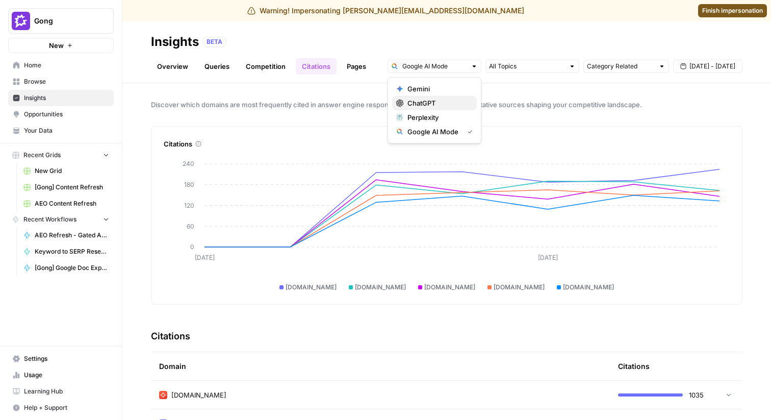
click at [468, 101] on span "ChatGPT" at bounding box center [437, 103] width 61 height 10
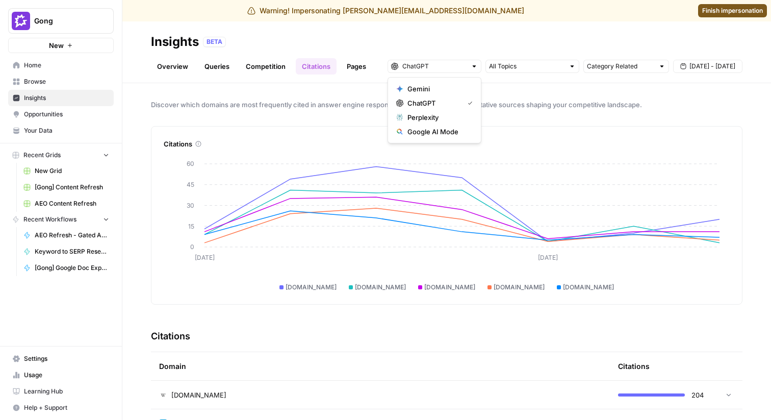
click at [326, 34] on div "Insights BETA" at bounding box center [446, 42] width 591 height 16
click at [374, 65] on div "Overview Queries Competition Citations Pages Category Related Sep 24 - Sep 30" at bounding box center [446, 62] width 591 height 24
click at [350, 65] on link "Pages" at bounding box center [357, 66] width 32 height 16
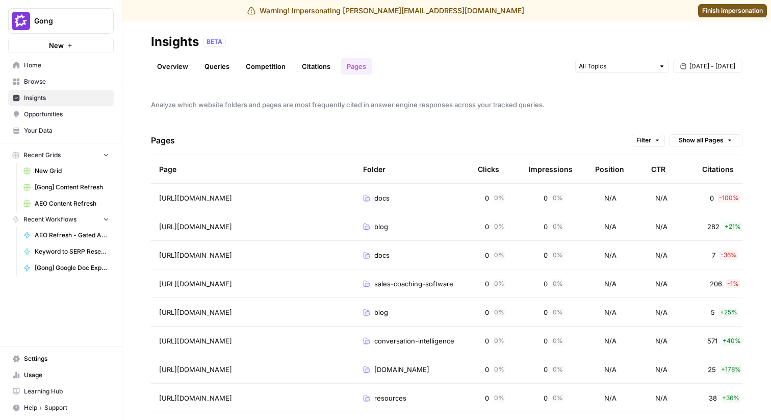
click at [420, 201] on div "docs" at bounding box center [412, 198] width 98 height 10
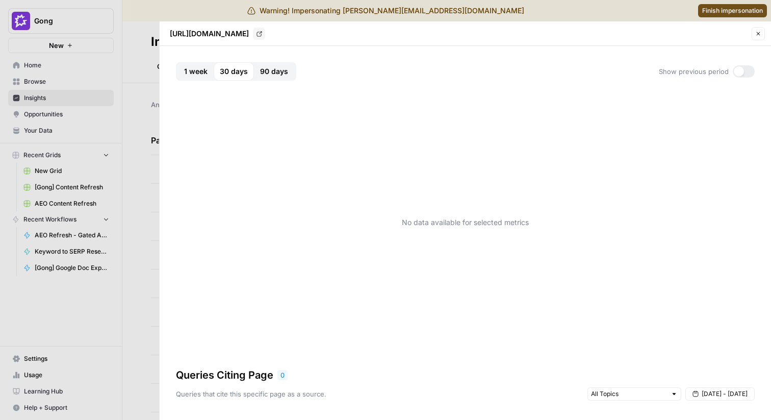
click at [759, 37] on button "Close" at bounding box center [757, 33] width 13 height 13
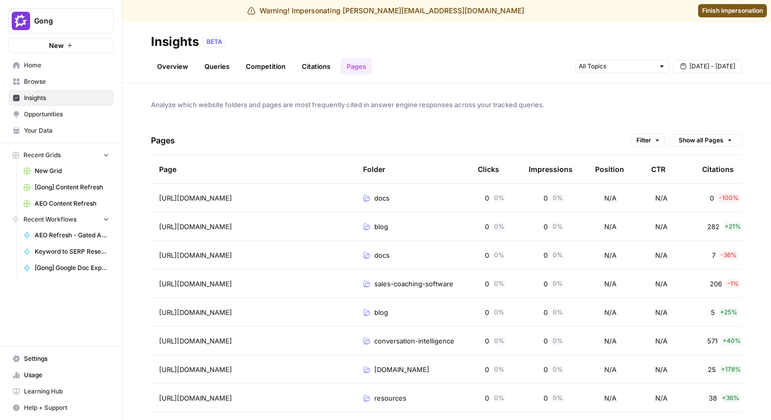
click at [715, 164] on div "Citations" at bounding box center [718, 169] width 32 height 28
click at [715, 164] on div "Citations" at bounding box center [722, 169] width 40 height 28
click at [718, 171] on div "Citations" at bounding box center [718, 169] width 32 height 28
click at [680, 235] on td "N/A" at bounding box center [668, 226] width 51 height 28
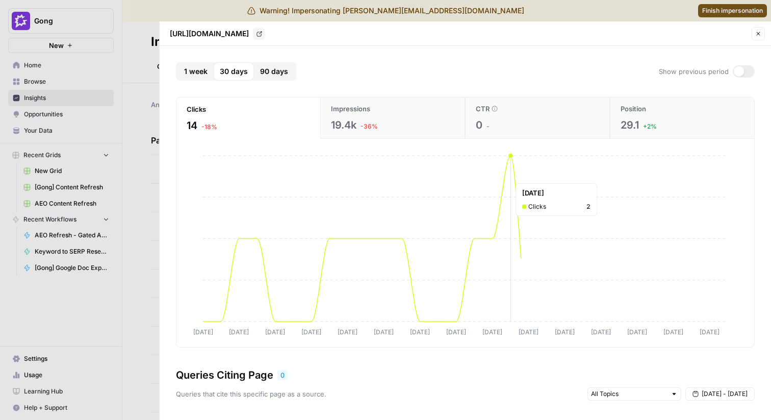
scroll to position [13, 0]
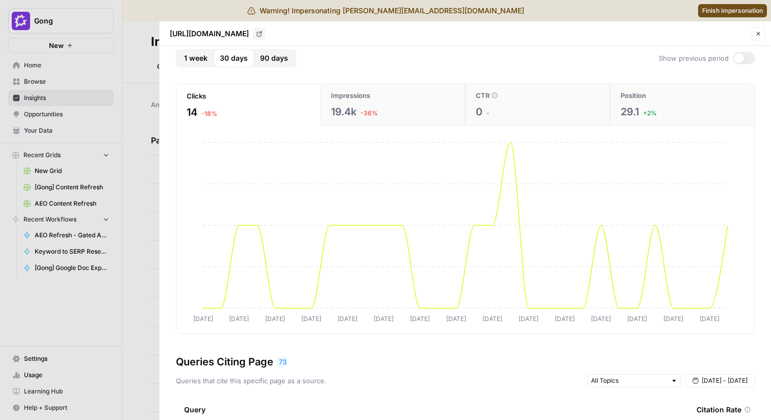
click at [373, 99] on div "Impressions" at bounding box center [392, 95] width 123 height 10
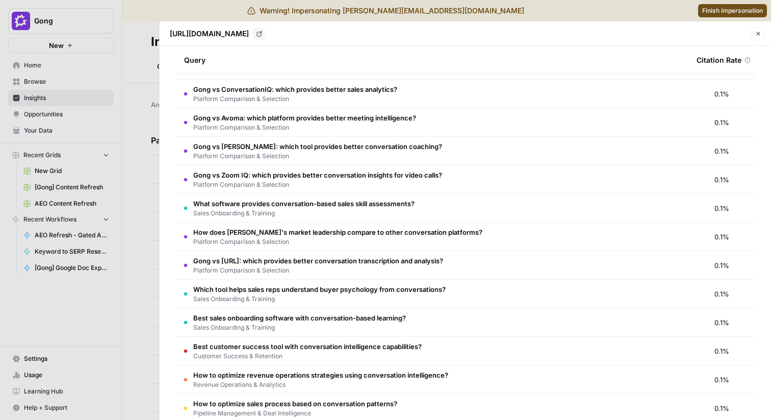
scroll to position [1074, 0]
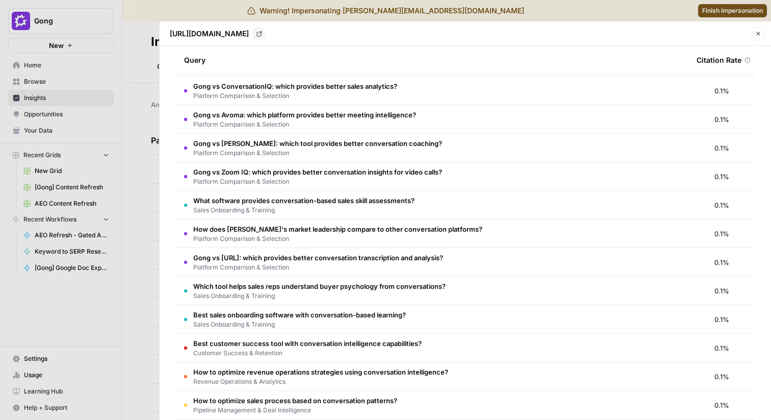
click at [283, 174] on span "Gong vs Zoom IQ: which provides better conversation insights for video calls?" at bounding box center [317, 172] width 249 height 10
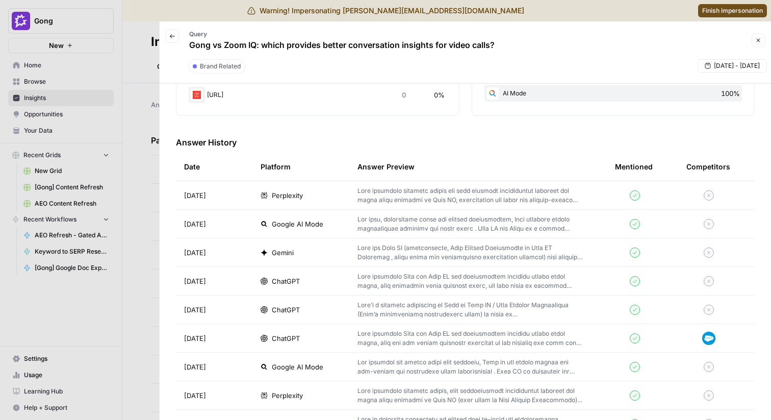
scroll to position [236, 0]
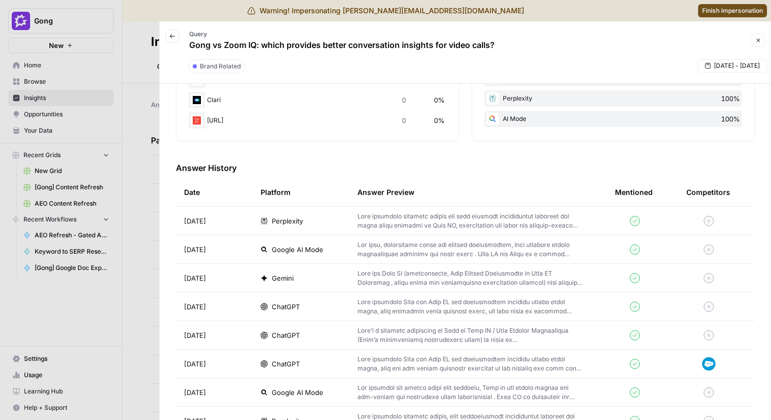
click at [177, 38] on button "Back" at bounding box center [172, 36] width 13 height 13
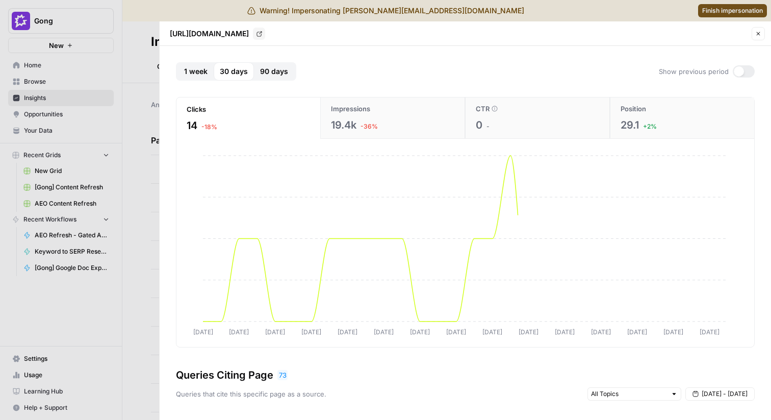
click at [54, 12] on div at bounding box center [385, 210] width 771 height 420
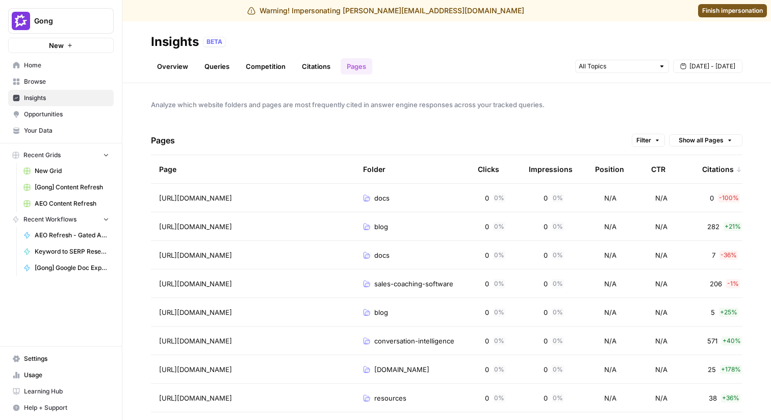
click at [54, 12] on button "Gong" at bounding box center [61, 20] width 106 height 25
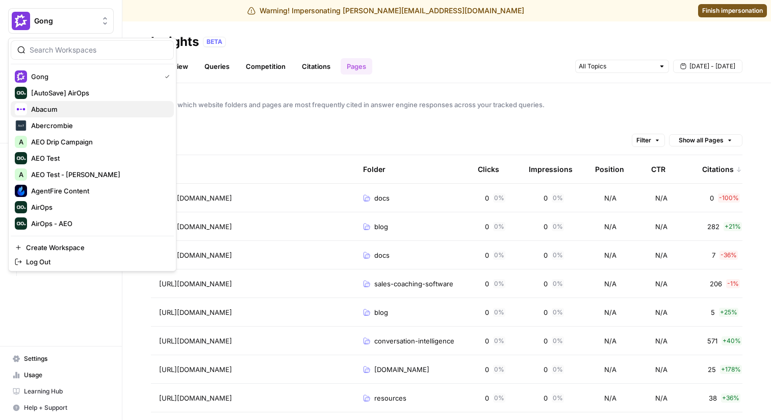
click at [76, 113] on span "Abacum" at bounding box center [98, 109] width 135 height 10
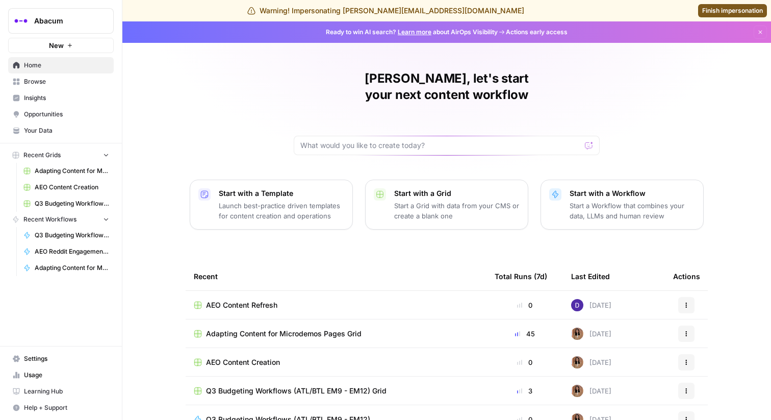
click at [45, 93] on span "Insights" at bounding box center [66, 97] width 85 height 9
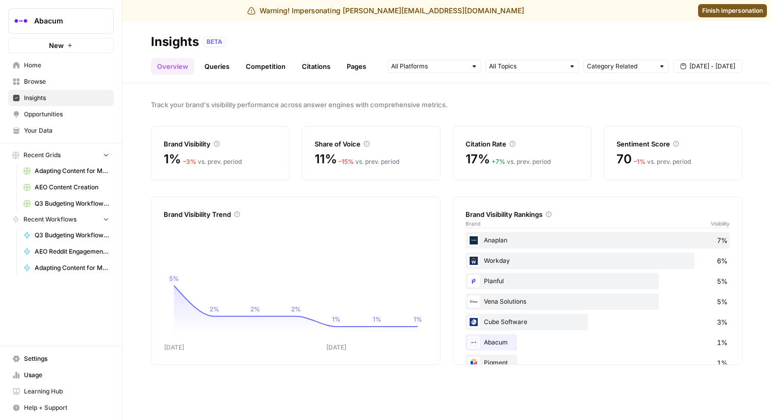
click at [713, 64] on span "[DATE] - [DATE]" at bounding box center [712, 66] width 46 height 9
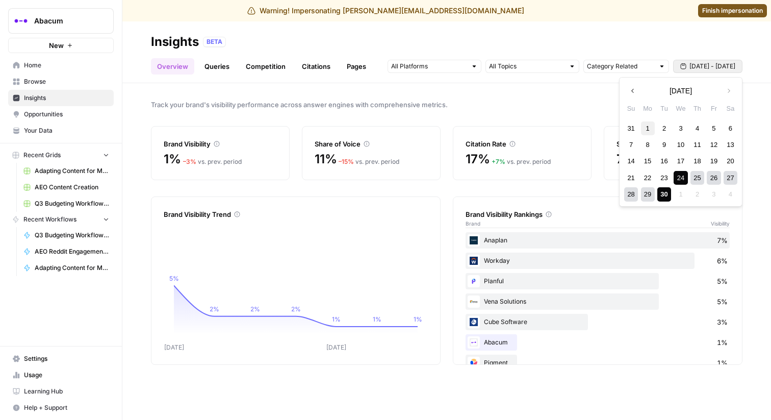
click at [649, 127] on div "1" at bounding box center [648, 128] width 14 height 14
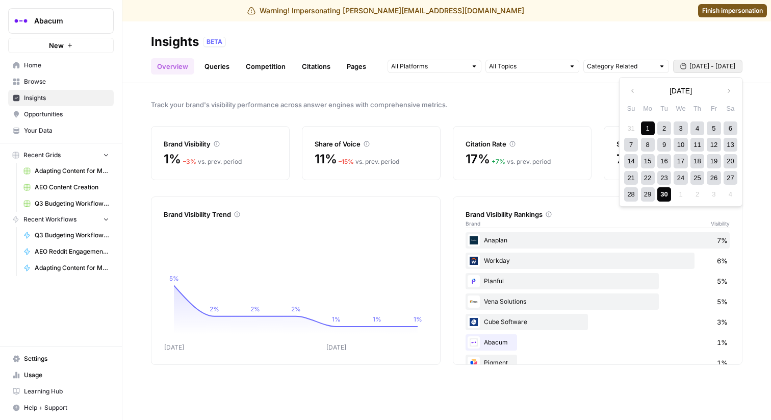
click at [669, 193] on div "30" at bounding box center [664, 194] width 14 height 14
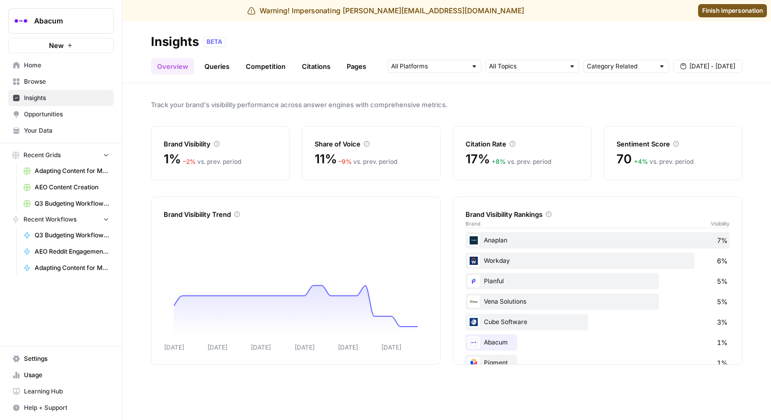
click at [230, 77] on header "Insights BETA Overview Queries Competition Citations Pages Category Related [DA…" at bounding box center [446, 52] width 649 height 62
click at [223, 70] on link "Queries" at bounding box center [216, 66] width 37 height 16
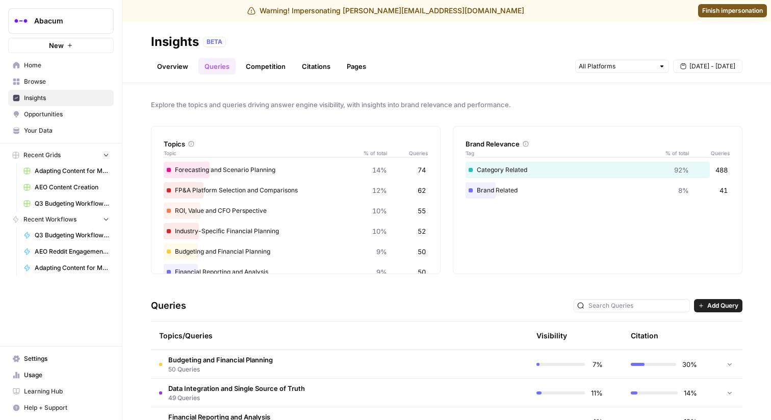
click at [265, 68] on link "Competition" at bounding box center [266, 66] width 52 height 16
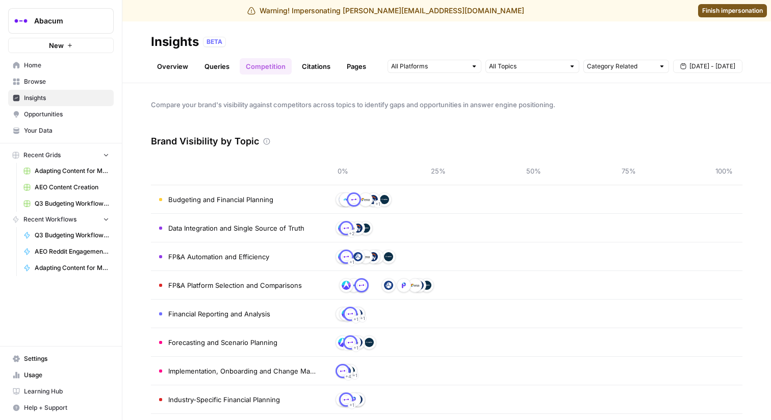
click at [322, 70] on link "Citations" at bounding box center [316, 66] width 41 height 16
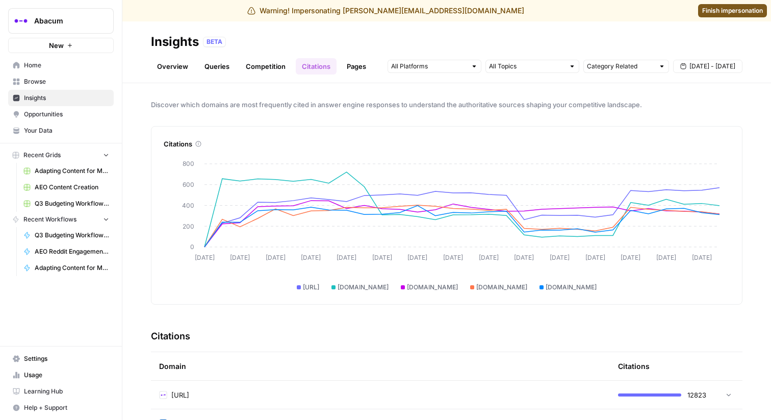
click at [349, 69] on link "Pages" at bounding box center [357, 66] width 32 height 16
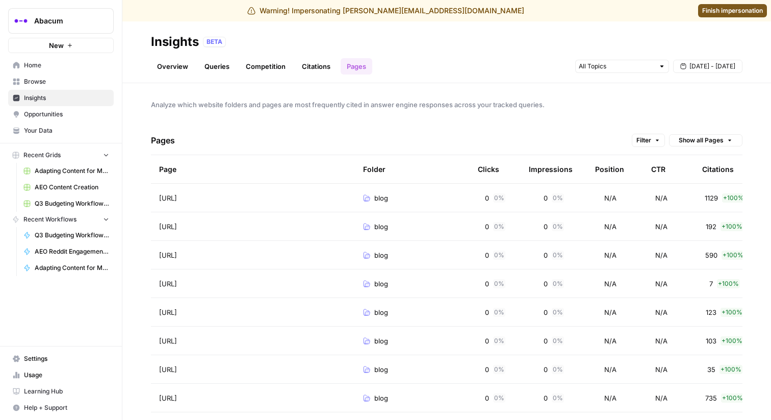
click at [292, 186] on td "[URL]" at bounding box center [253, 198] width 204 height 28
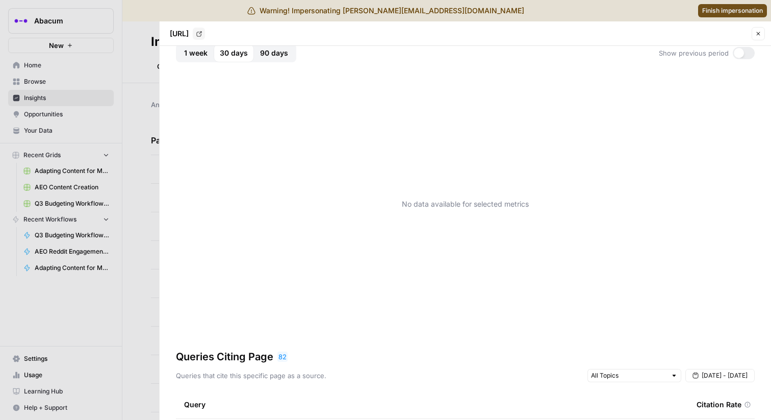
scroll to position [16, 0]
click at [128, 277] on div at bounding box center [385, 210] width 771 height 420
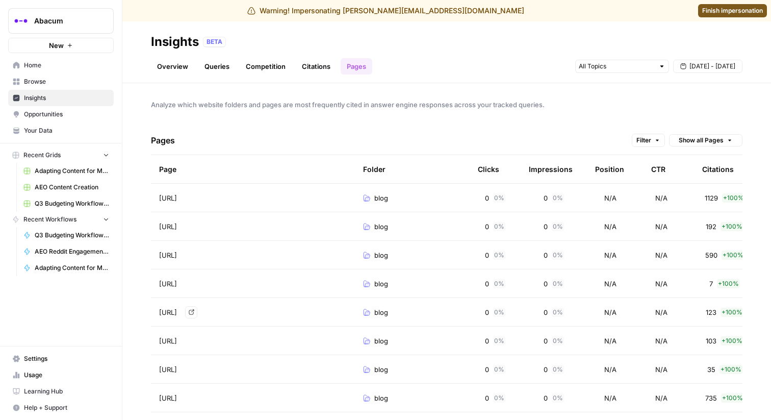
click at [177, 309] on span "[URL]" at bounding box center [168, 312] width 18 height 10
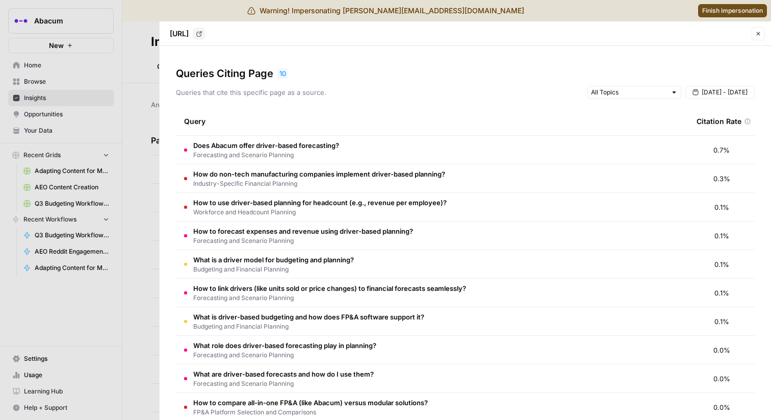
scroll to position [302, 0]
click at [147, 295] on div at bounding box center [385, 210] width 771 height 420
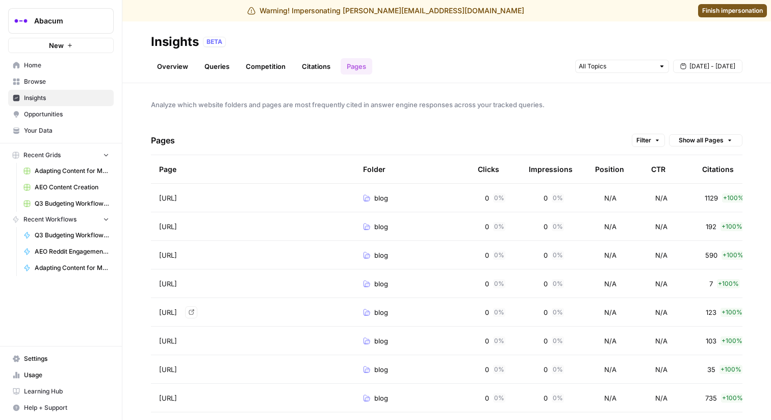
click at [220, 319] on td "[URL] Go to page" at bounding box center [253, 312] width 204 height 28
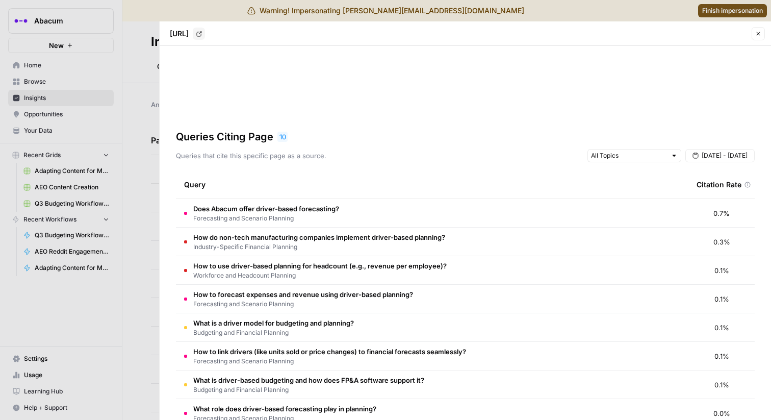
scroll to position [319, 0]
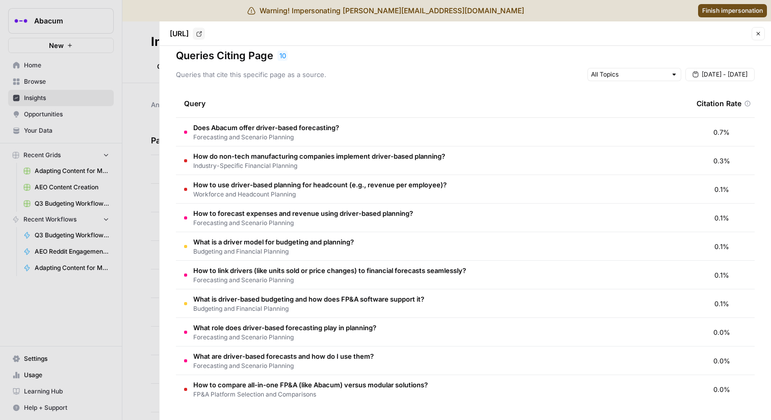
click at [362, 232] on td "What is a driver model for budgeting and planning? Budgeting and Financial Plan…" at bounding box center [432, 246] width 512 height 28
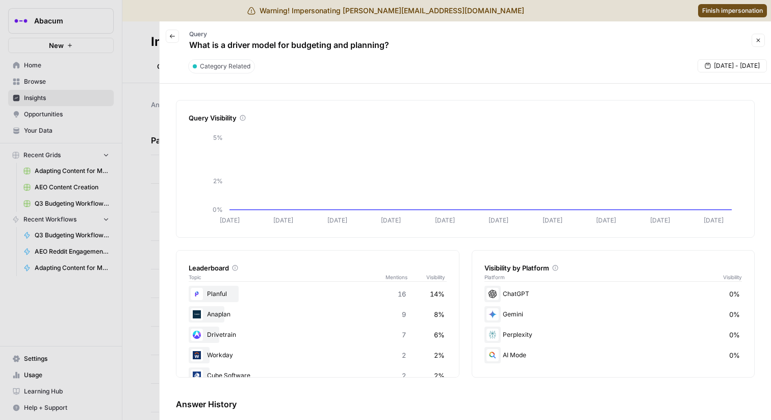
click at [142, 243] on div at bounding box center [385, 210] width 771 height 420
